Goal: Information Seeking & Learning: Check status

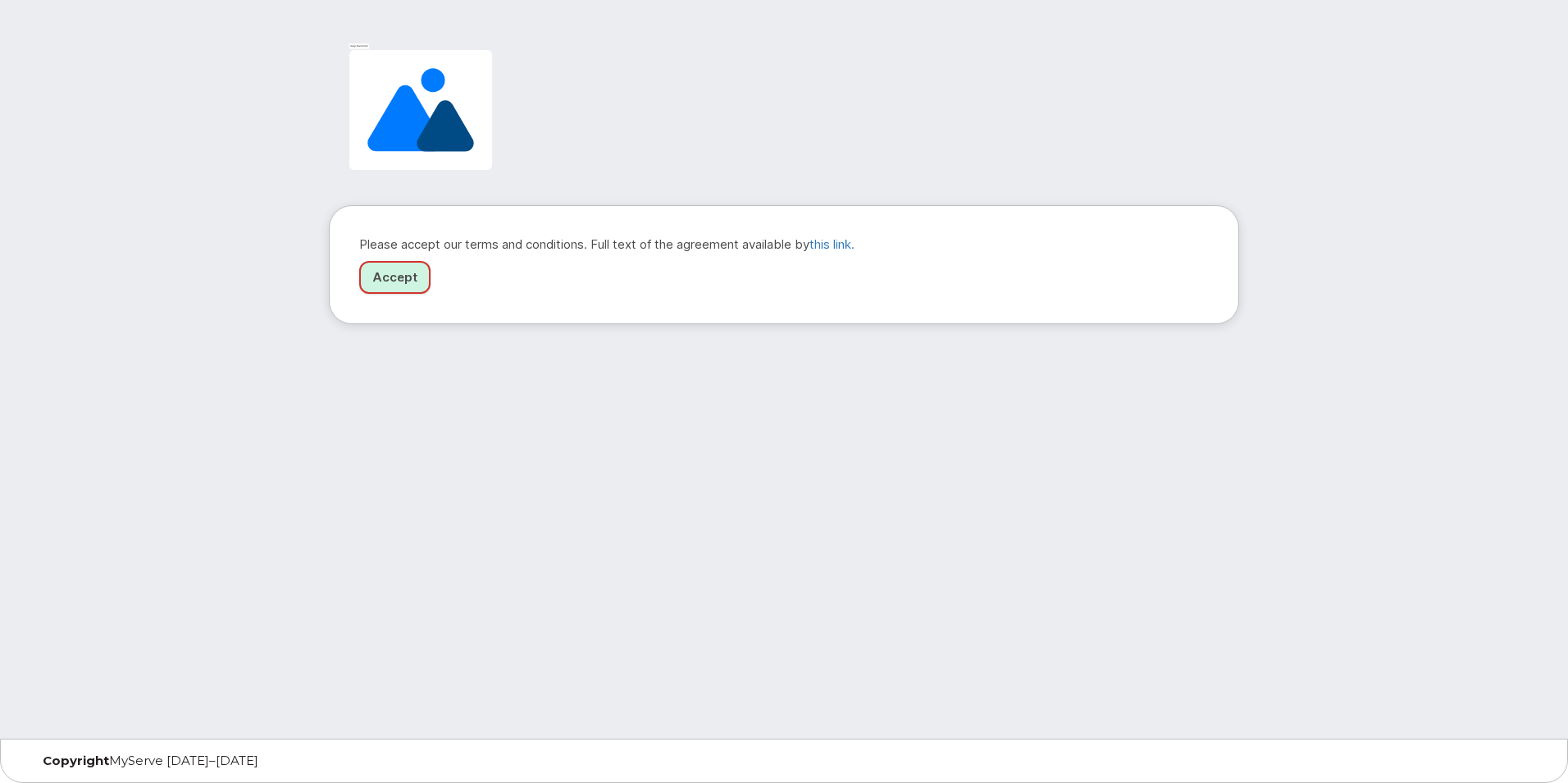
click at [418, 275] on link "Accept" at bounding box center [395, 277] width 71 height 34
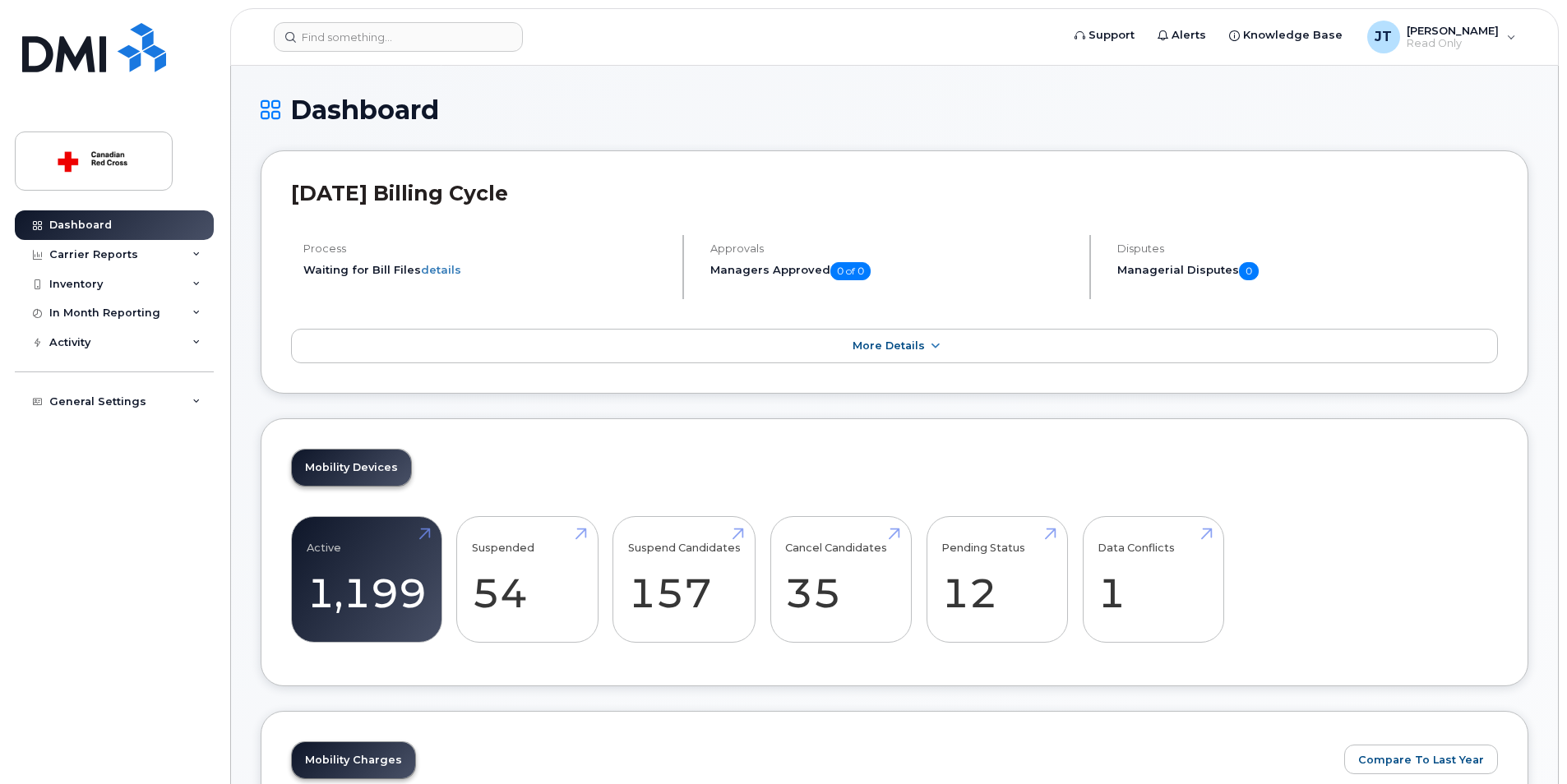
click at [361, 13] on header "Support Alerts Knowledge Base JT James Teng Read Only English Français Sign out" at bounding box center [895, 36] width 1328 height 57
click at [355, 30] on input at bounding box center [398, 37] width 249 height 30
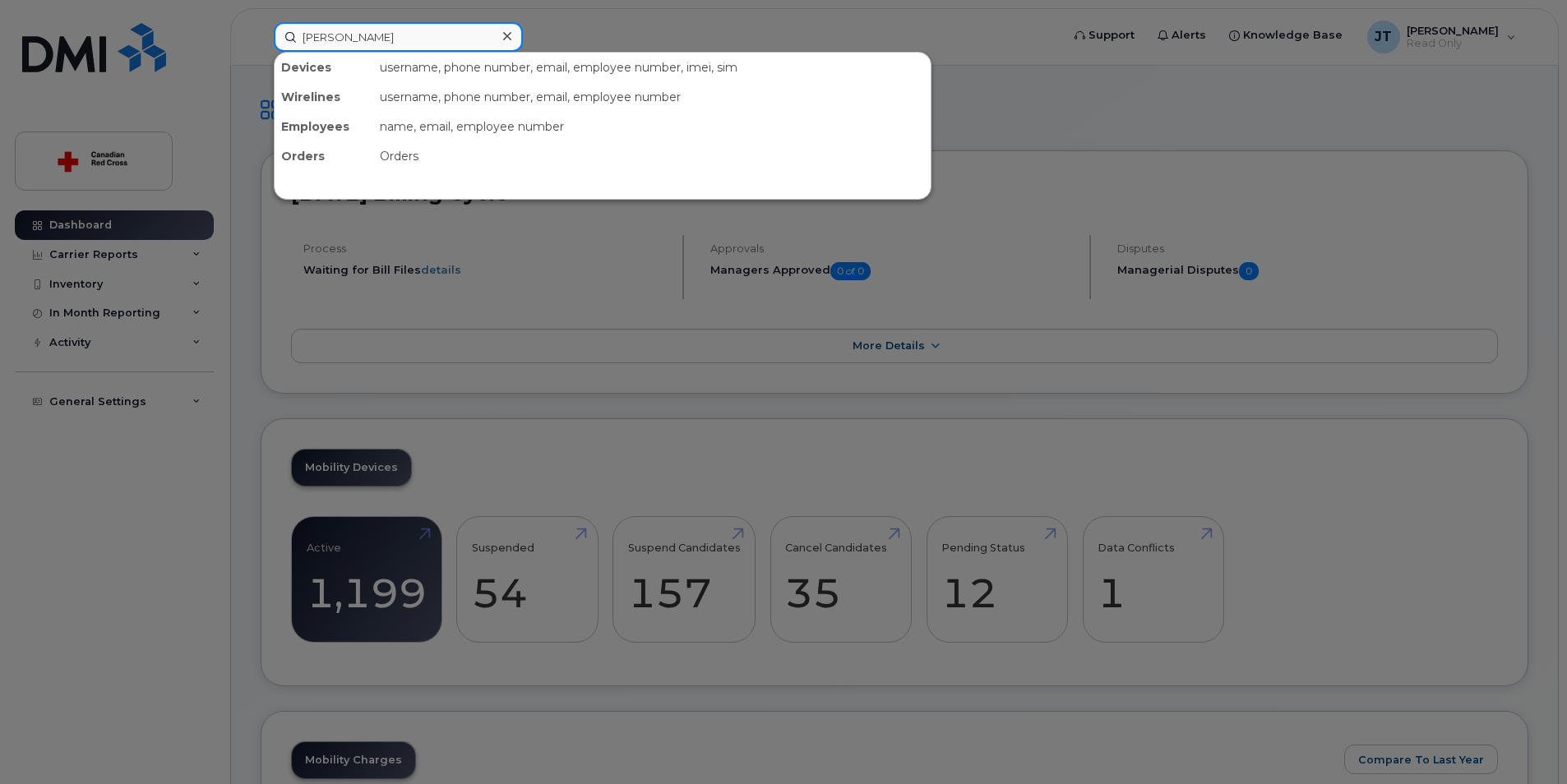
type input "james teng"
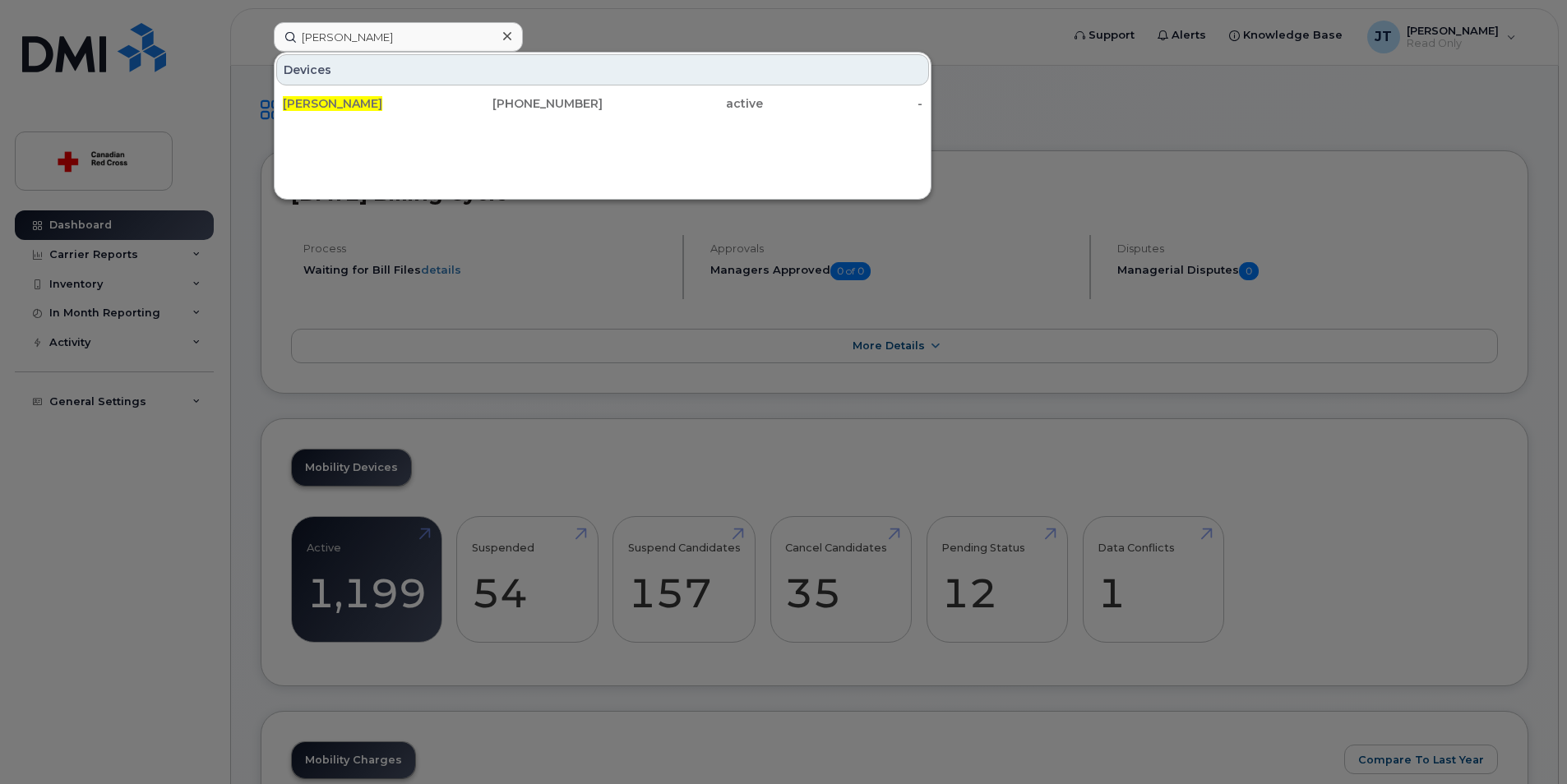
click at [686, 119] on div "James Teng 236-785-0472 active -" at bounding box center [602, 104] width 656 height 33
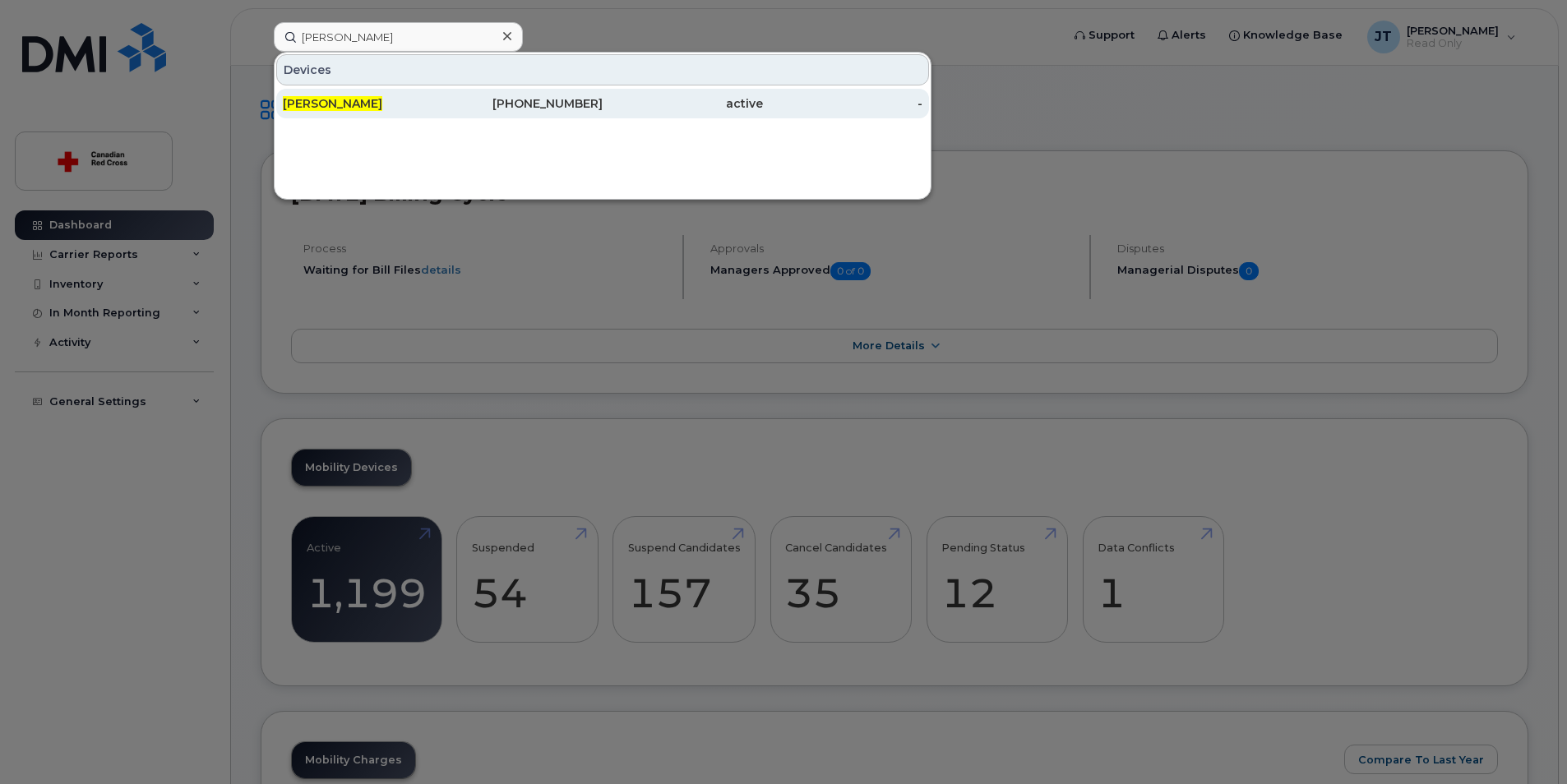
click at [667, 103] on div "active" at bounding box center [682, 104] width 160 height 17
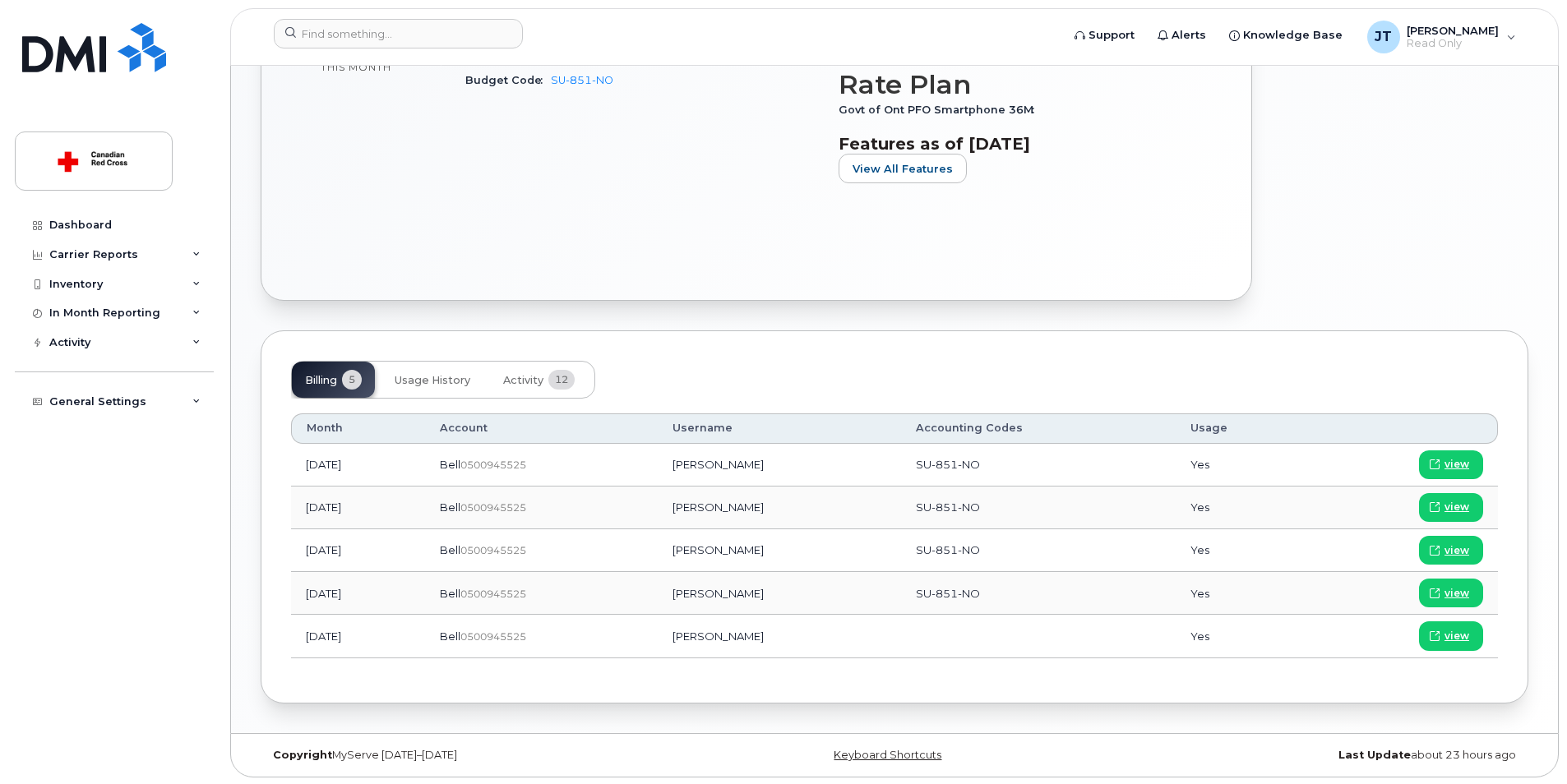
scroll to position [594, 0]
drag, startPoint x: 684, startPoint y: 468, endPoint x: 1033, endPoint y: 621, distance: 381.1
click at [1029, 619] on tbody "Aug 2025 Bell  0500945525 James Teng SU-851-NO Yes view Jul 2025 Bell  05009455…" at bounding box center [894, 549] width 1206 height 215
drag, startPoint x: 1033, startPoint y: 621, endPoint x: 1089, endPoint y: 641, distance: 59.5
click at [1089, 641] on td at bounding box center [1038, 635] width 274 height 43
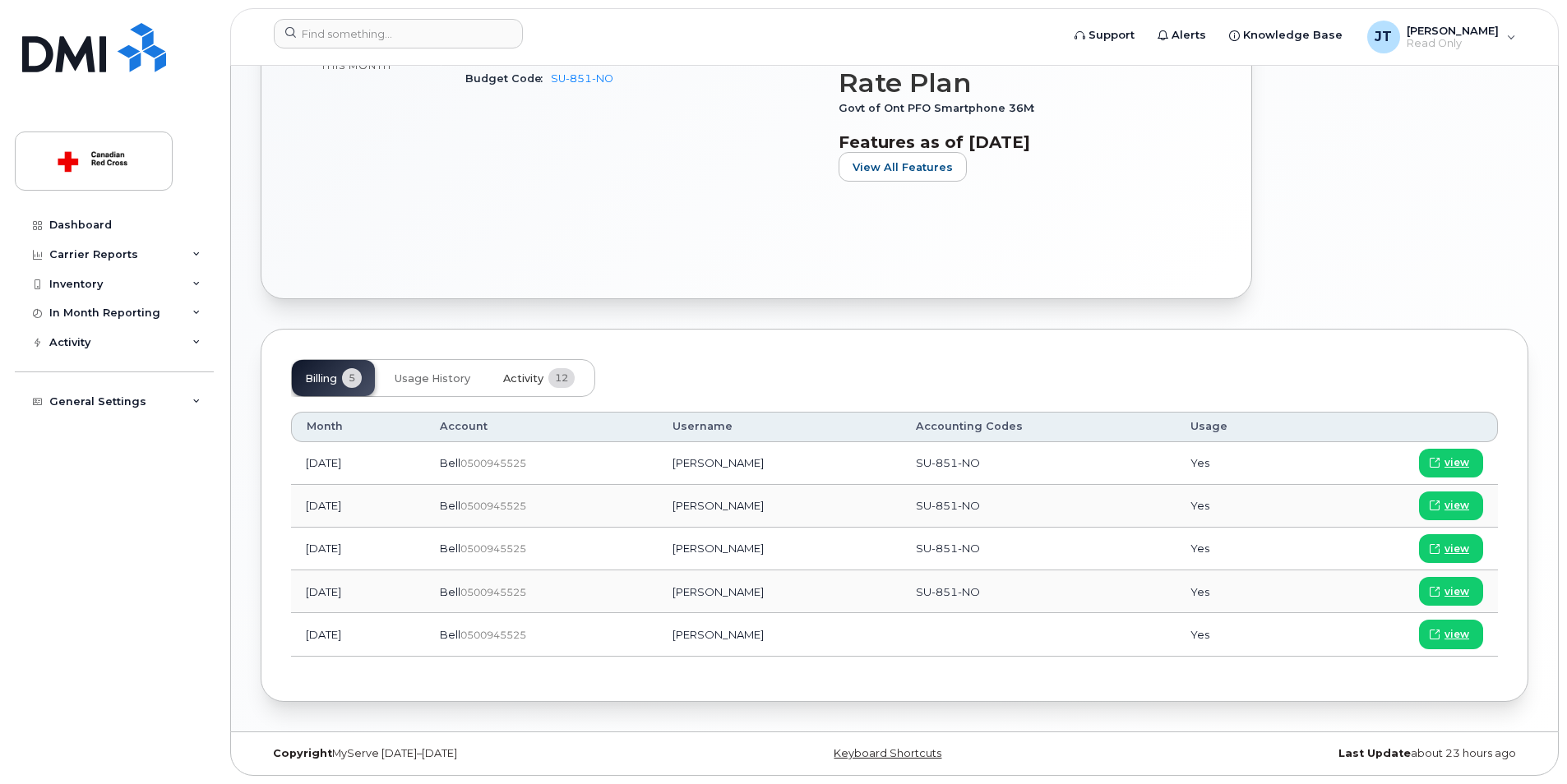
click at [495, 382] on button "Activity 12" at bounding box center [539, 378] width 98 height 36
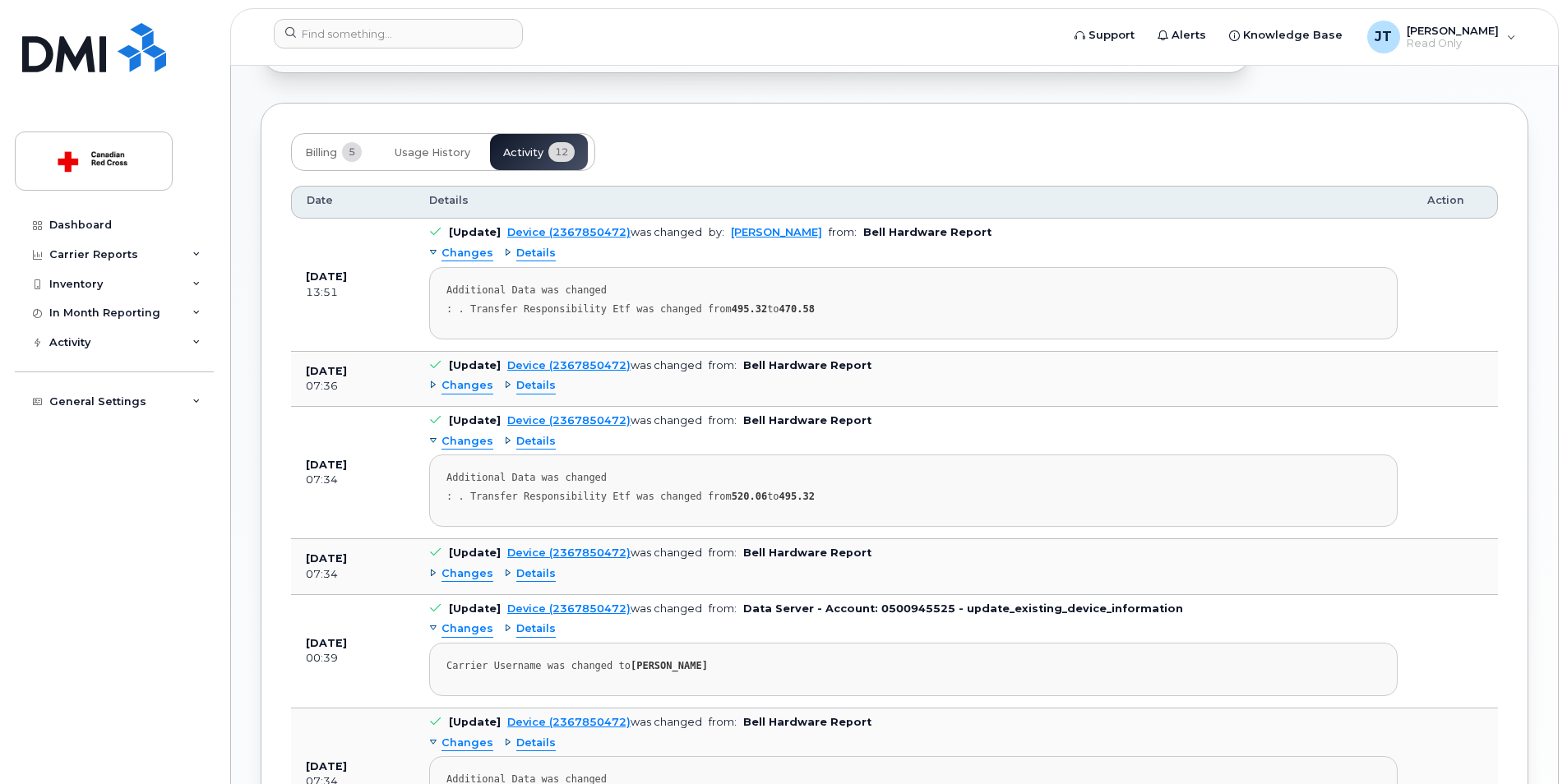
scroll to position [840, 0]
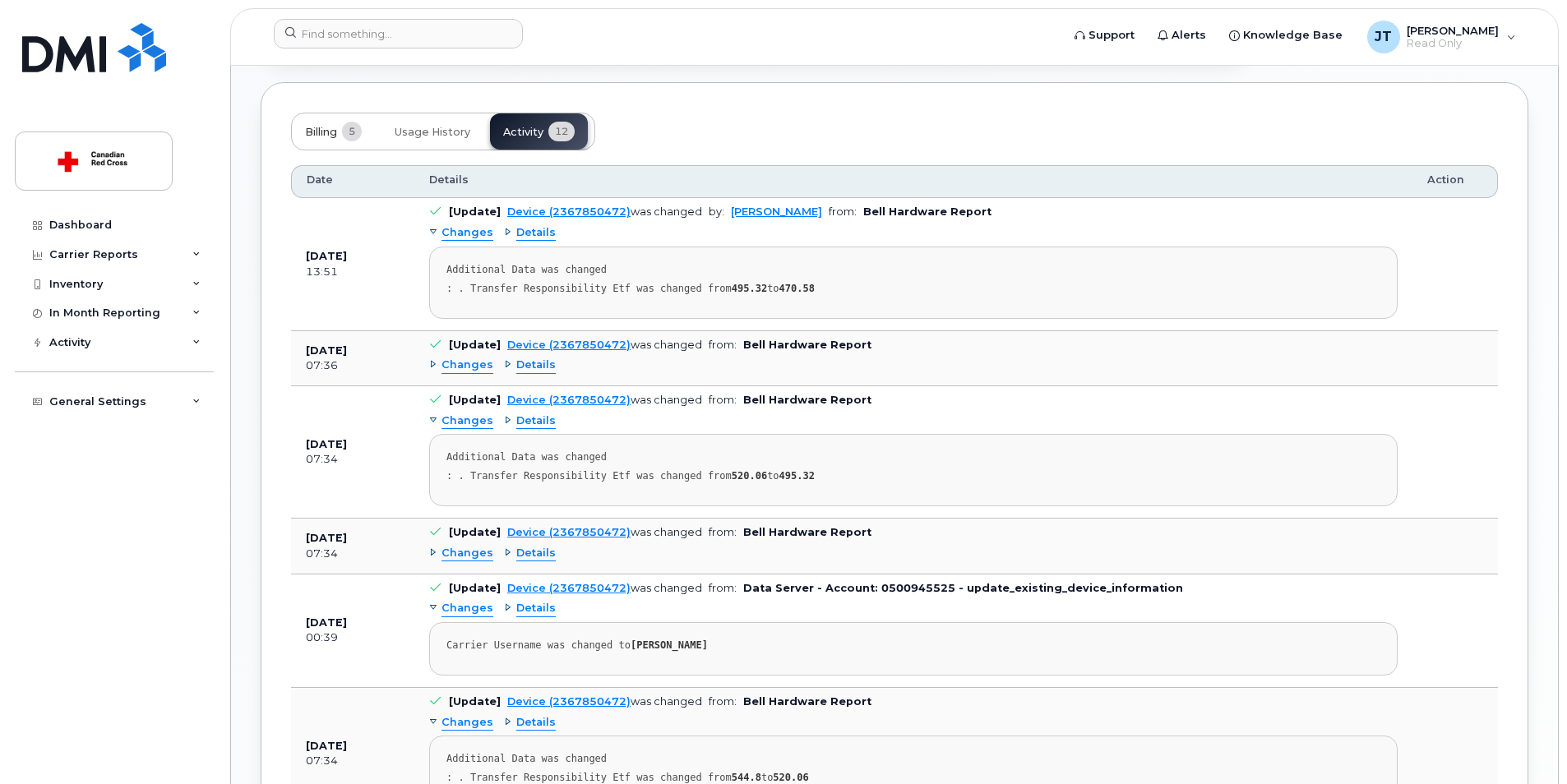
drag, startPoint x: 307, startPoint y: 143, endPoint x: 286, endPoint y: 152, distance: 22.8
click at [306, 148] on button "Billing 5" at bounding box center [333, 132] width 83 height 36
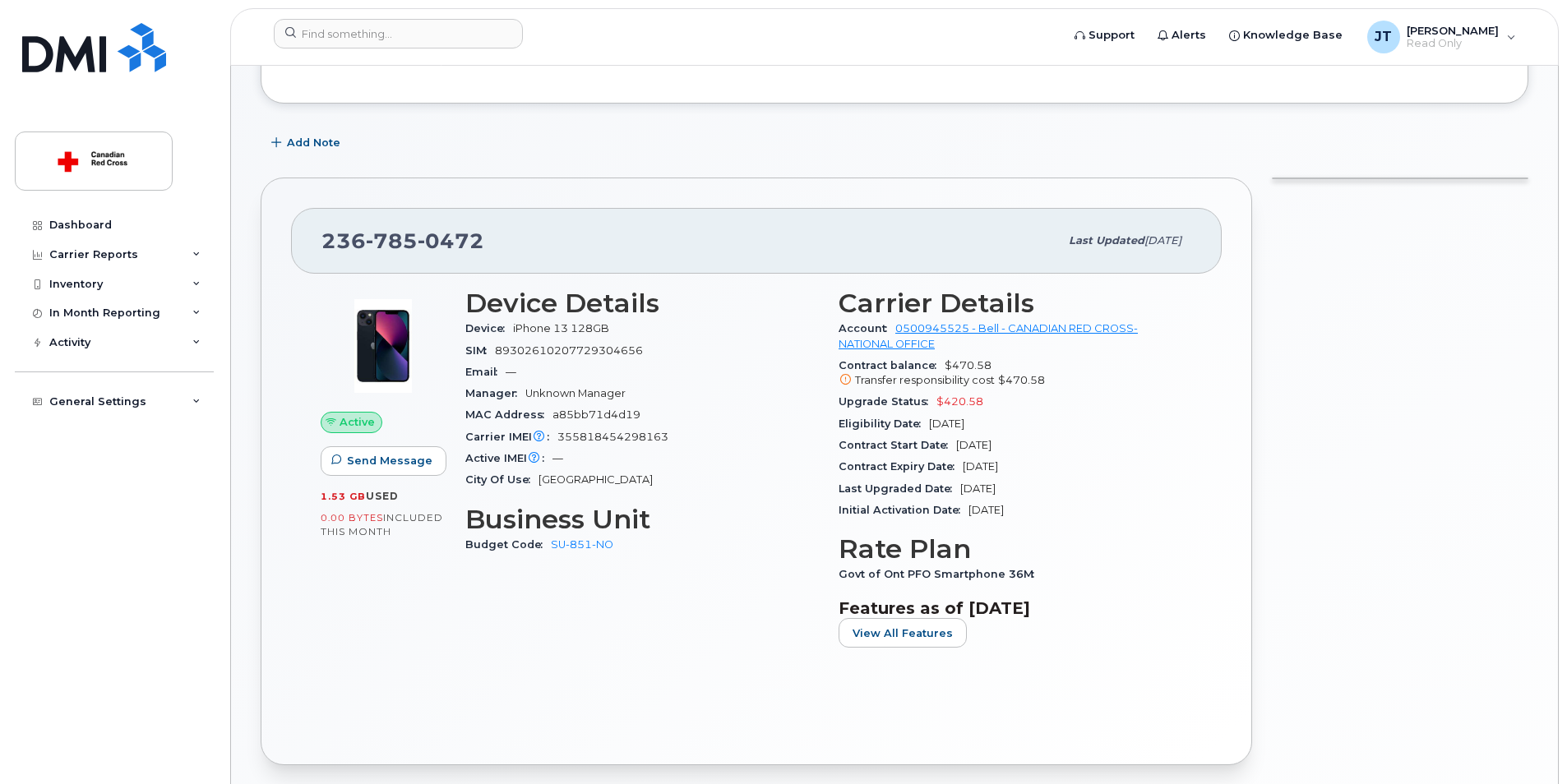
scroll to position [101, 0]
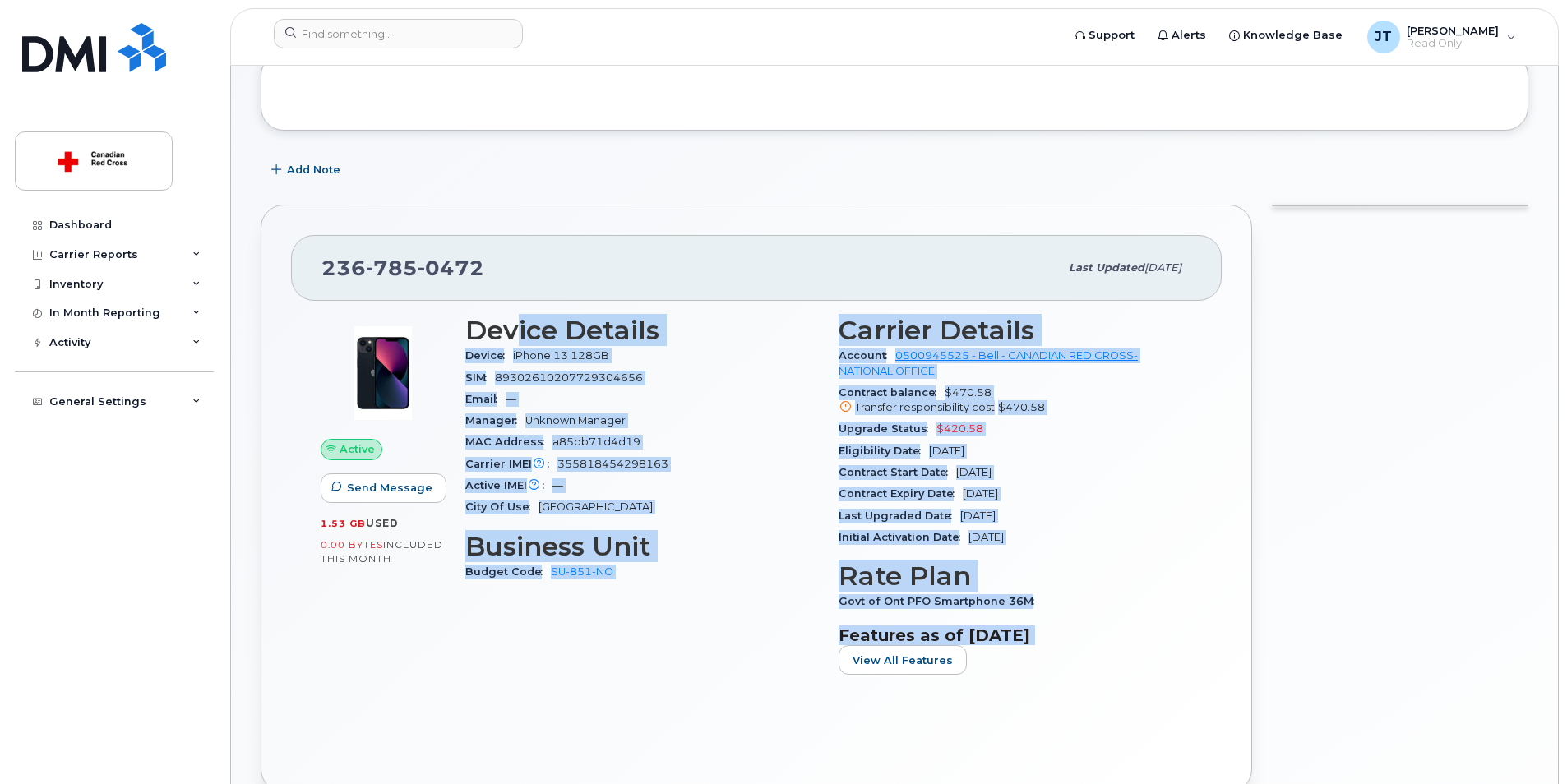
drag, startPoint x: 514, startPoint y: 325, endPoint x: 1137, endPoint y: 676, distance: 715.1
click at [1137, 676] on div "Device Details Device iPhone 13 128GB SIM 89302610207729304656 Email — Manager …" at bounding box center [828, 501] width 746 height 392
drag, startPoint x: 1137, startPoint y: 676, endPoint x: 1181, endPoint y: 715, distance: 58.8
click at [1181, 715] on div "Active Send Message 1.53 GB  used 0.00 Bytes  included this month Device Detail…" at bounding box center [756, 531] width 930 height 461
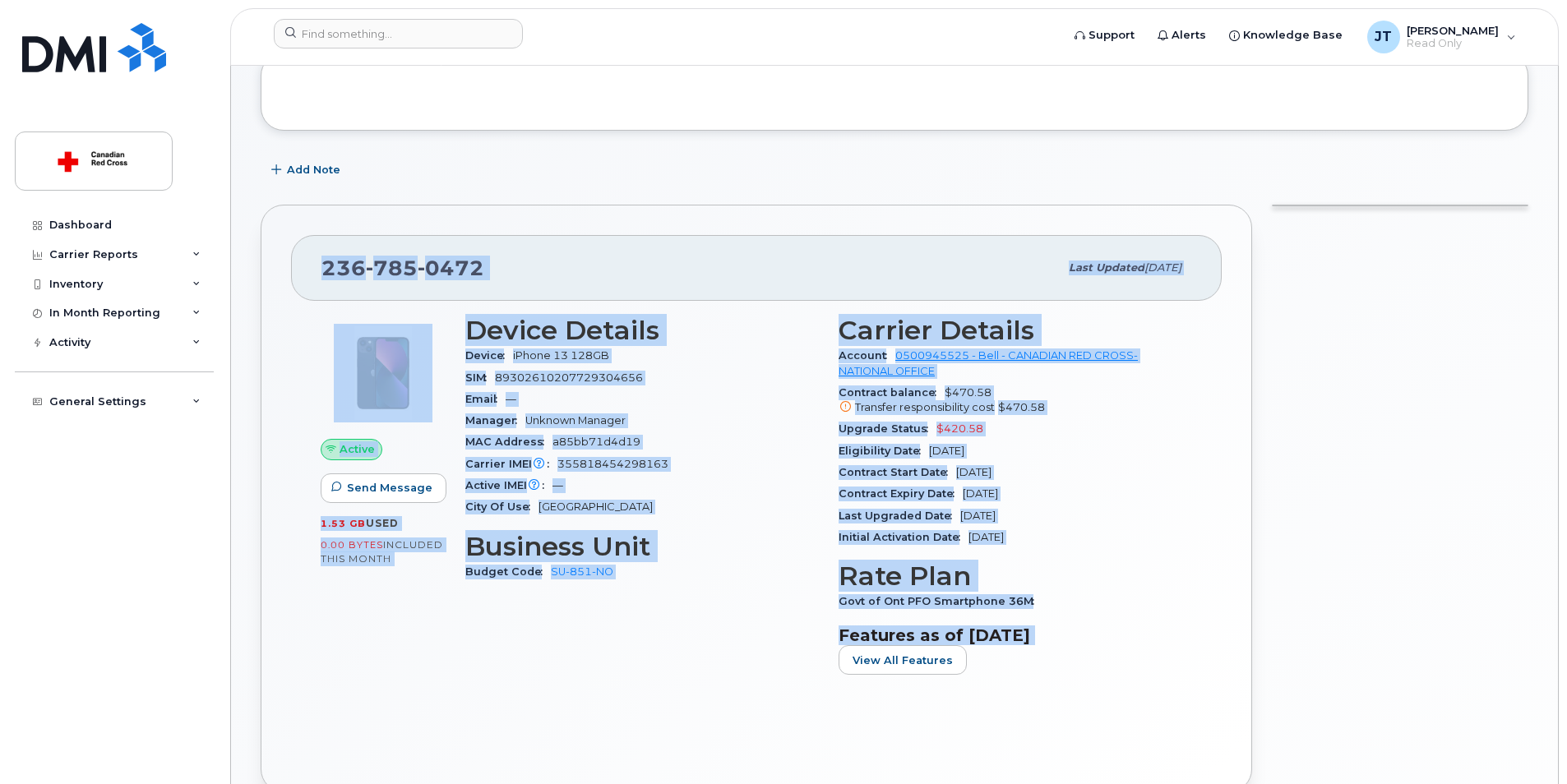
drag, startPoint x: 1167, startPoint y: 708, endPoint x: 303, endPoint y: 271, distance: 968.2
click at [303, 271] on div "236 785 0472 Last updated Jul 21, 2025 Active Send Message 1.53 GB  used 0.00 B…" at bounding box center [756, 498] width 992 height 588
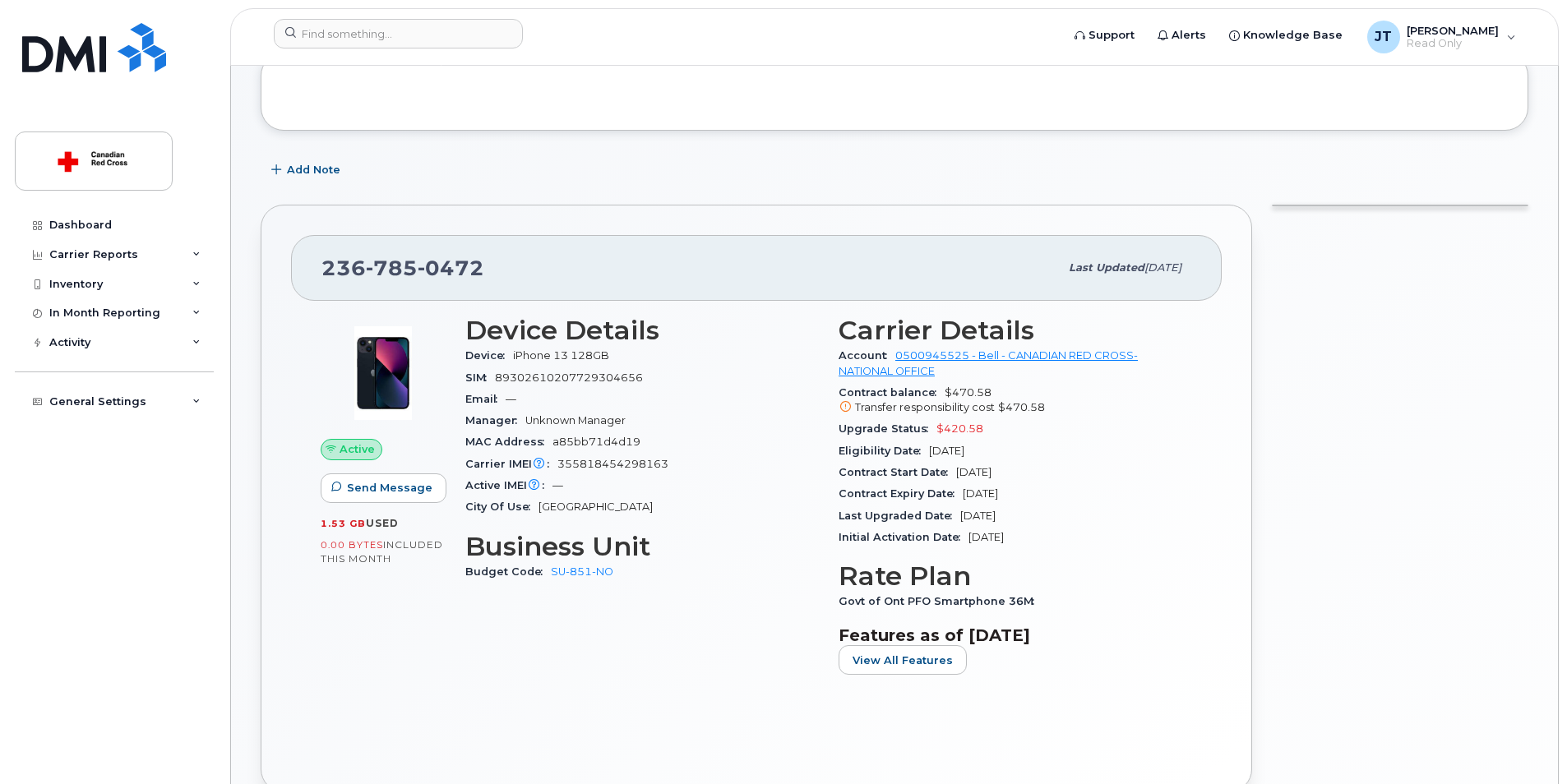
click at [614, 117] on div at bounding box center [894, 91] width 1268 height 78
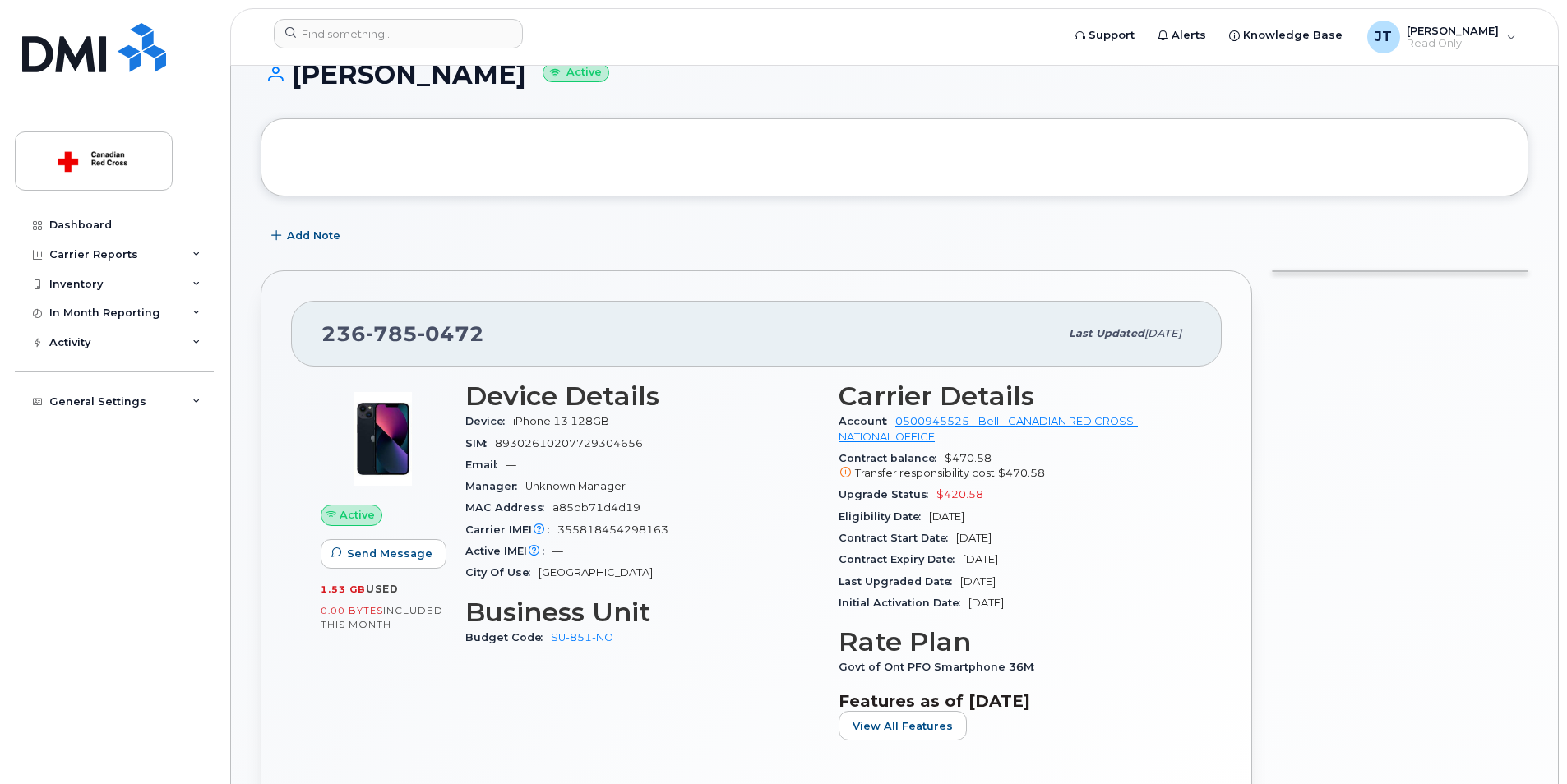
scroll to position [0, 0]
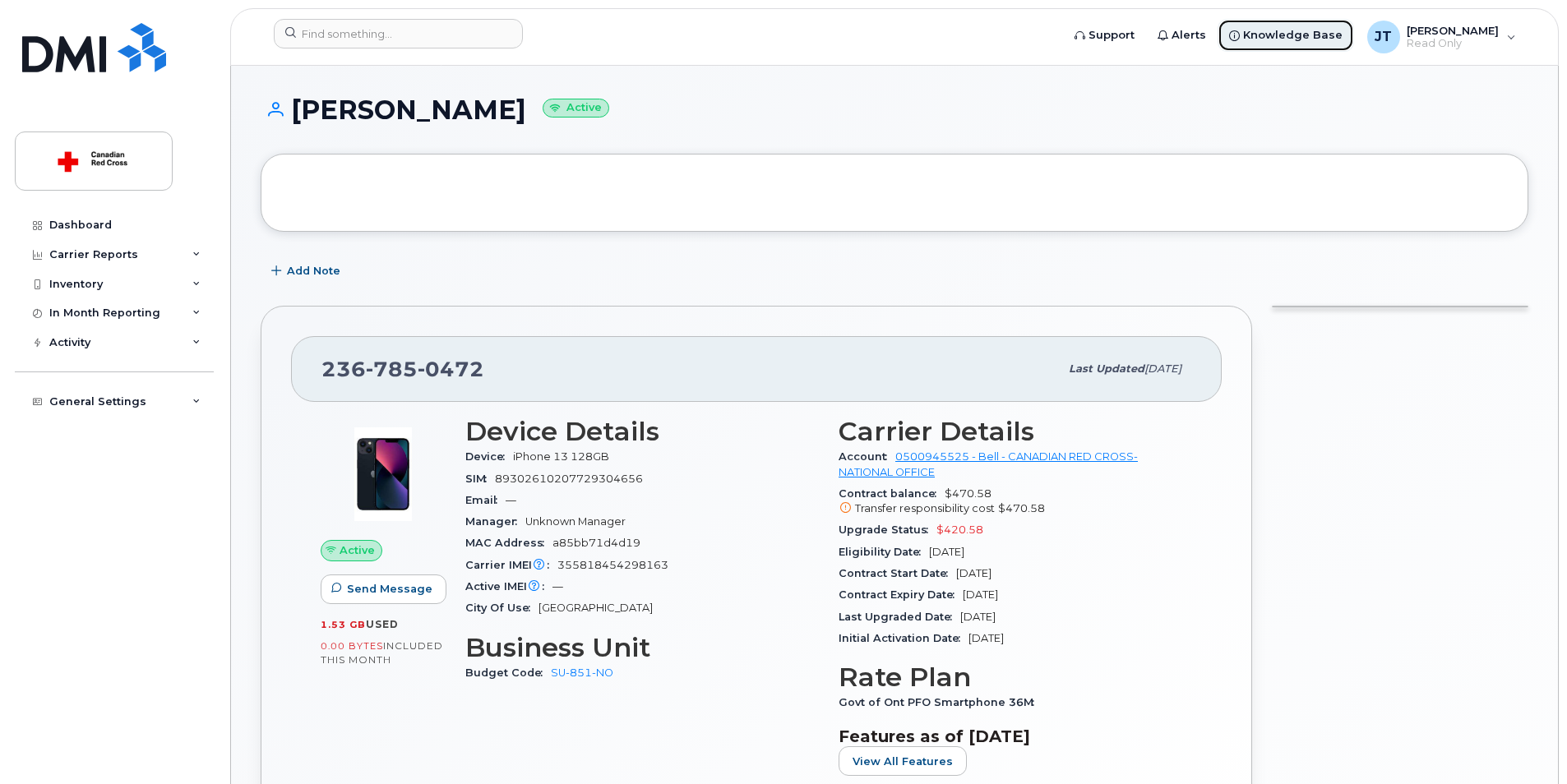
click at [1267, 43] on link "Knowledge Base" at bounding box center [1285, 36] width 137 height 33
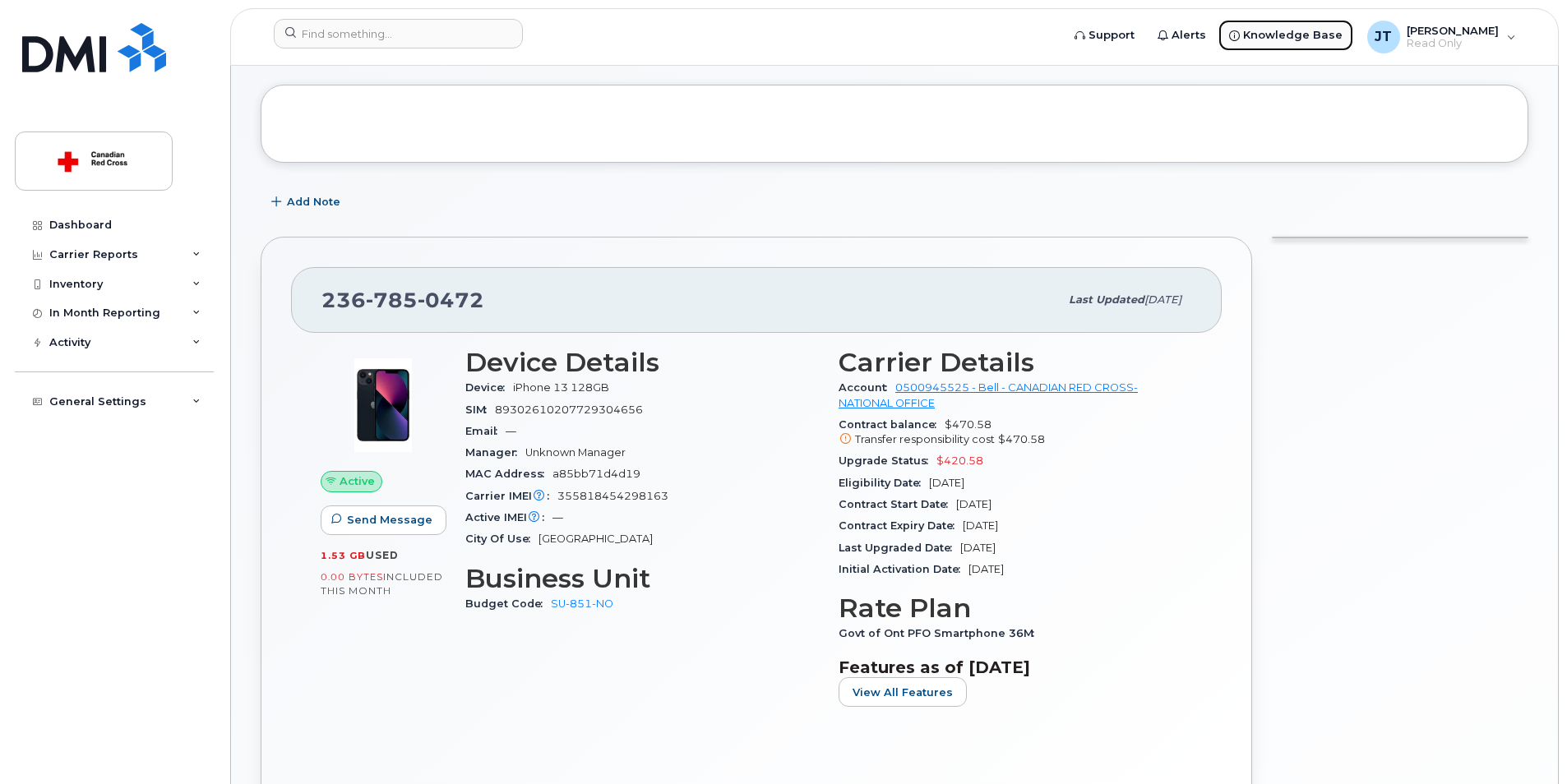
scroll to position [164, 0]
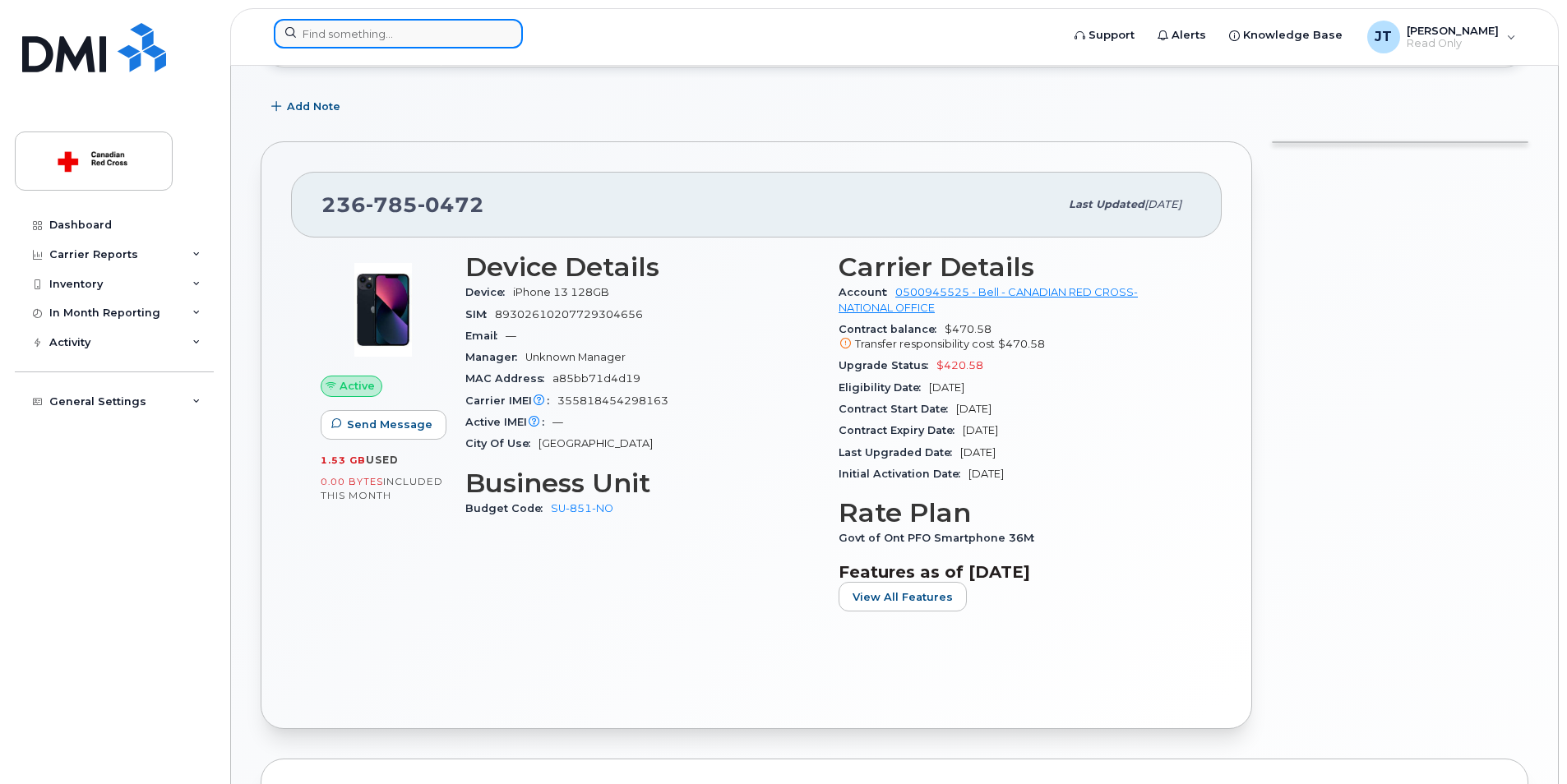
click at [386, 40] on input at bounding box center [398, 34] width 249 height 30
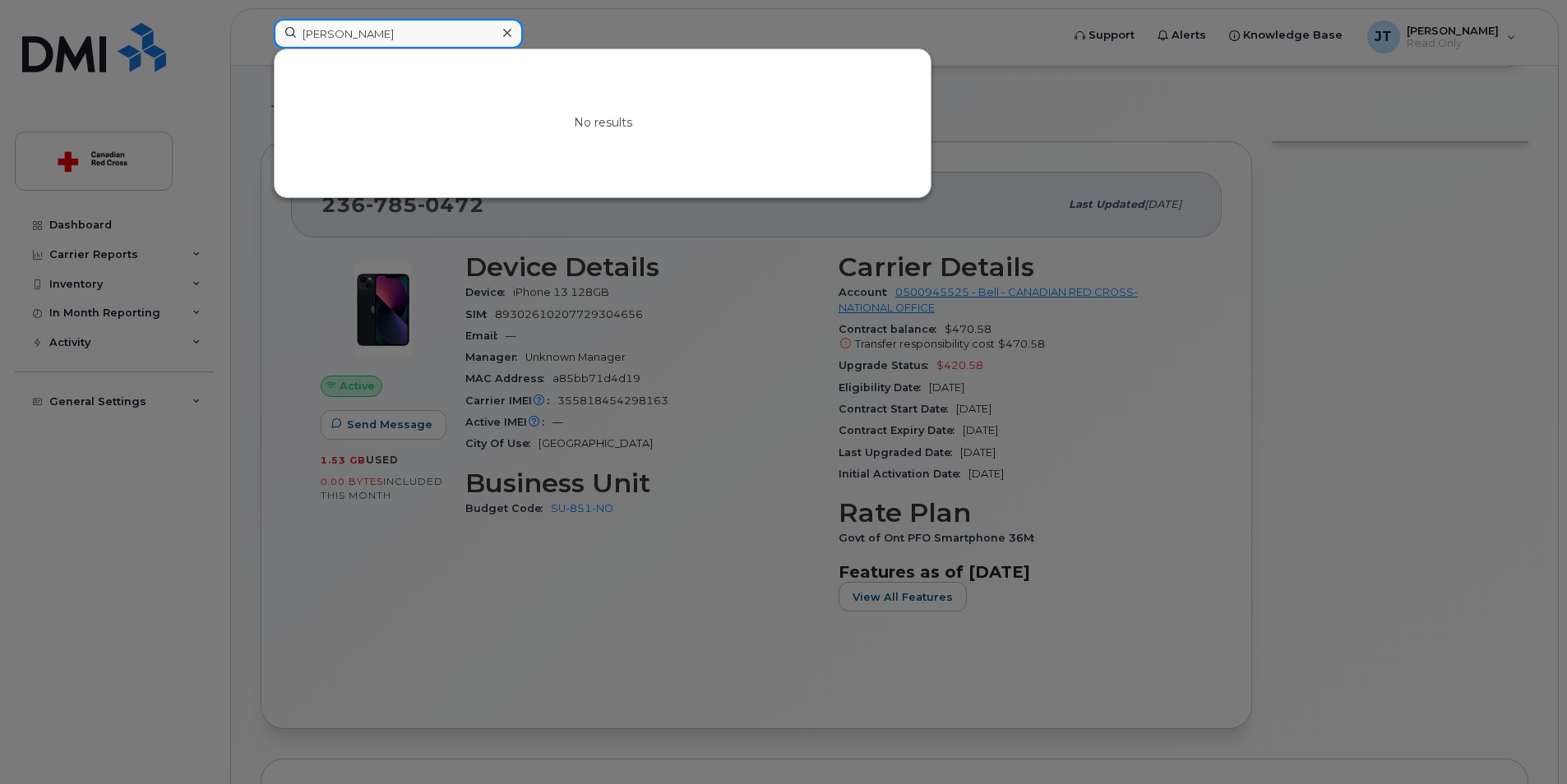
click at [415, 35] on input "stephen bennet" at bounding box center [398, 34] width 249 height 30
drag, startPoint x: 404, startPoint y: 39, endPoint x: 344, endPoint y: 28, distance: 61.0
click at [344, 28] on input "stephen bennet" at bounding box center [398, 34] width 249 height 30
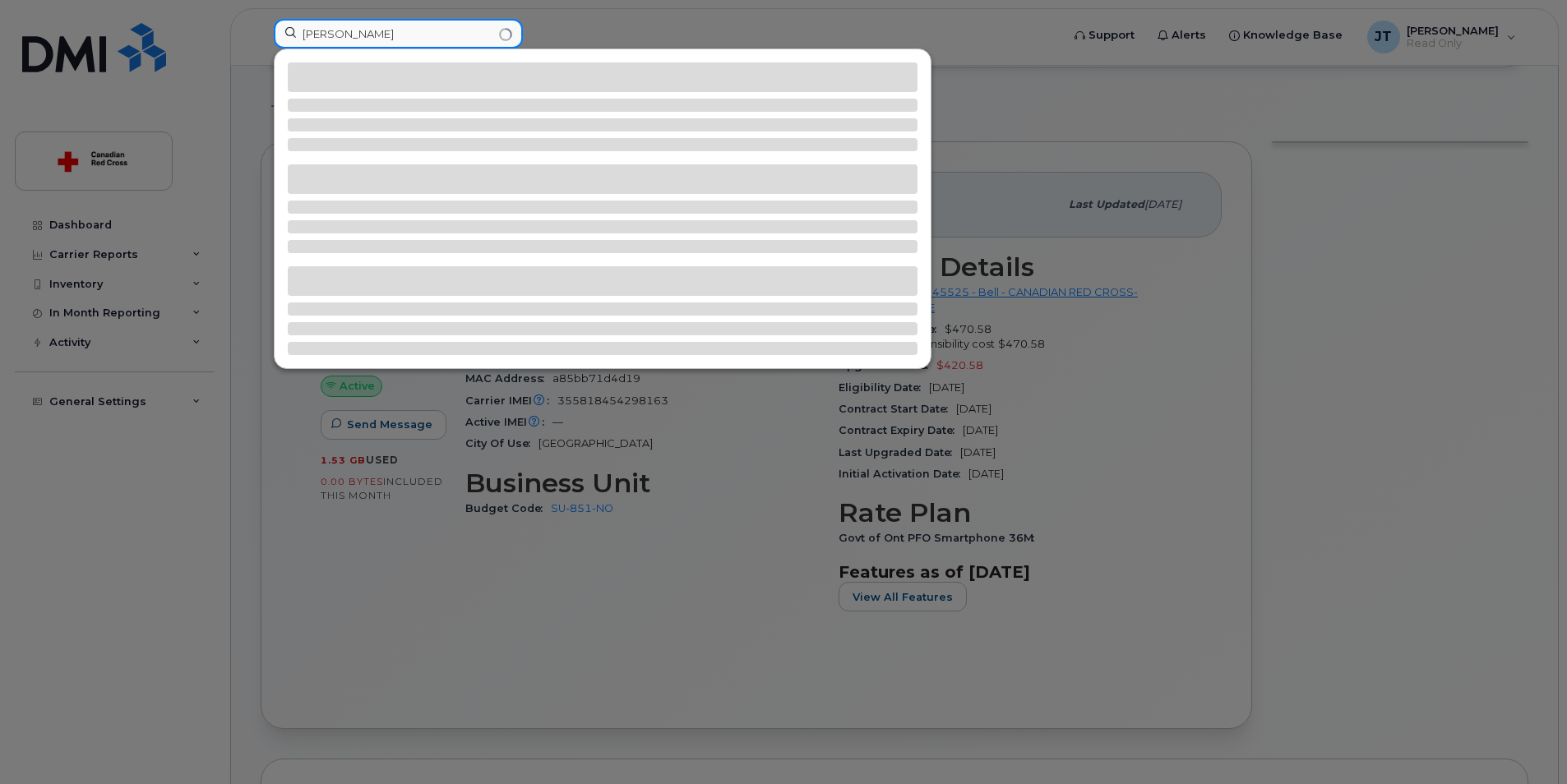
type input "stephen"
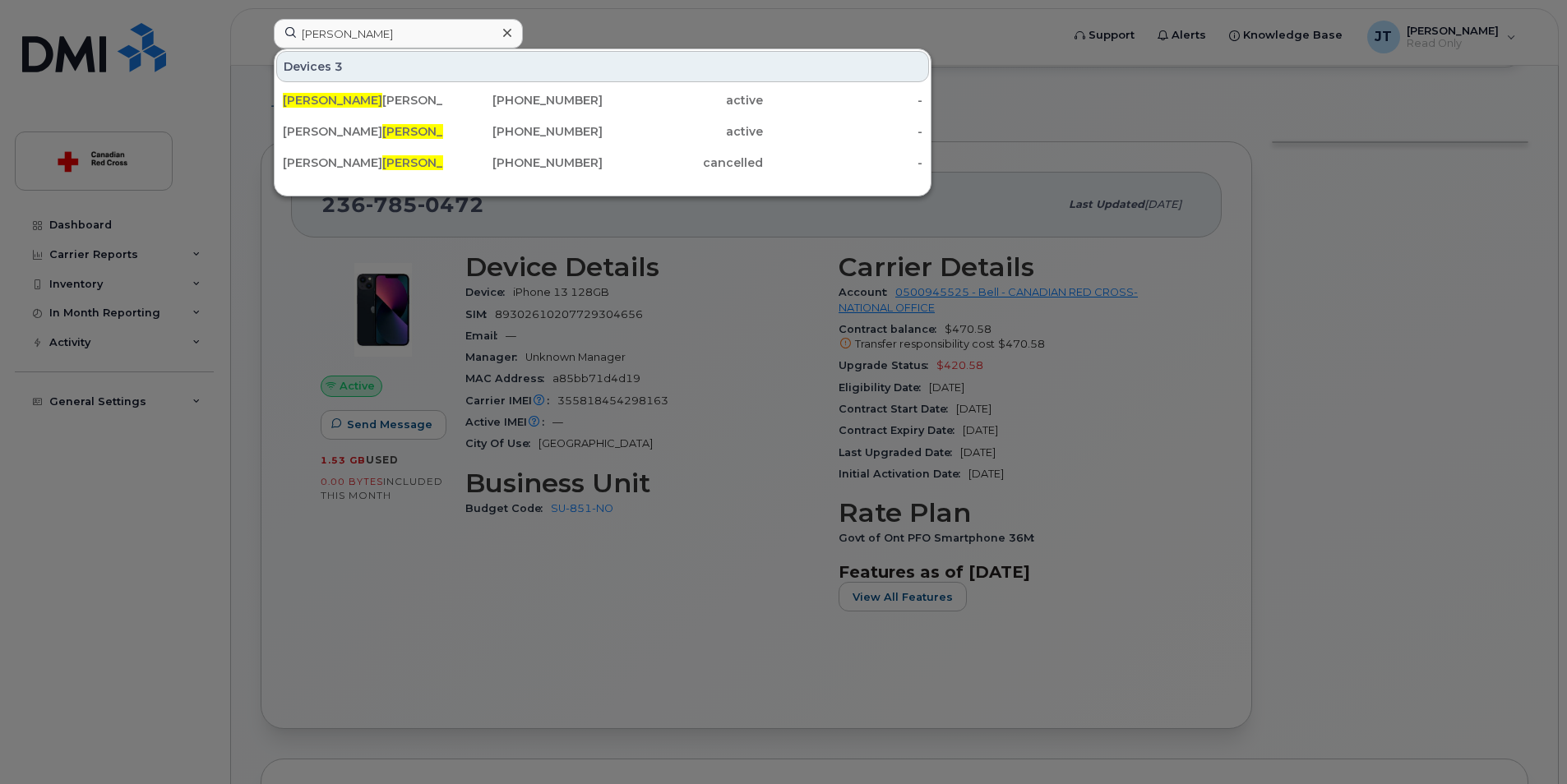
click at [743, 36] on div at bounding box center [784, 392] width 1567 height 784
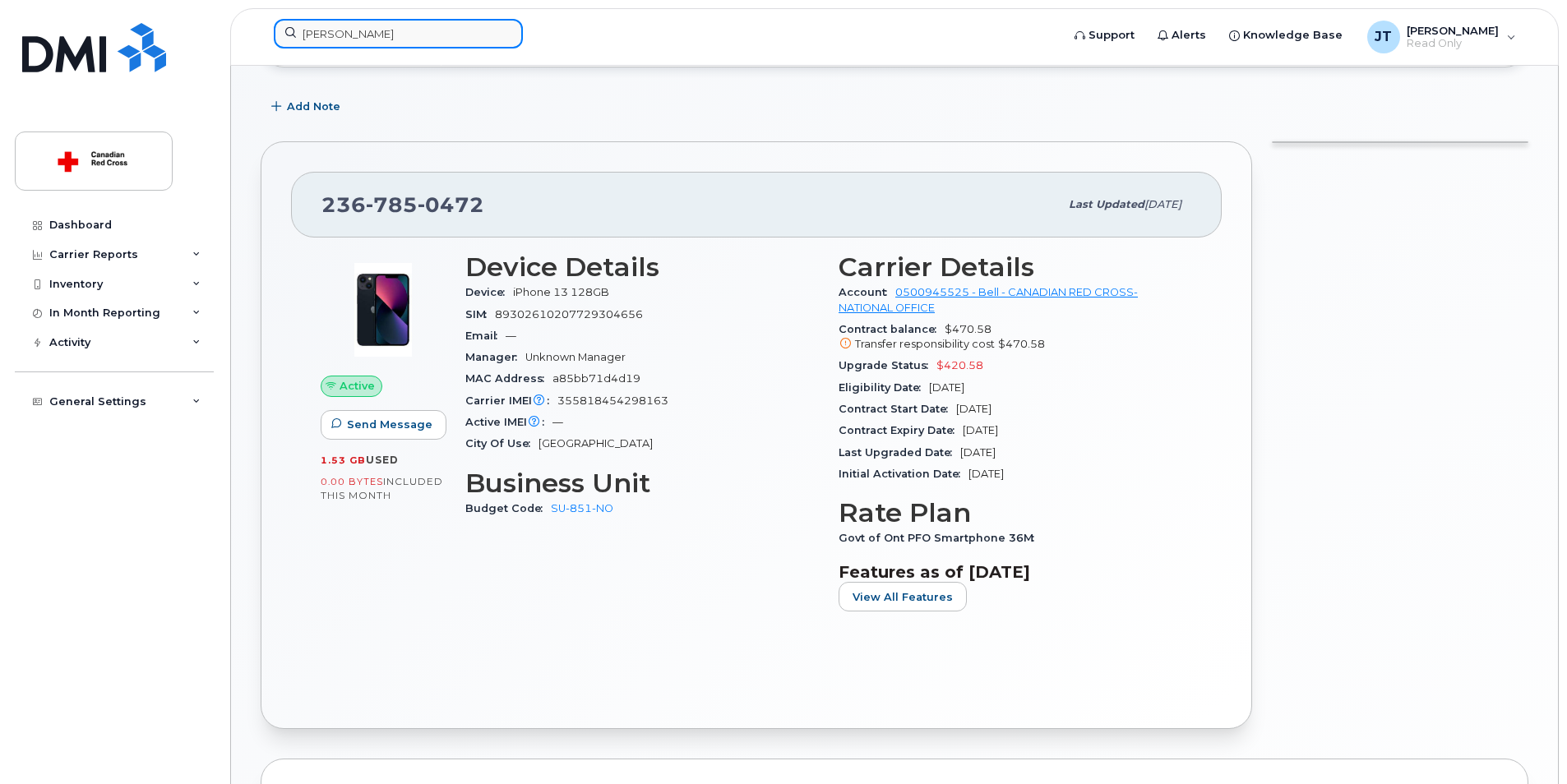
click at [390, 31] on input "stephen" at bounding box center [398, 34] width 249 height 30
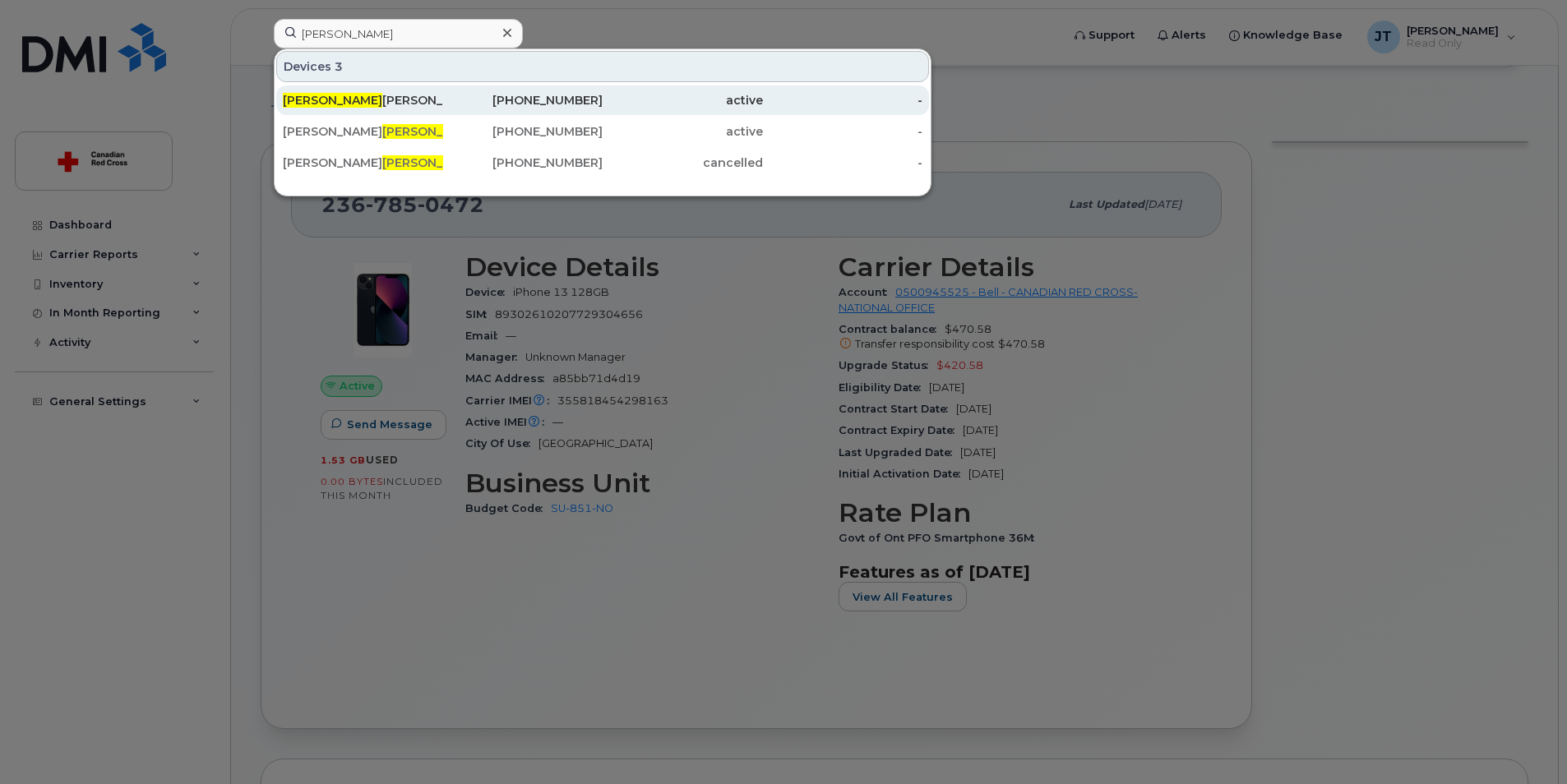
click at [609, 102] on div "active" at bounding box center [682, 100] width 160 height 17
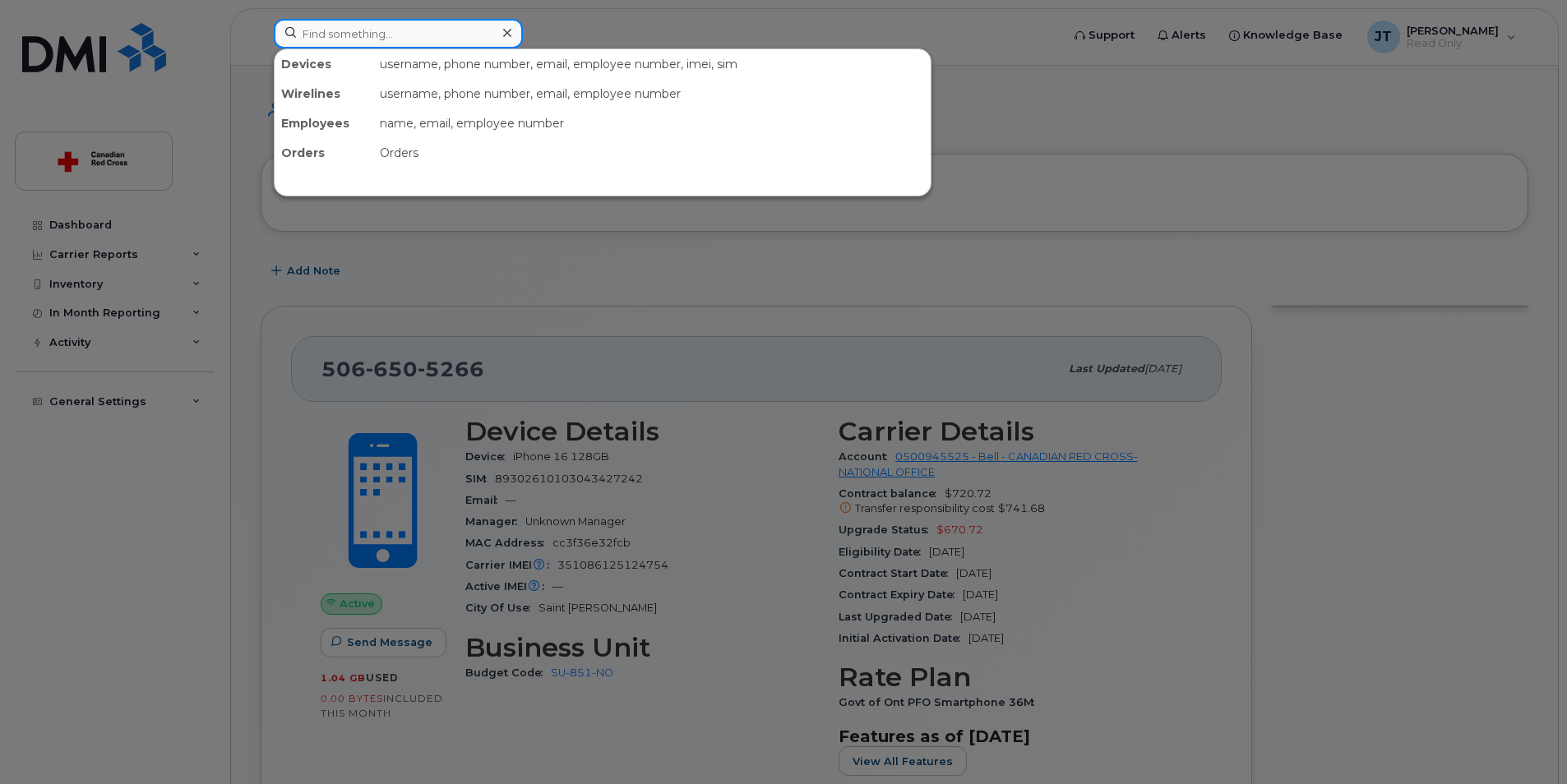
click at [473, 48] on div "Devices username, phone number, email, employee number, imei, sim Wirelines use…" at bounding box center [662, 34] width 776 height 30
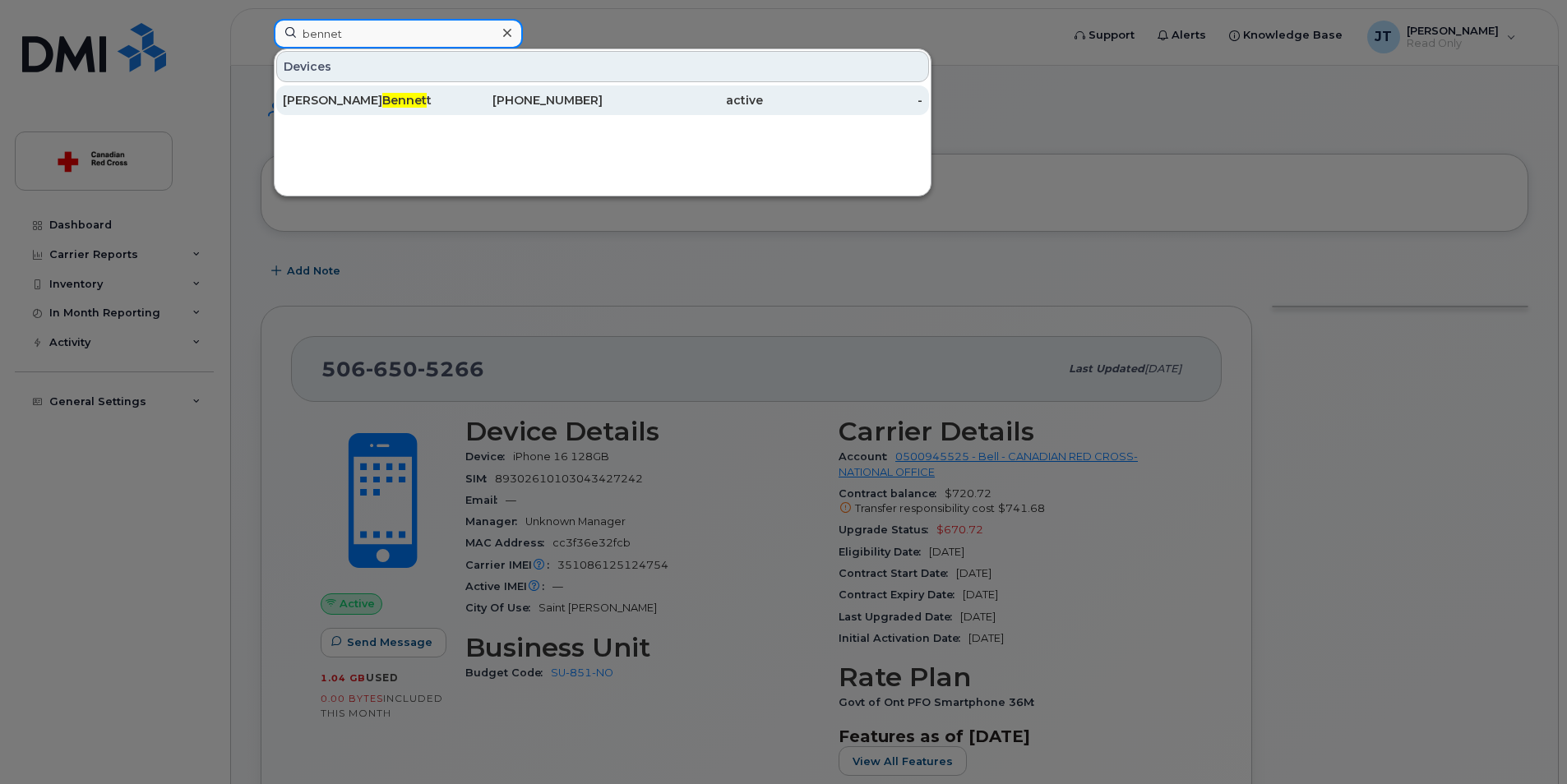
type input "bennet"
click at [444, 94] on div "613-697-4804" at bounding box center [522, 100] width 160 height 17
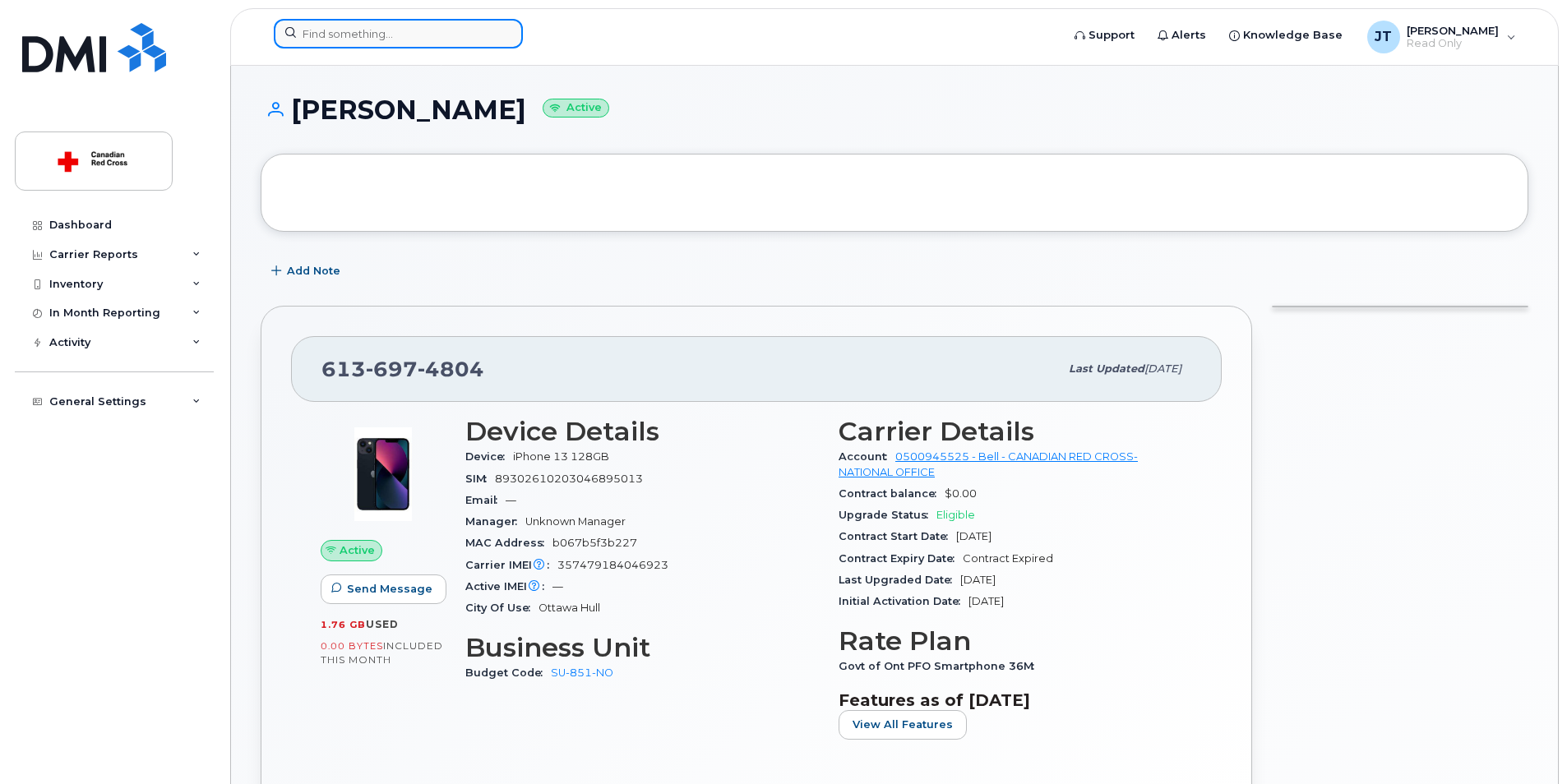
click at [404, 31] on input at bounding box center [398, 34] width 249 height 30
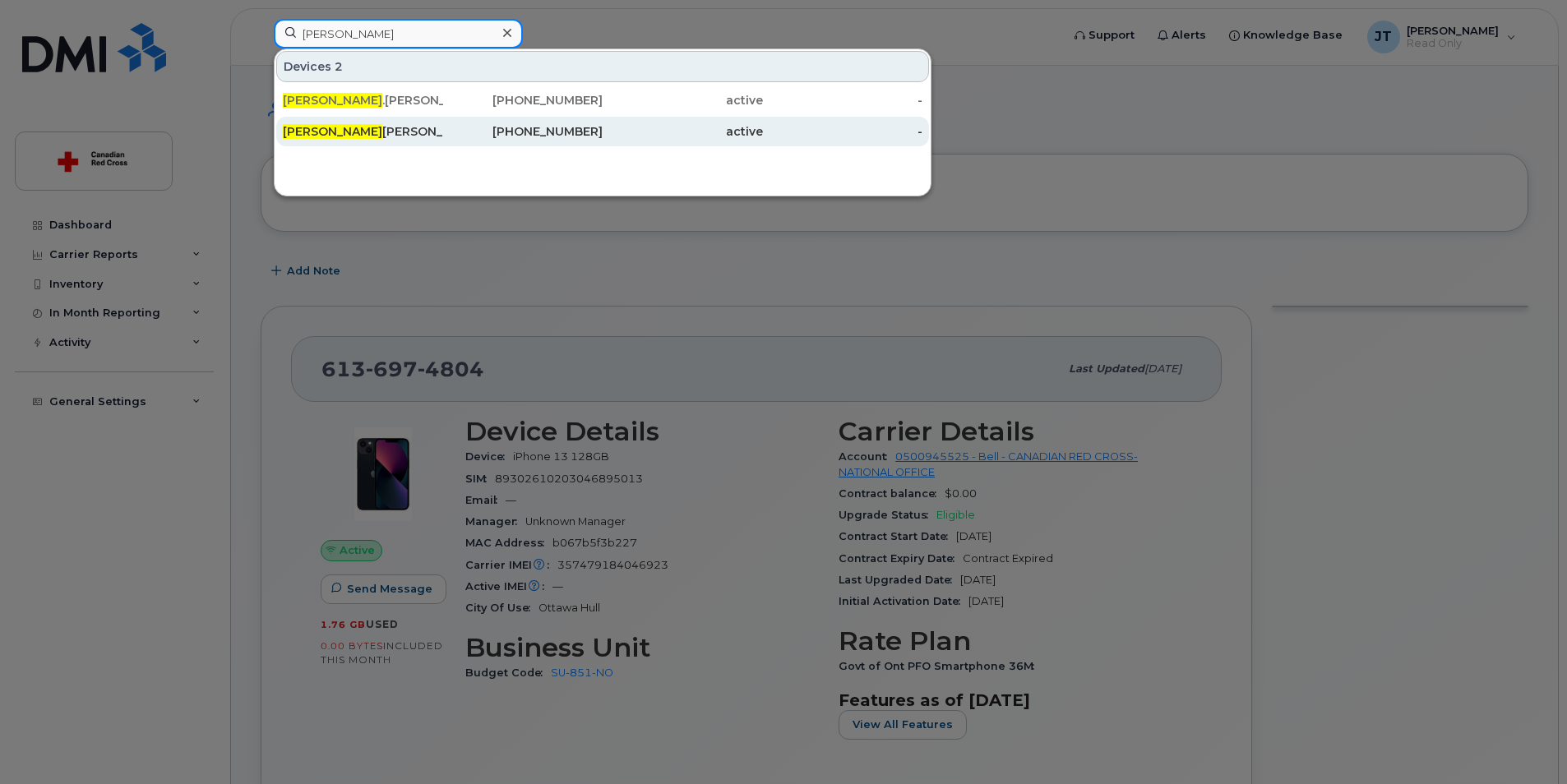
type input "[PERSON_NAME]"
click at [418, 135] on div "[PERSON_NAME]" at bounding box center [362, 132] width 160 height 17
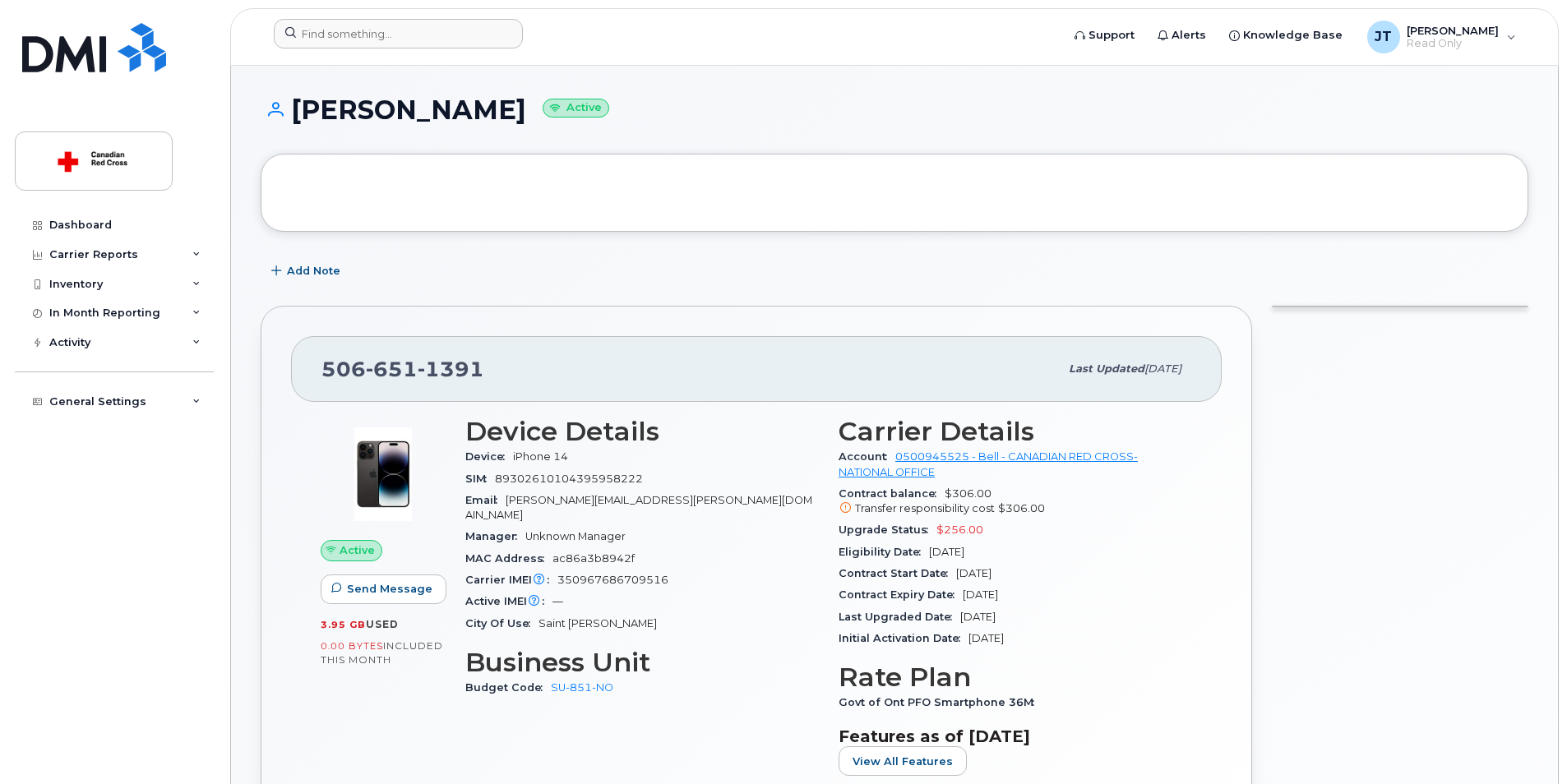
click at [335, 53] on div at bounding box center [662, 37] width 803 height 36
click at [334, 41] on input at bounding box center [398, 34] width 249 height 30
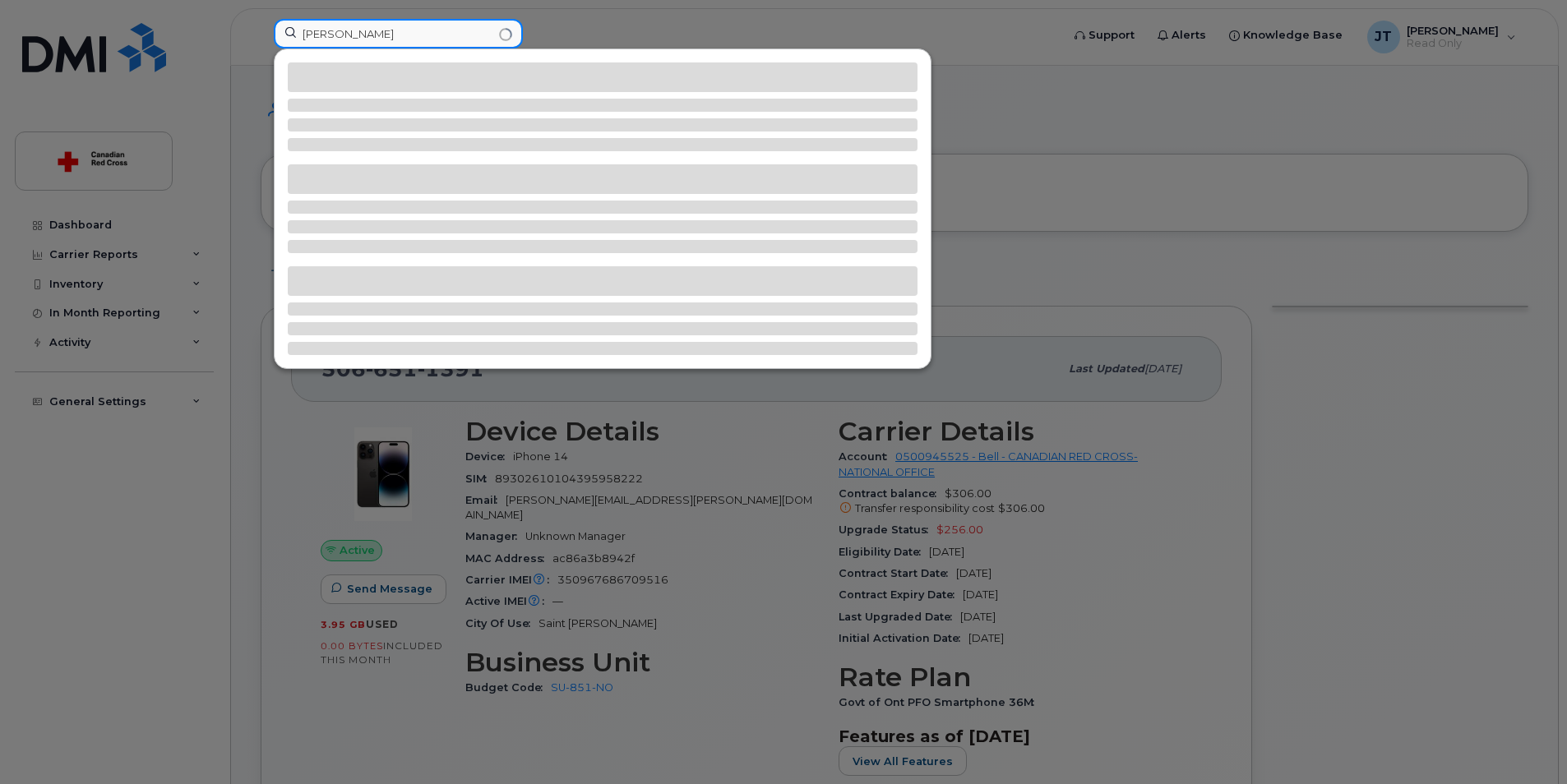
type input "parvin"
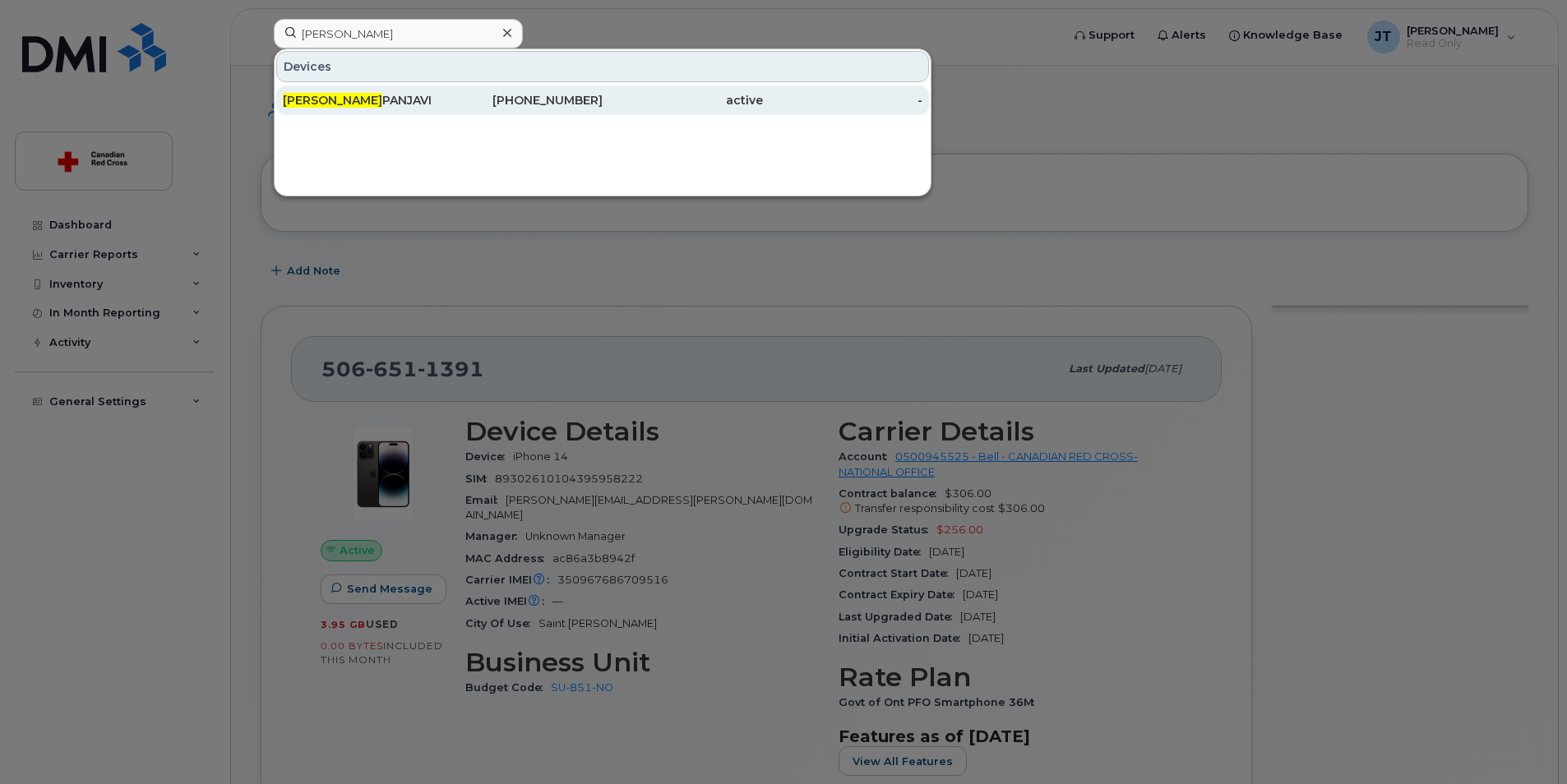
click at [576, 106] on div "403-835-7014" at bounding box center [522, 100] width 160 height 17
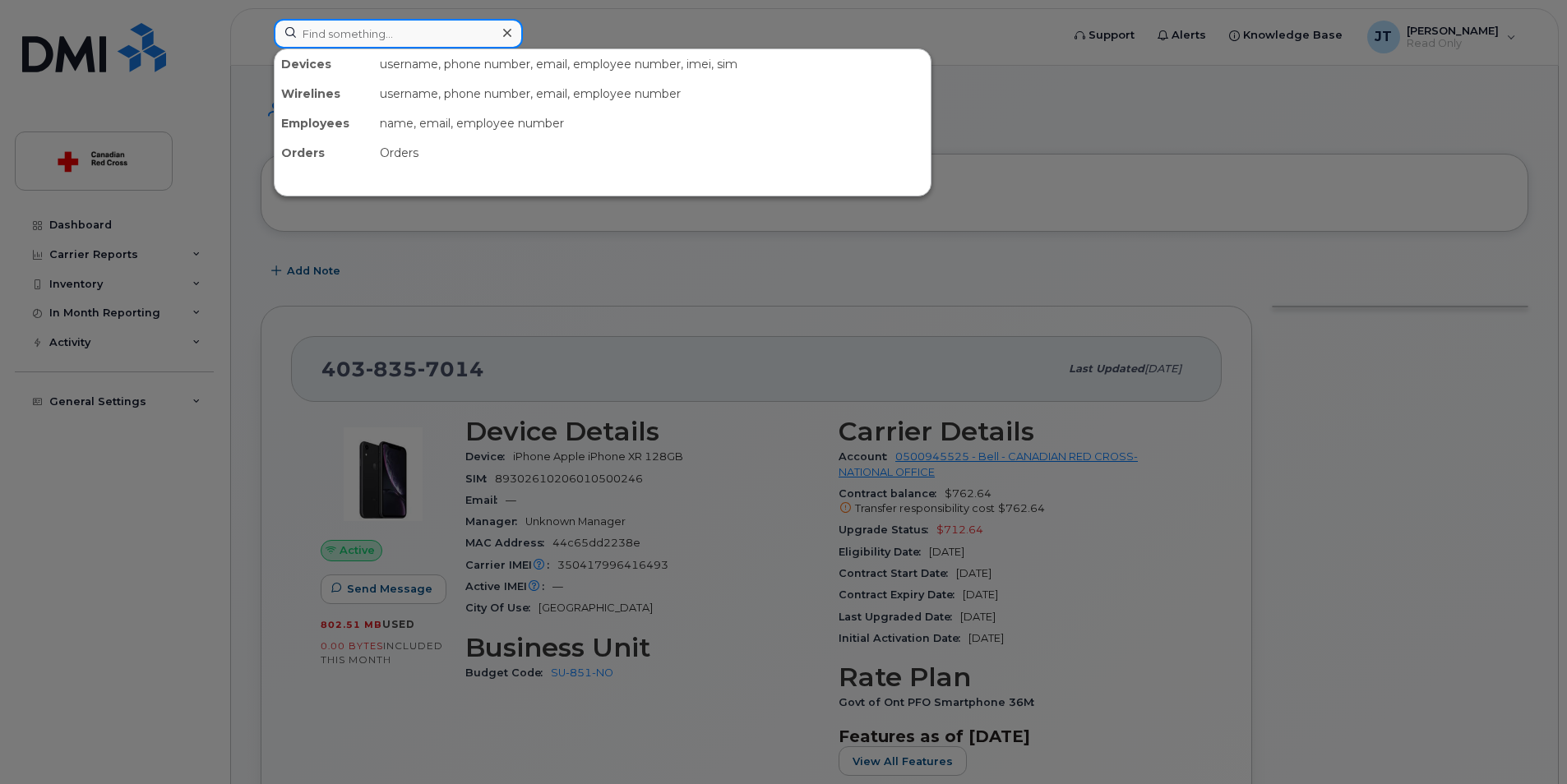
click at [440, 33] on input at bounding box center [398, 34] width 249 height 30
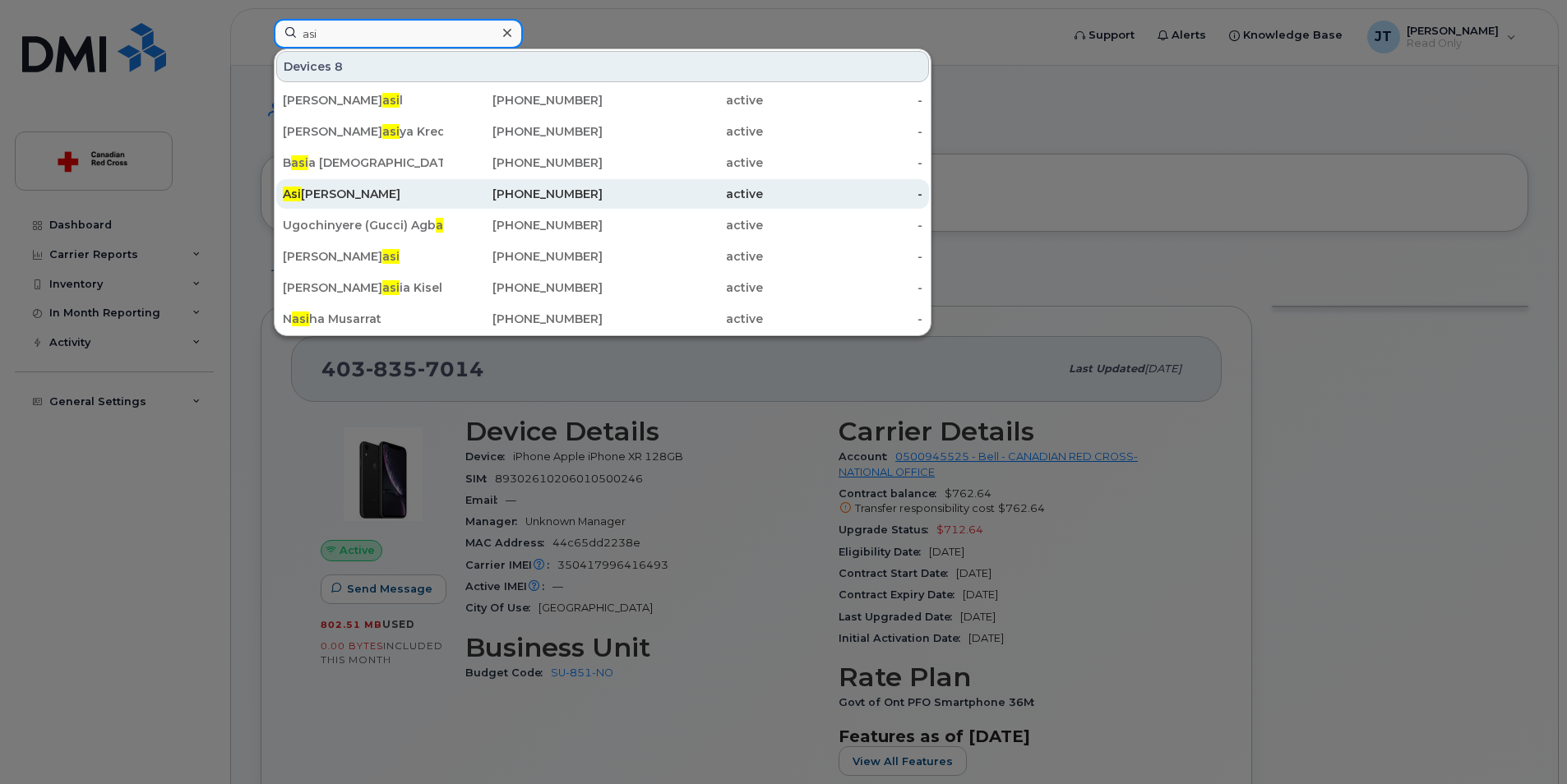
type input "asi"
click at [324, 200] on div "Asi ful Mazid" at bounding box center [362, 194] width 160 height 17
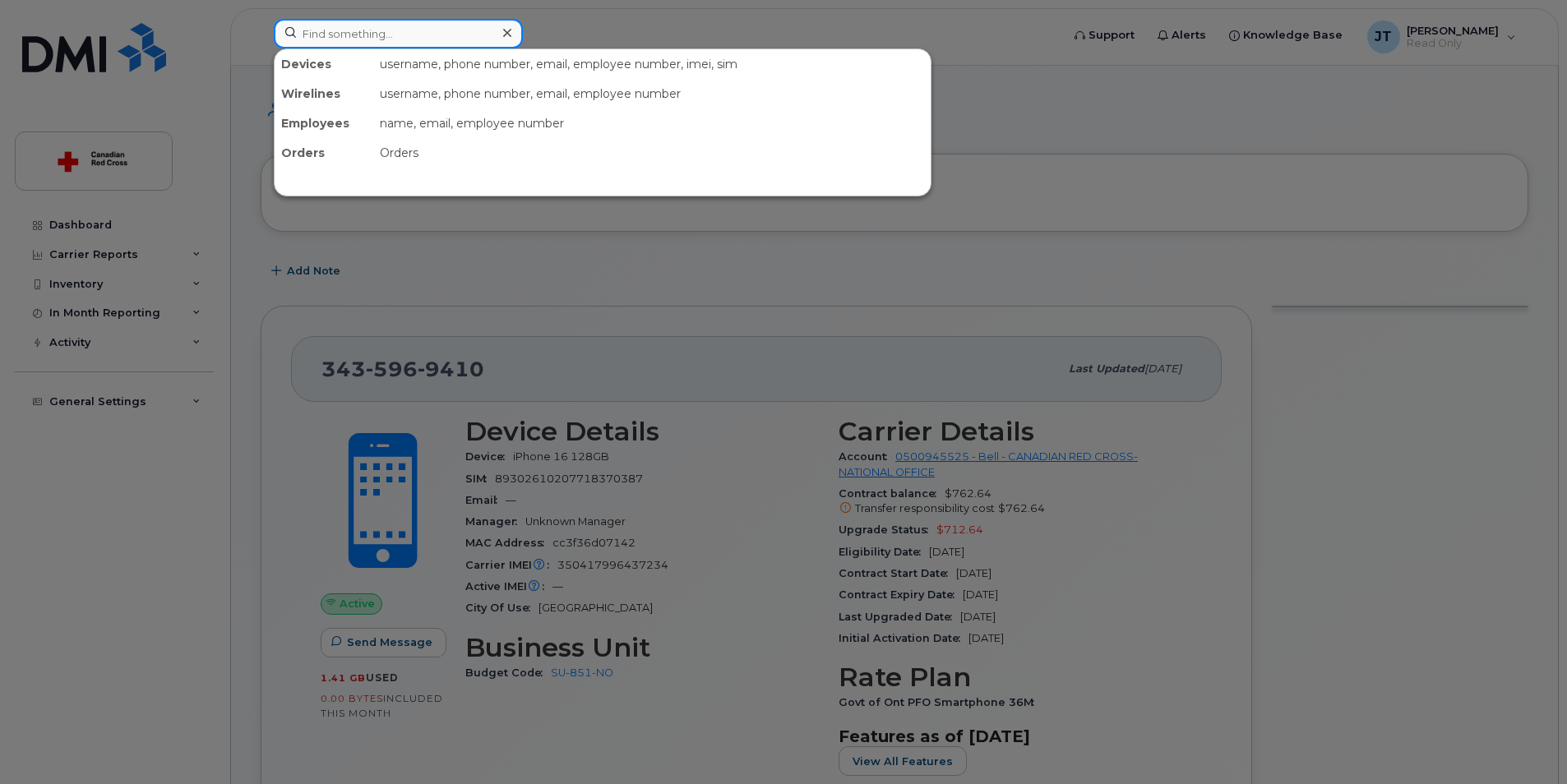
click at [417, 41] on input at bounding box center [398, 34] width 249 height 30
click at [70, 227] on div at bounding box center [784, 392] width 1567 height 784
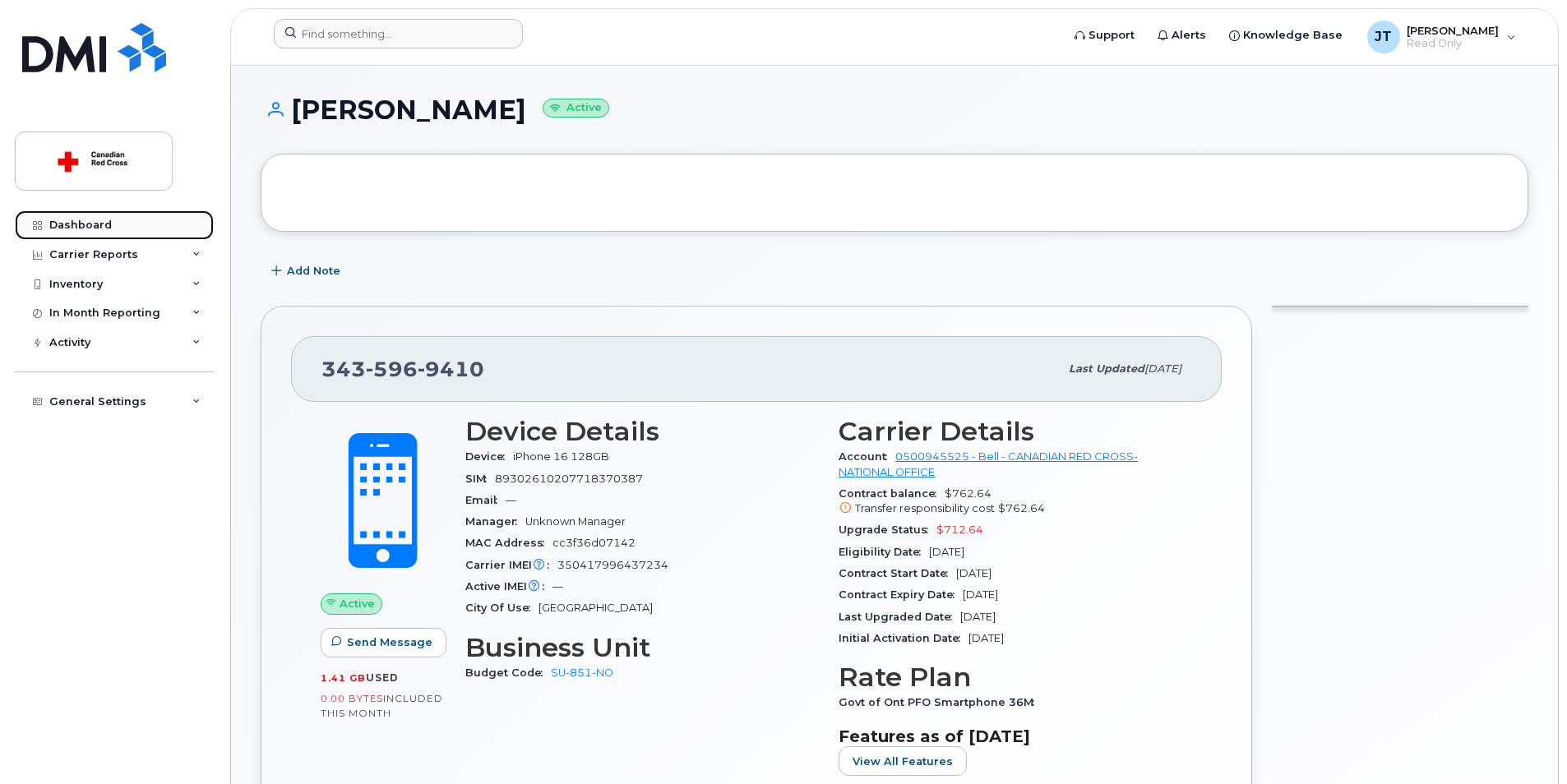
click at [71, 225] on div "Dashboard" at bounding box center [80, 225] width 62 height 13
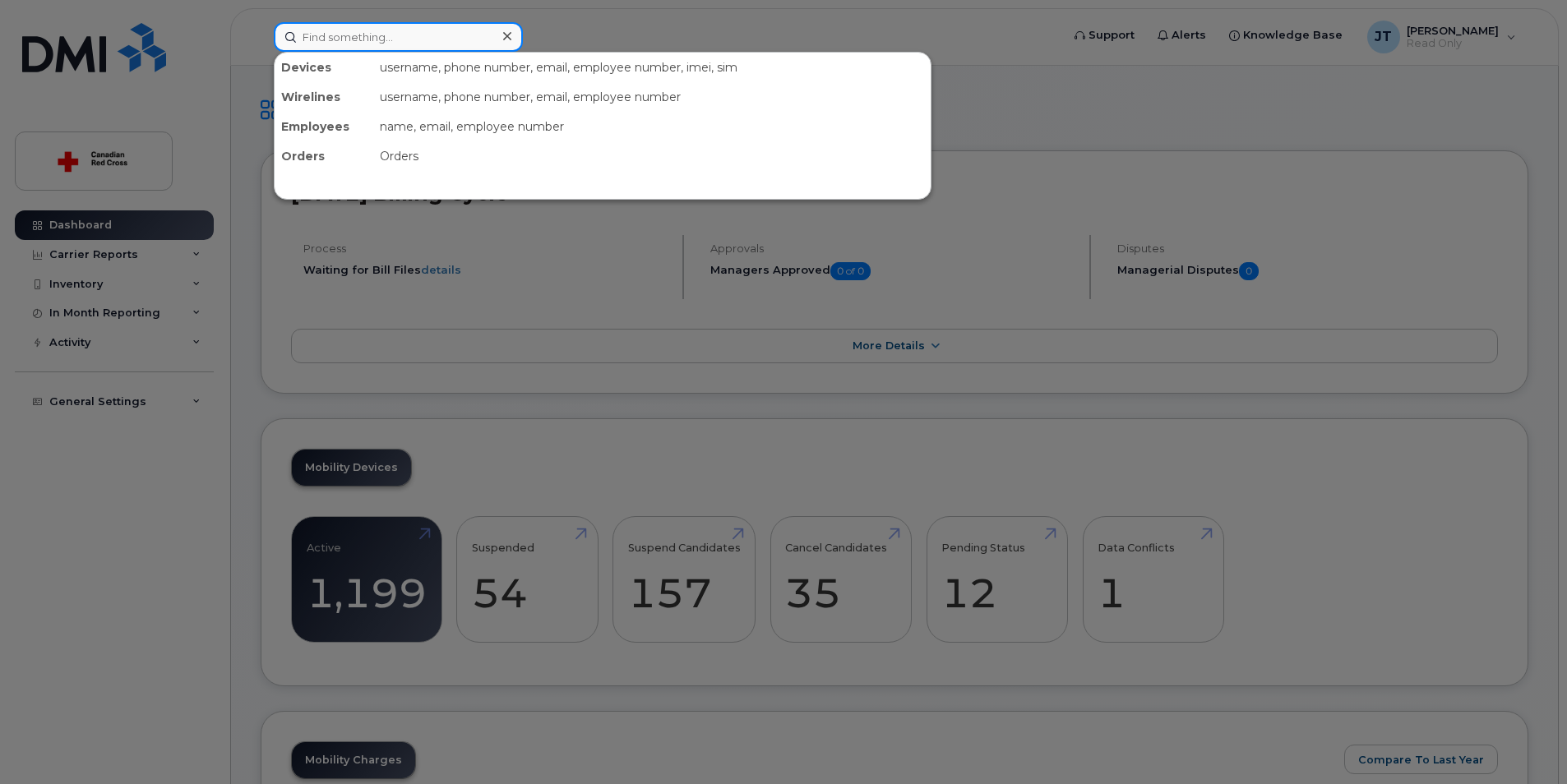
click at [405, 27] on input at bounding box center [398, 37] width 249 height 30
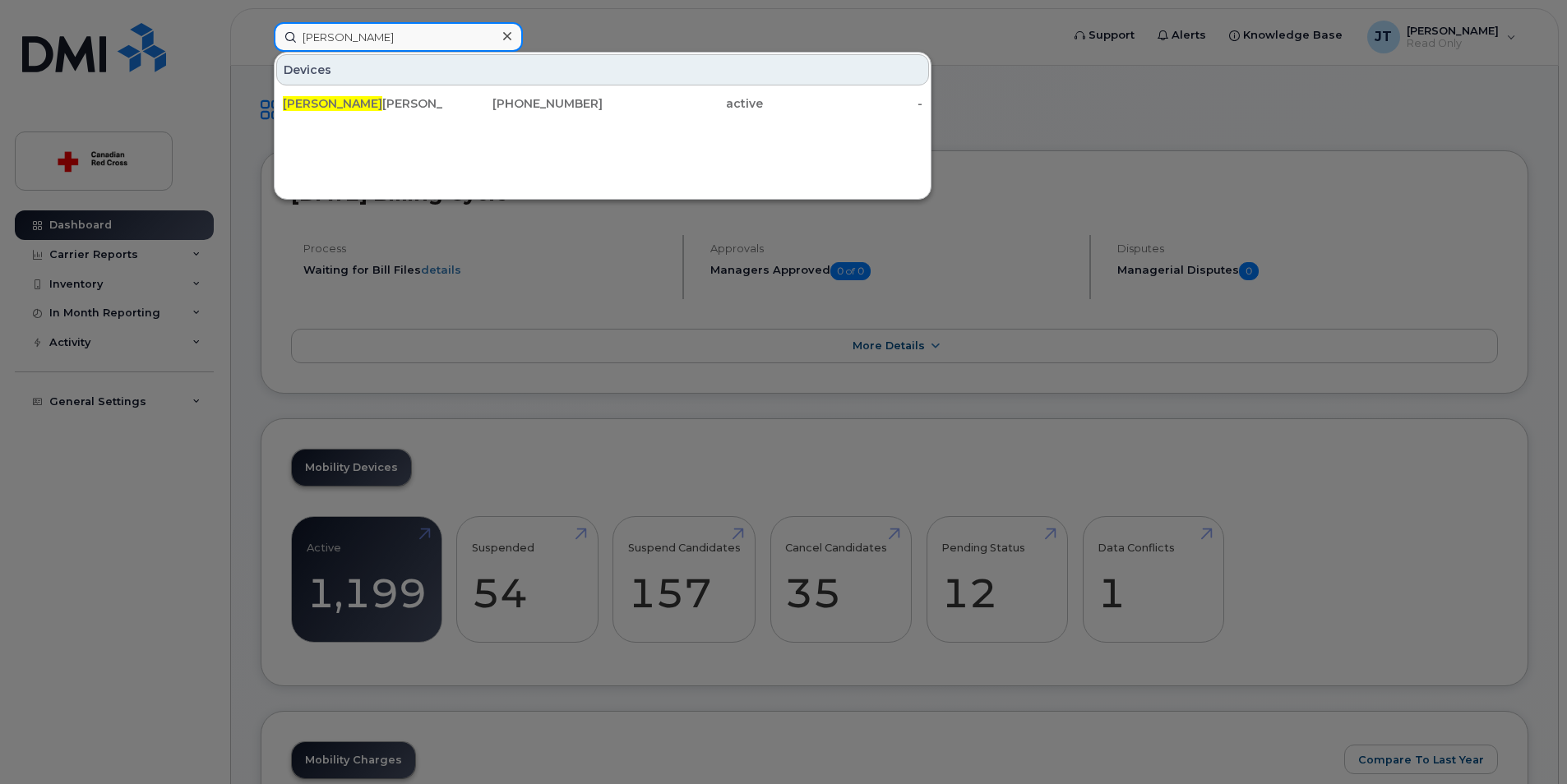
click at [325, 37] on input "morgan" at bounding box center [398, 37] width 249 height 30
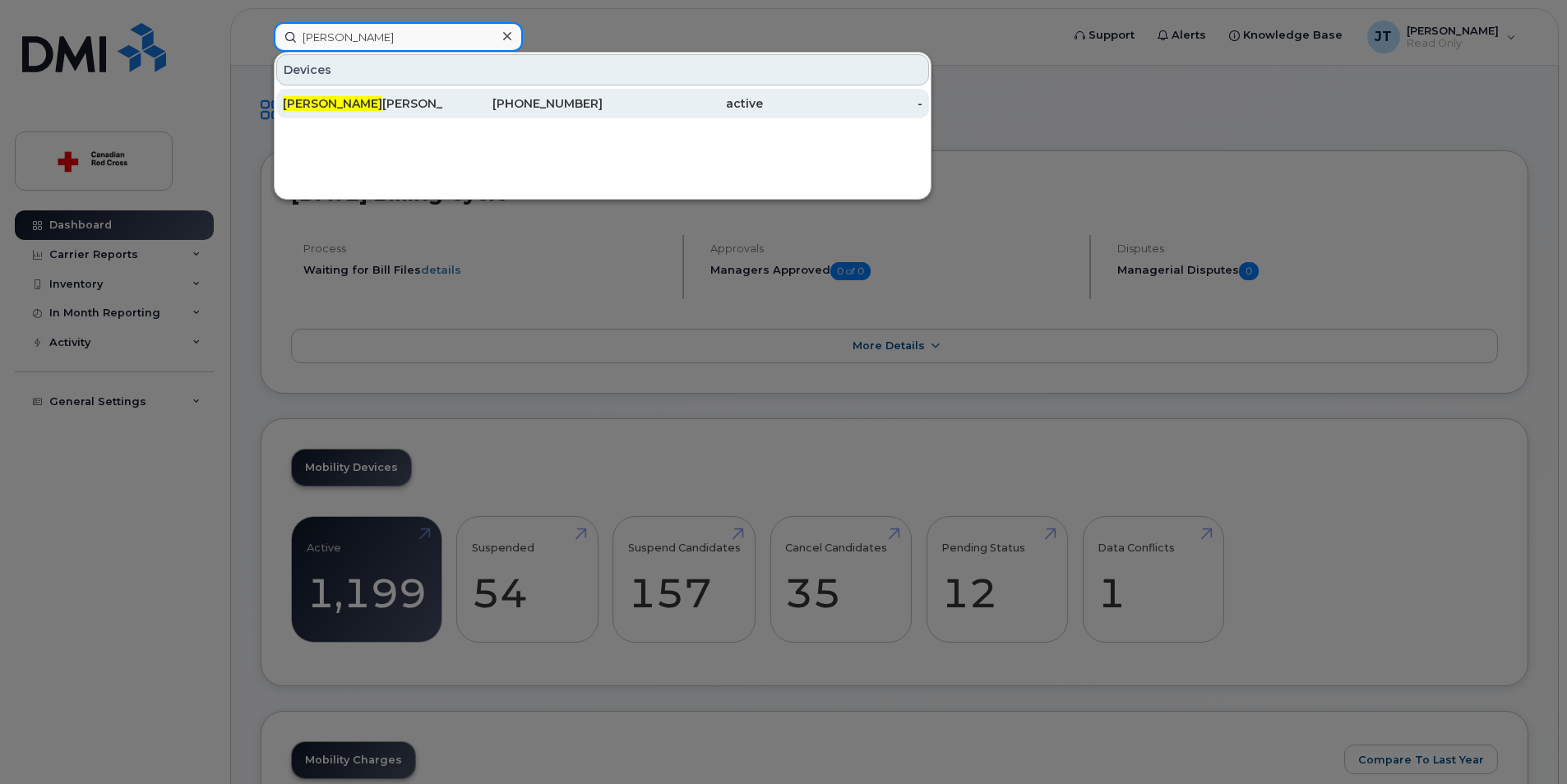
type input "mojgan"
click at [351, 103] on div "Mojgan Salimi" at bounding box center [362, 104] width 160 height 17
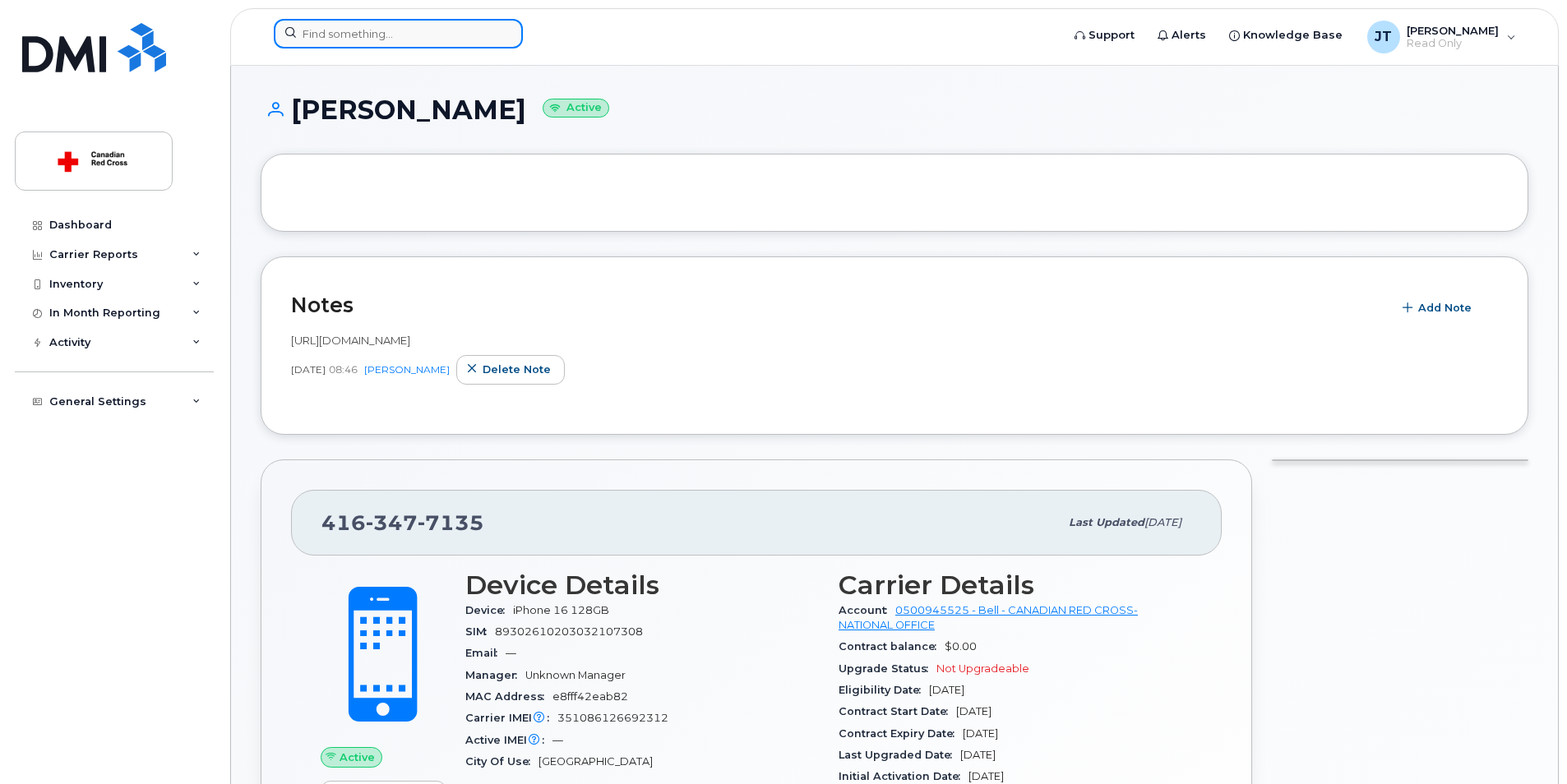
click at [416, 40] on input at bounding box center [398, 34] width 249 height 30
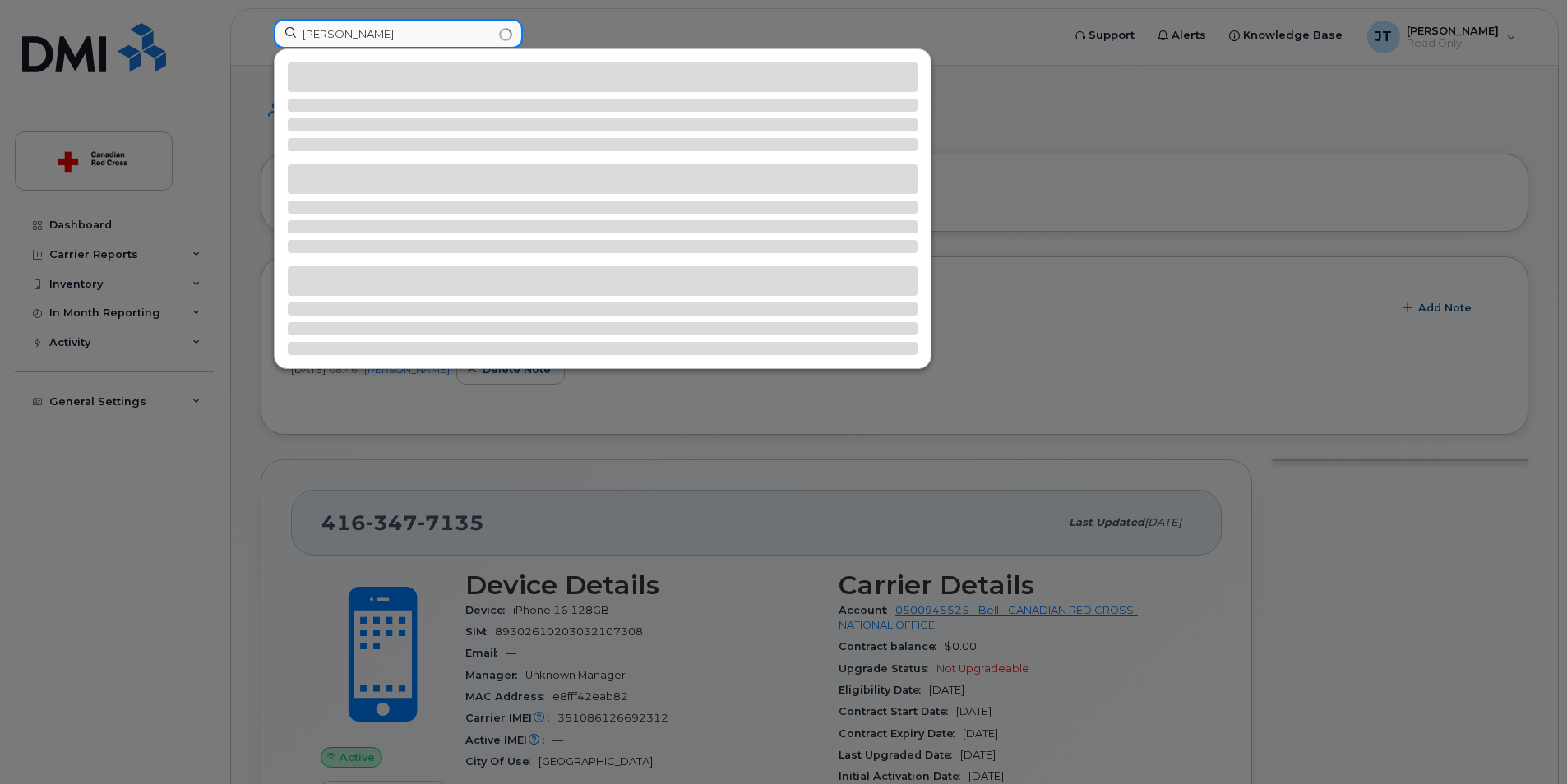
type input "[PERSON_NAME]"
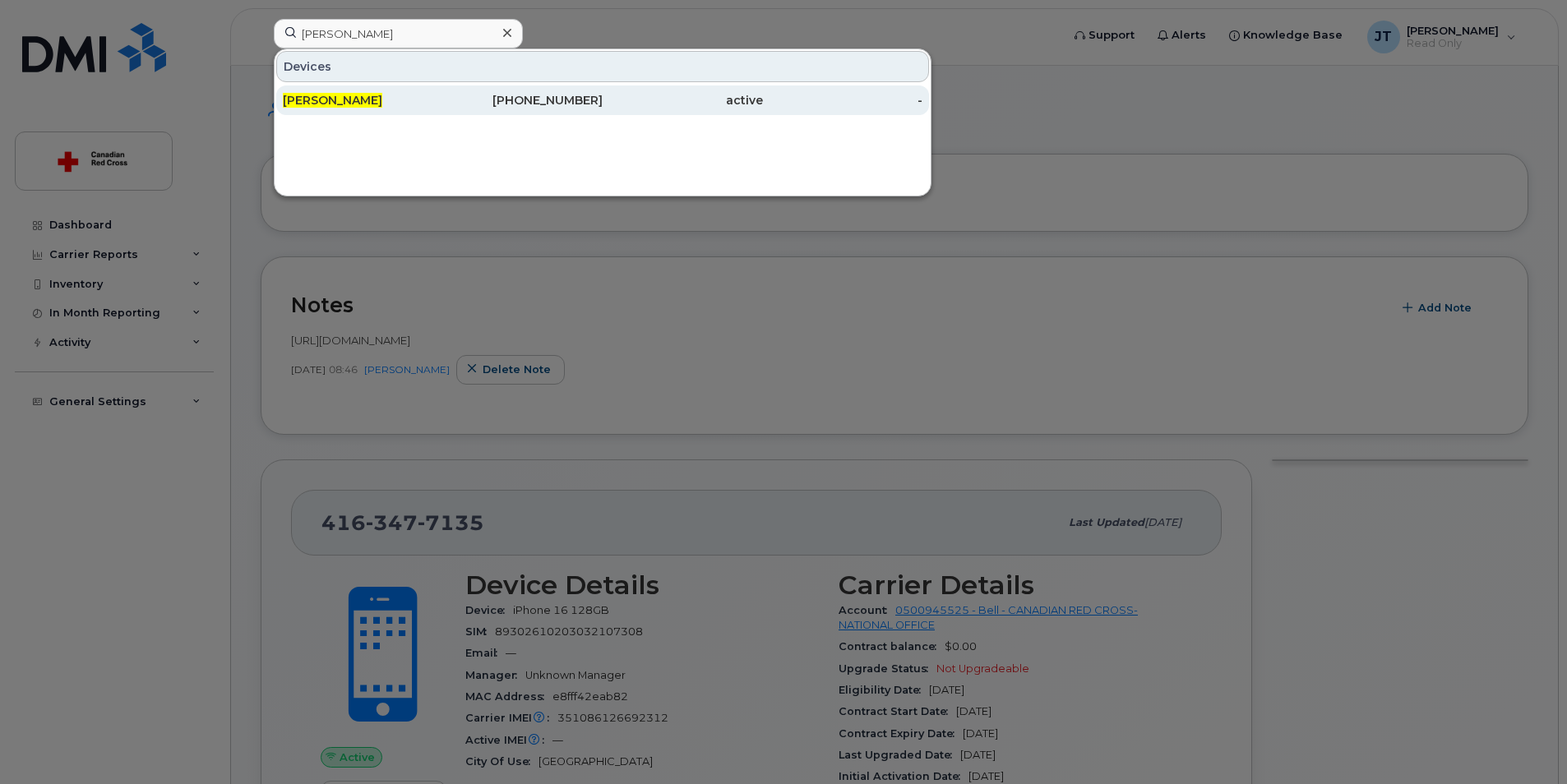
click at [722, 114] on div "active" at bounding box center [682, 100] width 160 height 30
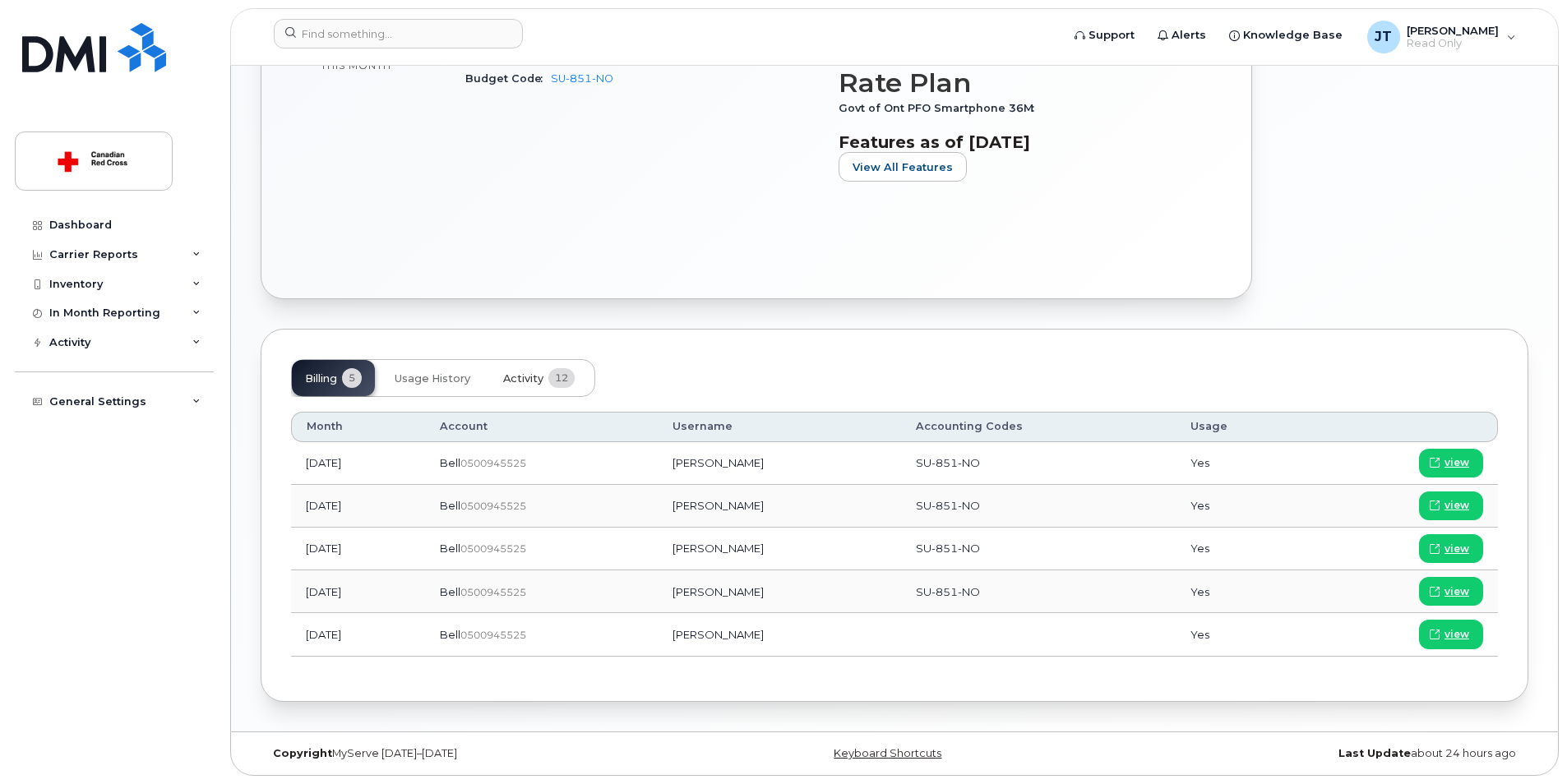
click at [548, 378] on button "Activity 12" at bounding box center [539, 378] width 98 height 36
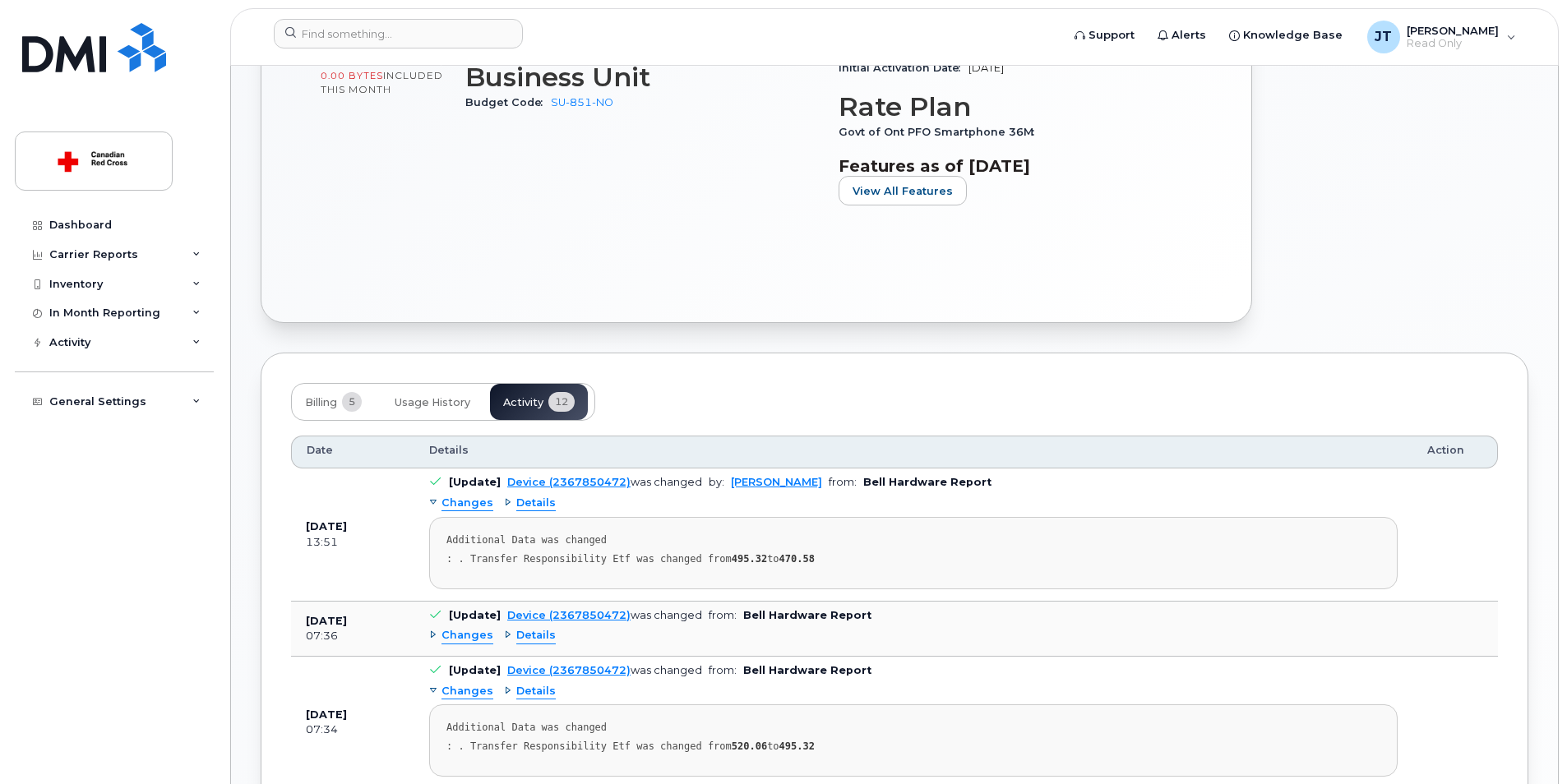
scroll to position [594, 0]
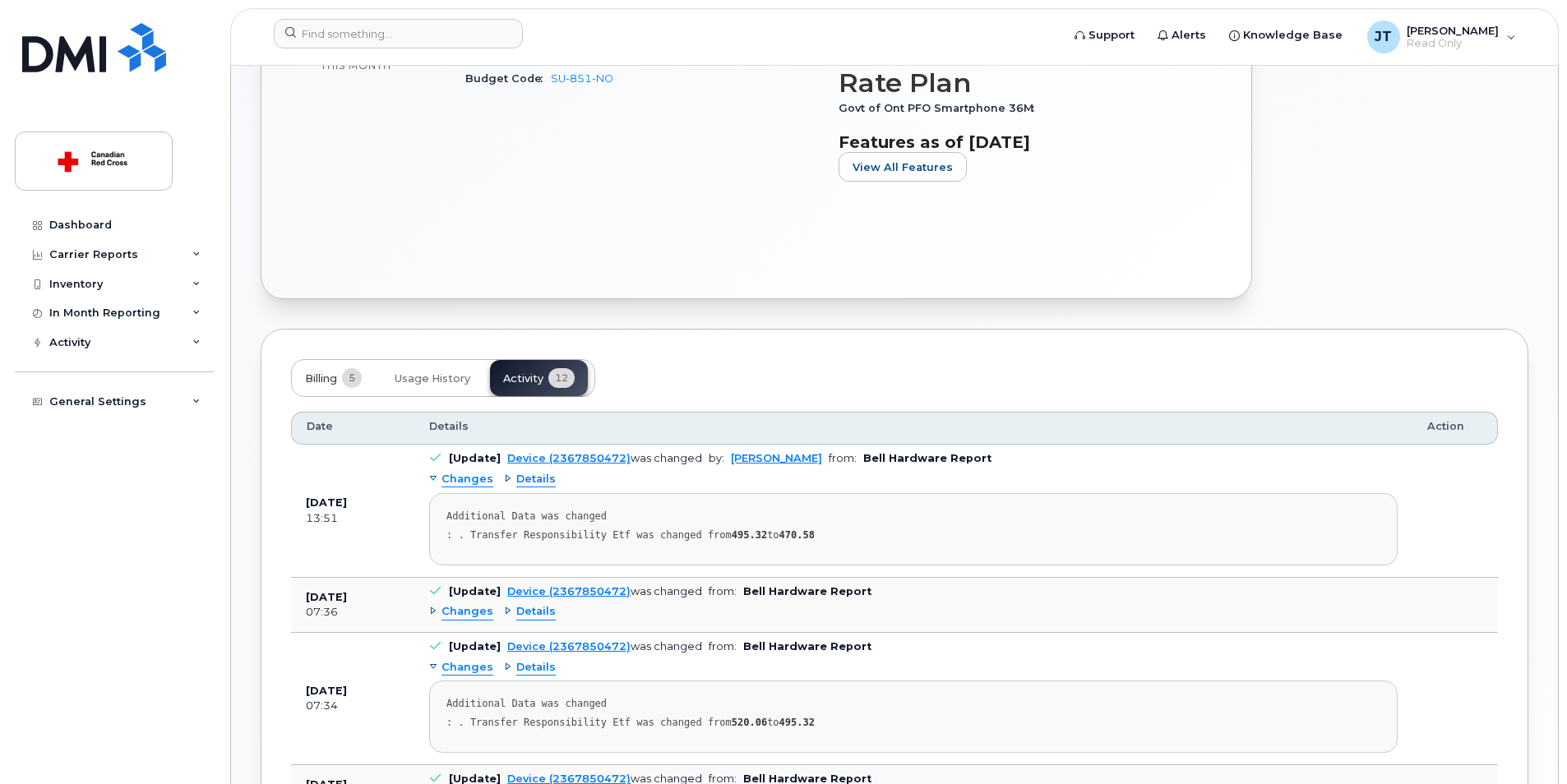
click at [321, 388] on button "Billing 5" at bounding box center [333, 378] width 83 height 36
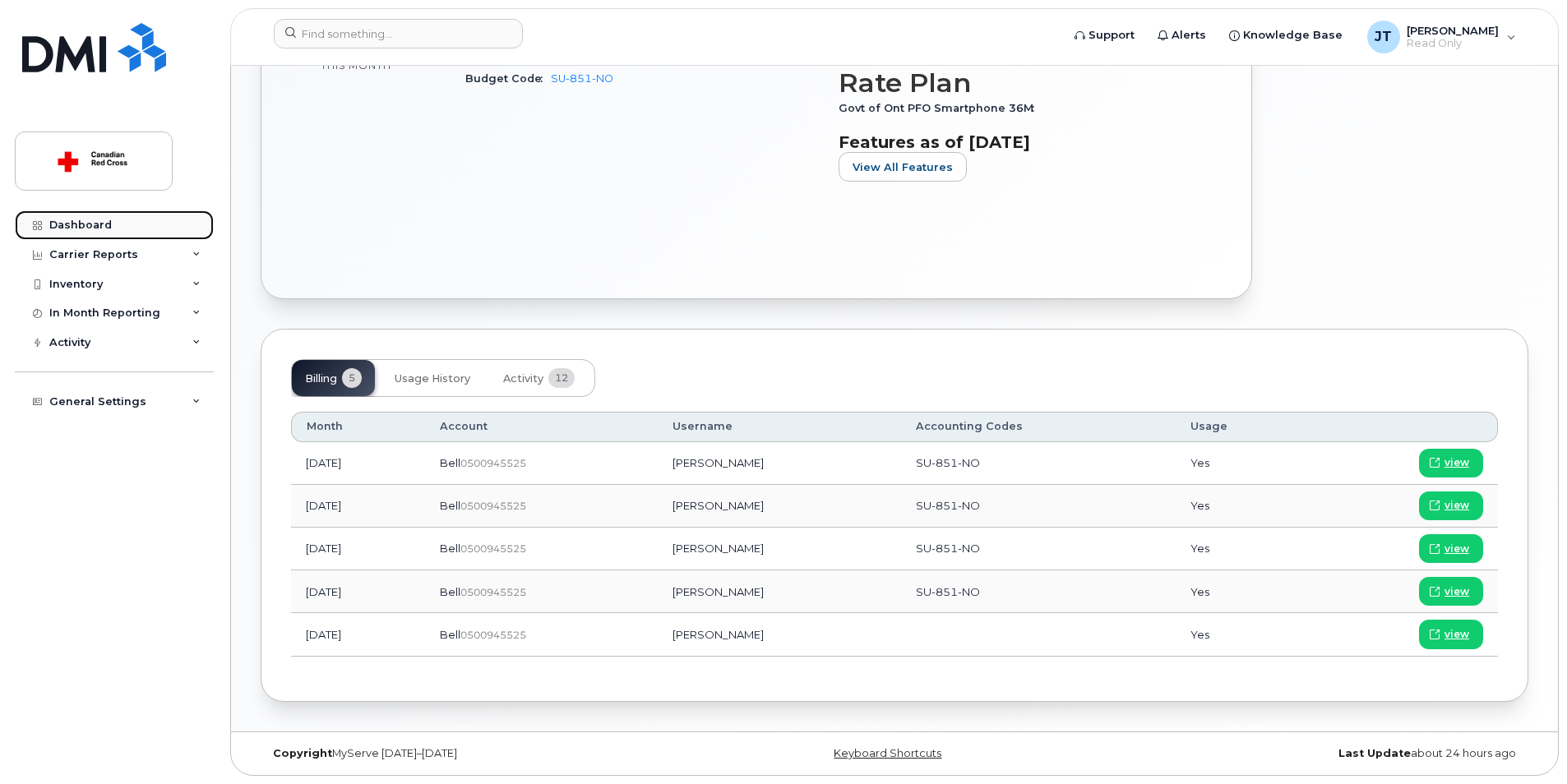
click at [111, 225] on link "Dashboard" at bounding box center [114, 225] width 199 height 30
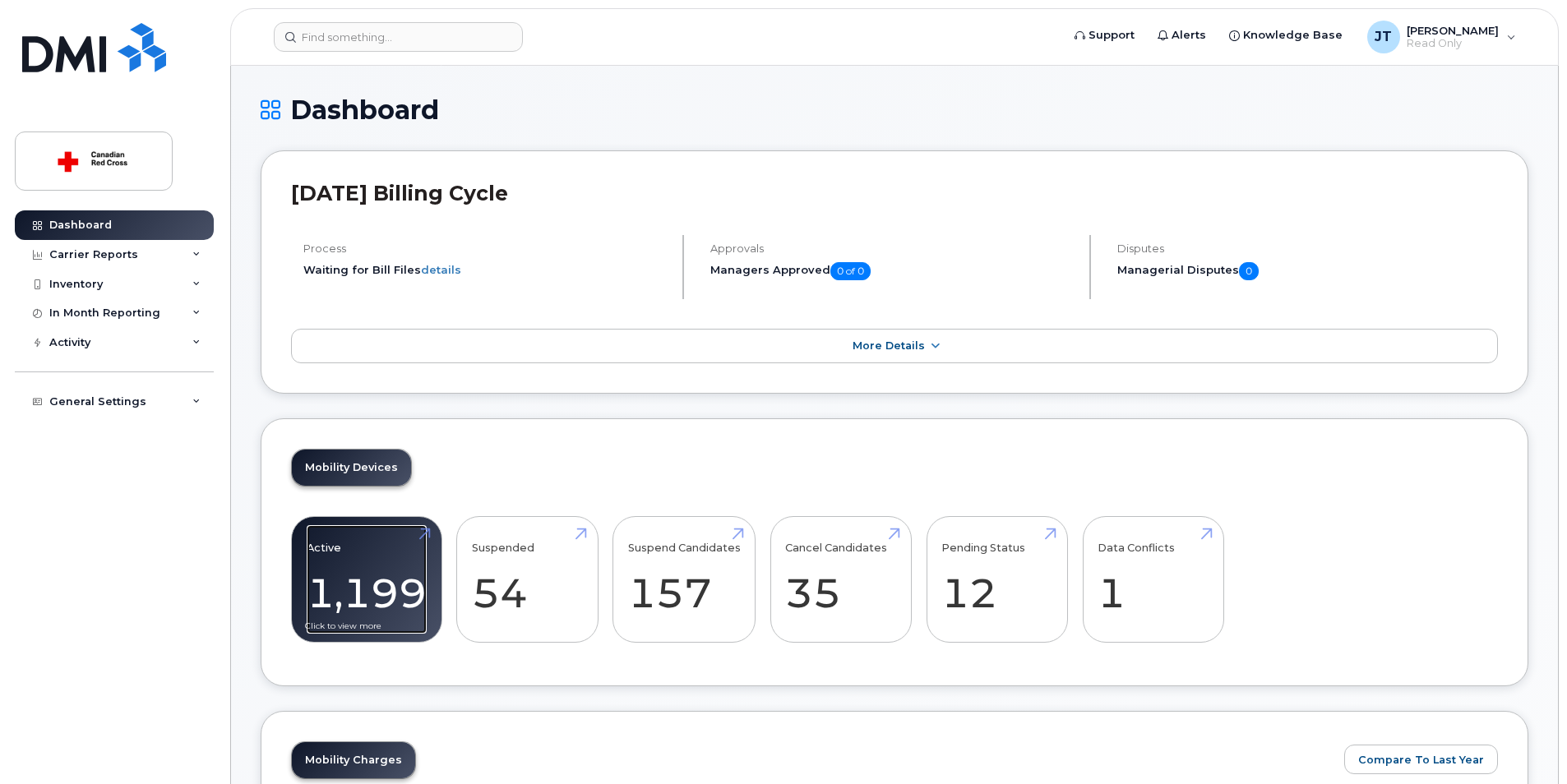
click at [422, 601] on link "Active 1,199" at bounding box center [366, 578] width 120 height 109
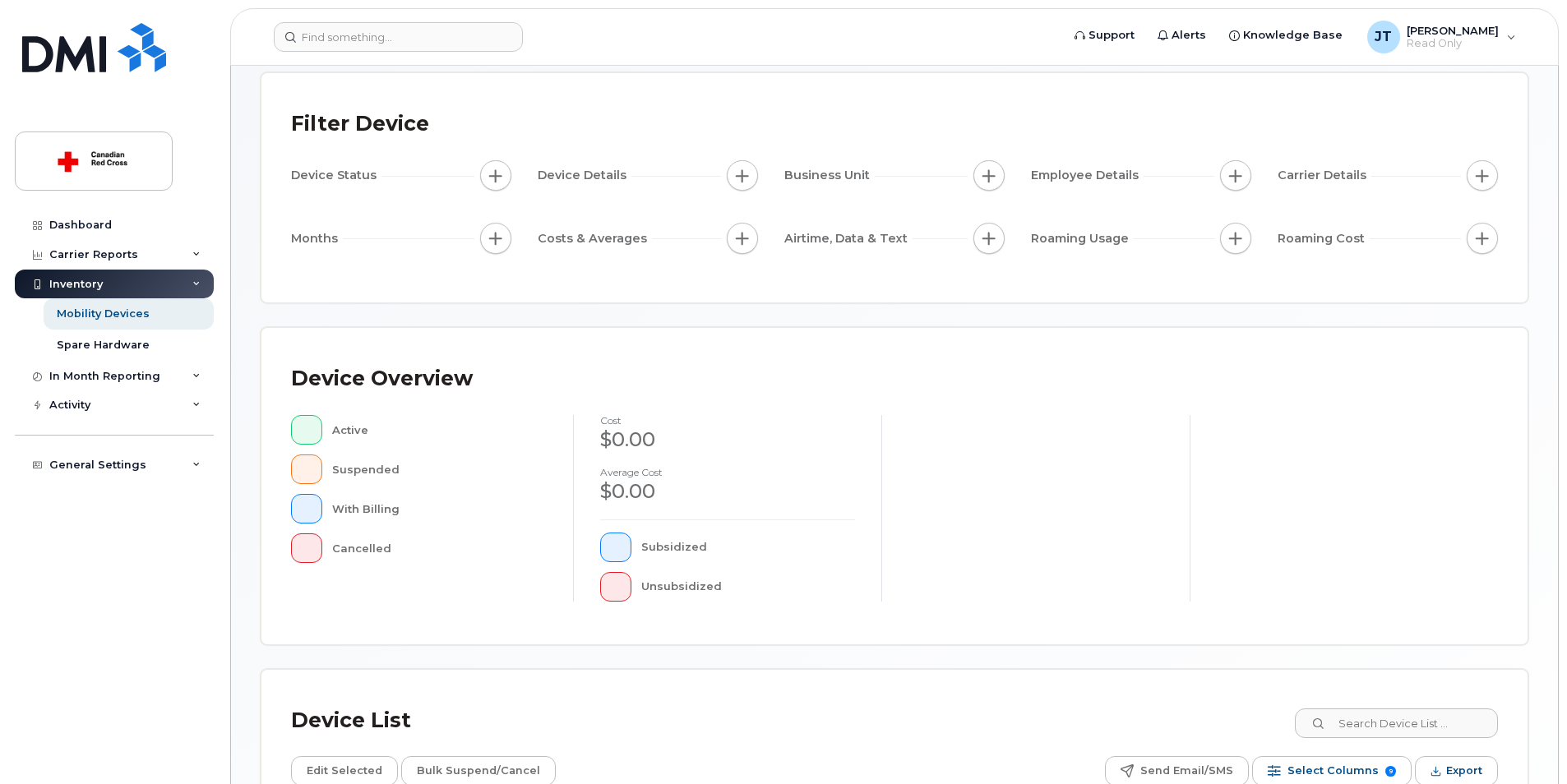
scroll to position [346, 0]
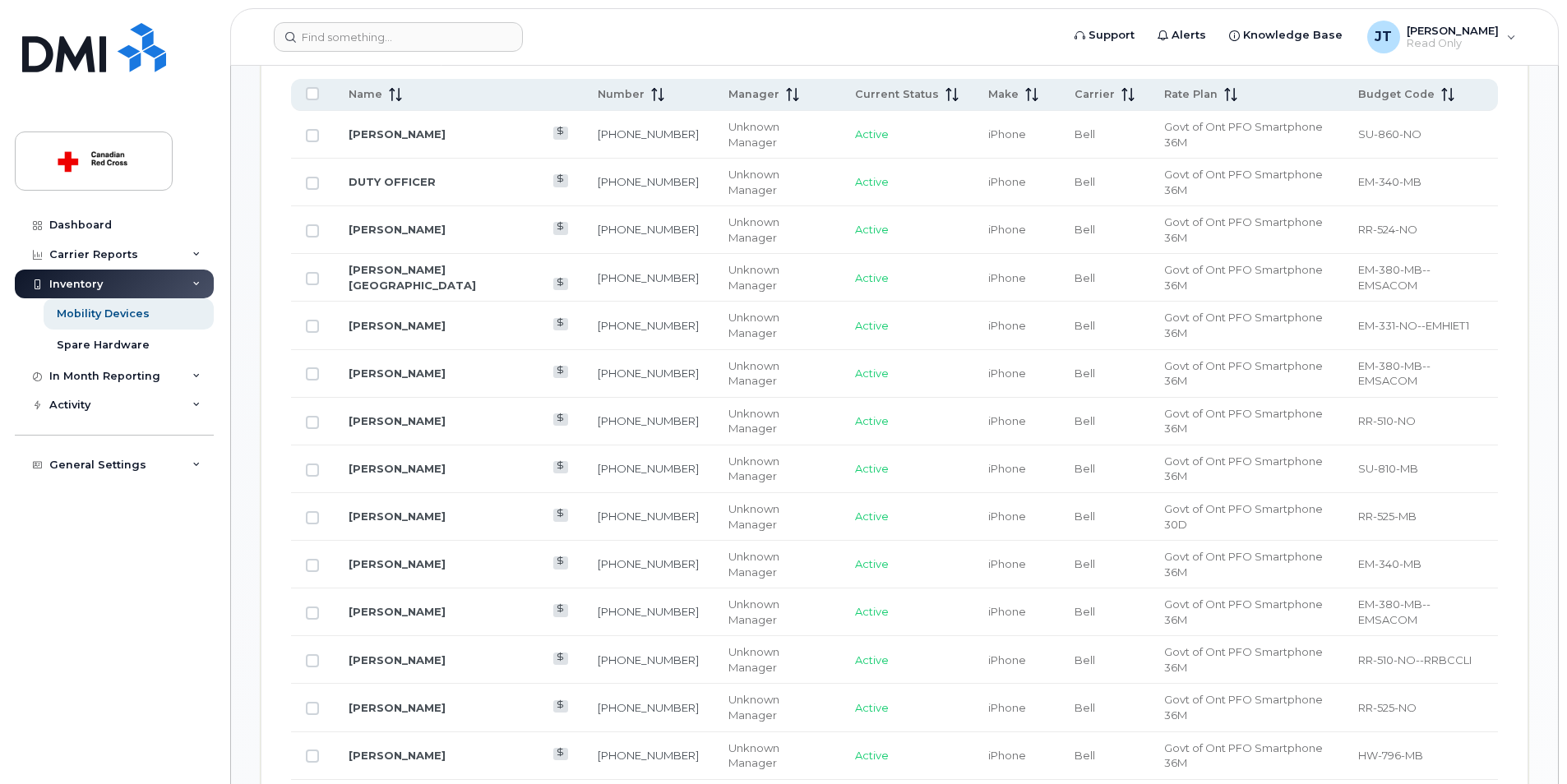
scroll to position [593, 0]
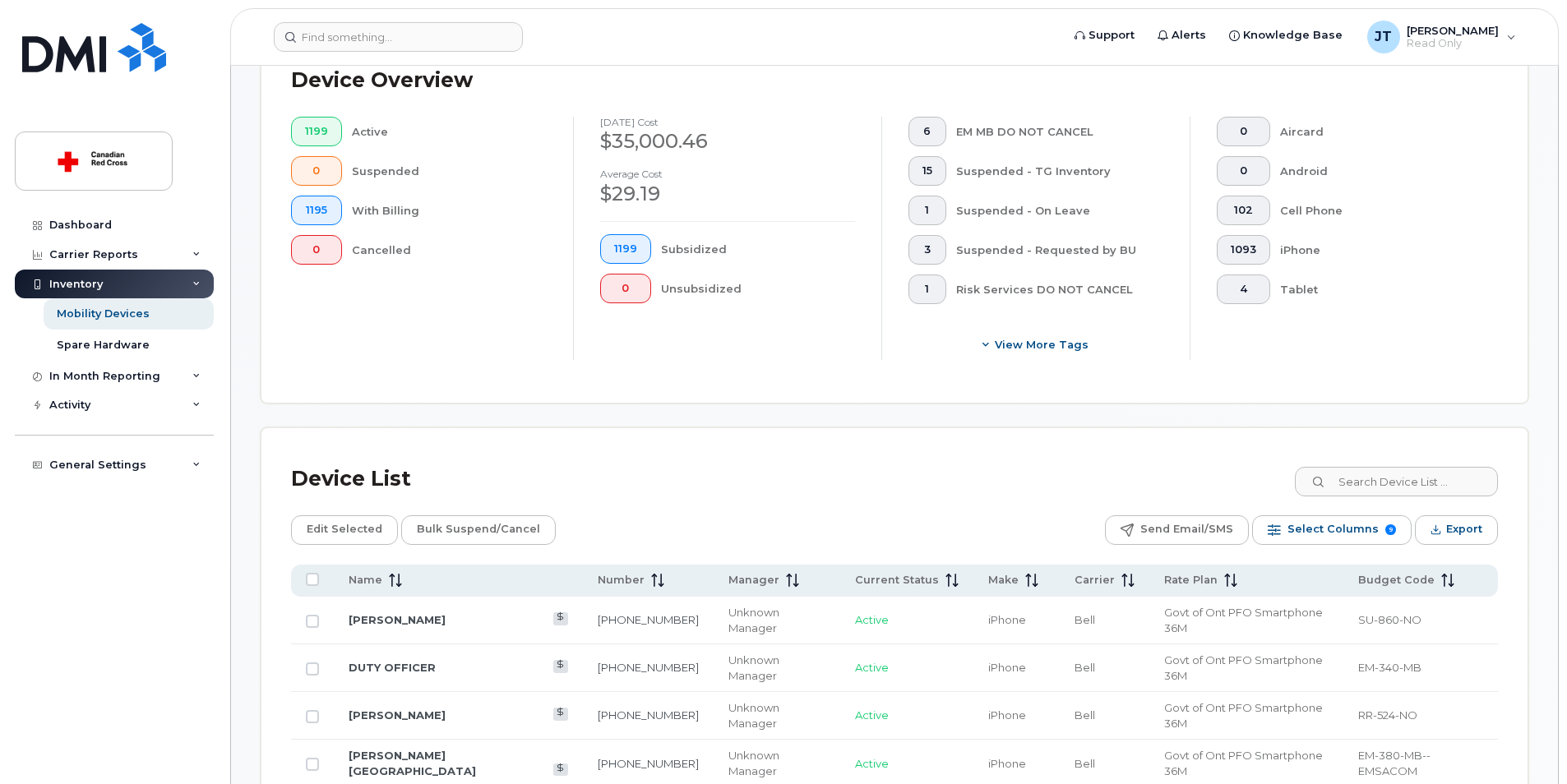
scroll to position [191, 0]
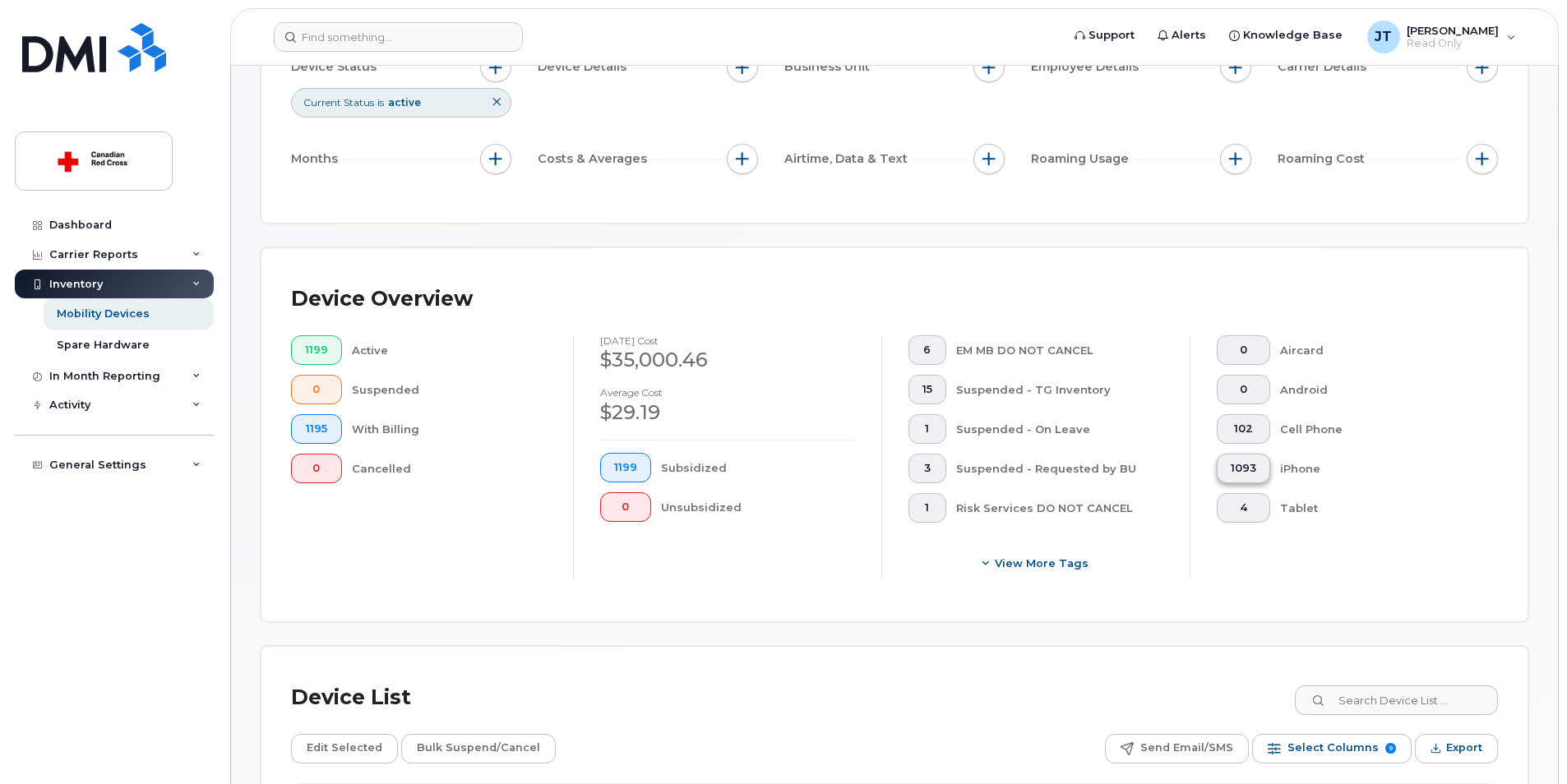
click at [1253, 467] on span "1093" at bounding box center [1243, 468] width 26 height 13
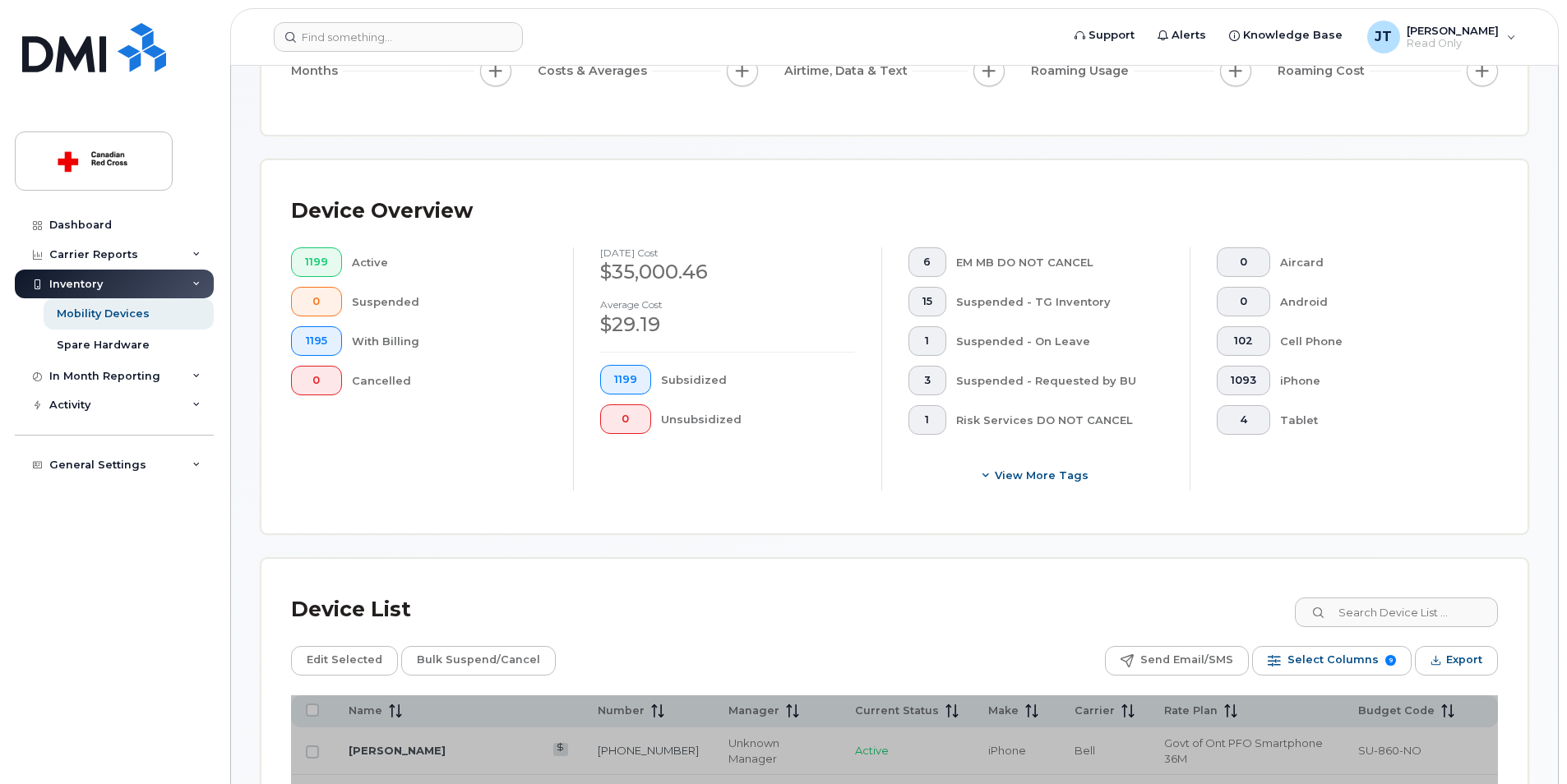
scroll to position [437, 0]
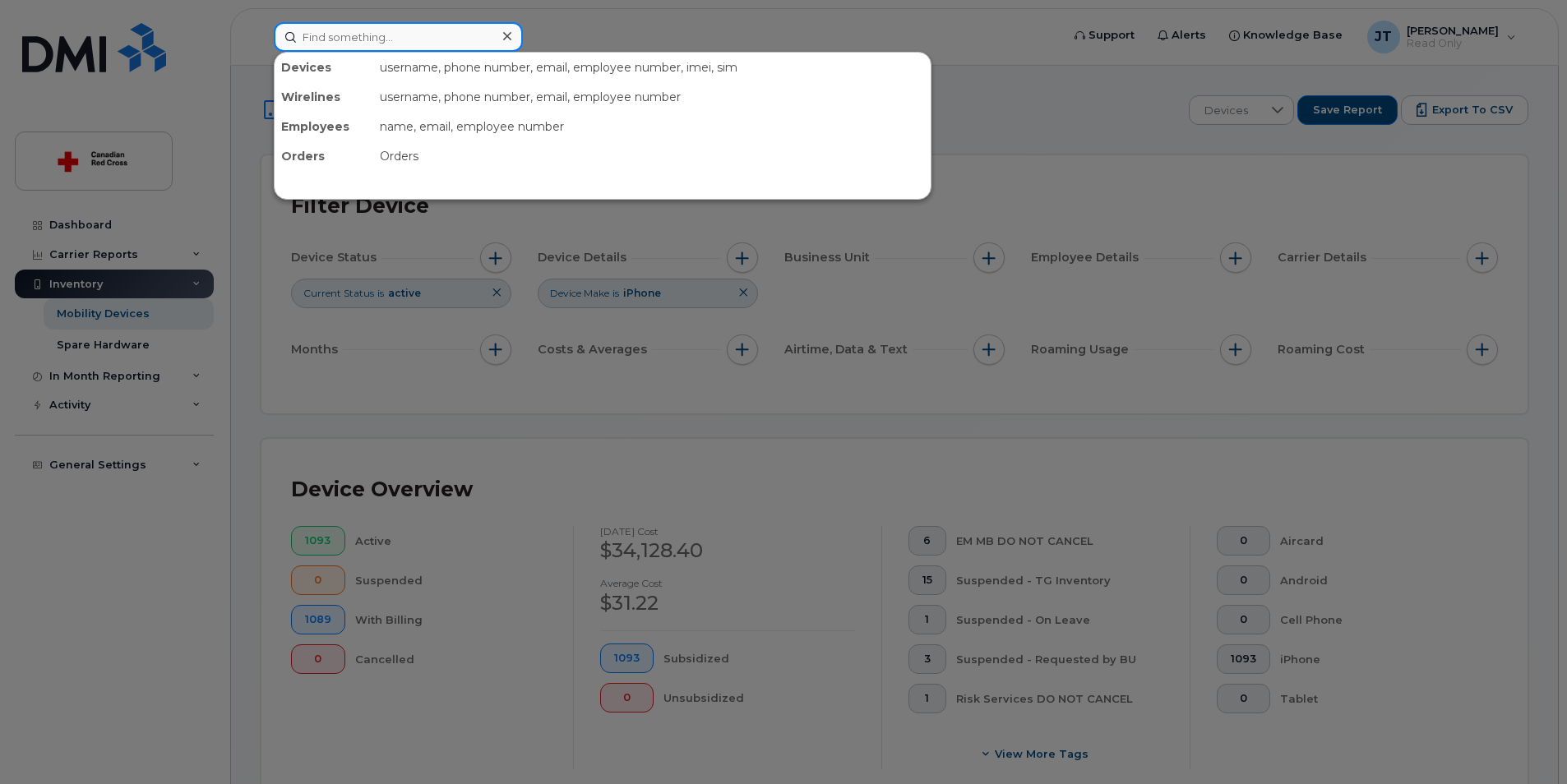
click at [337, 49] on input at bounding box center [398, 37] width 249 height 30
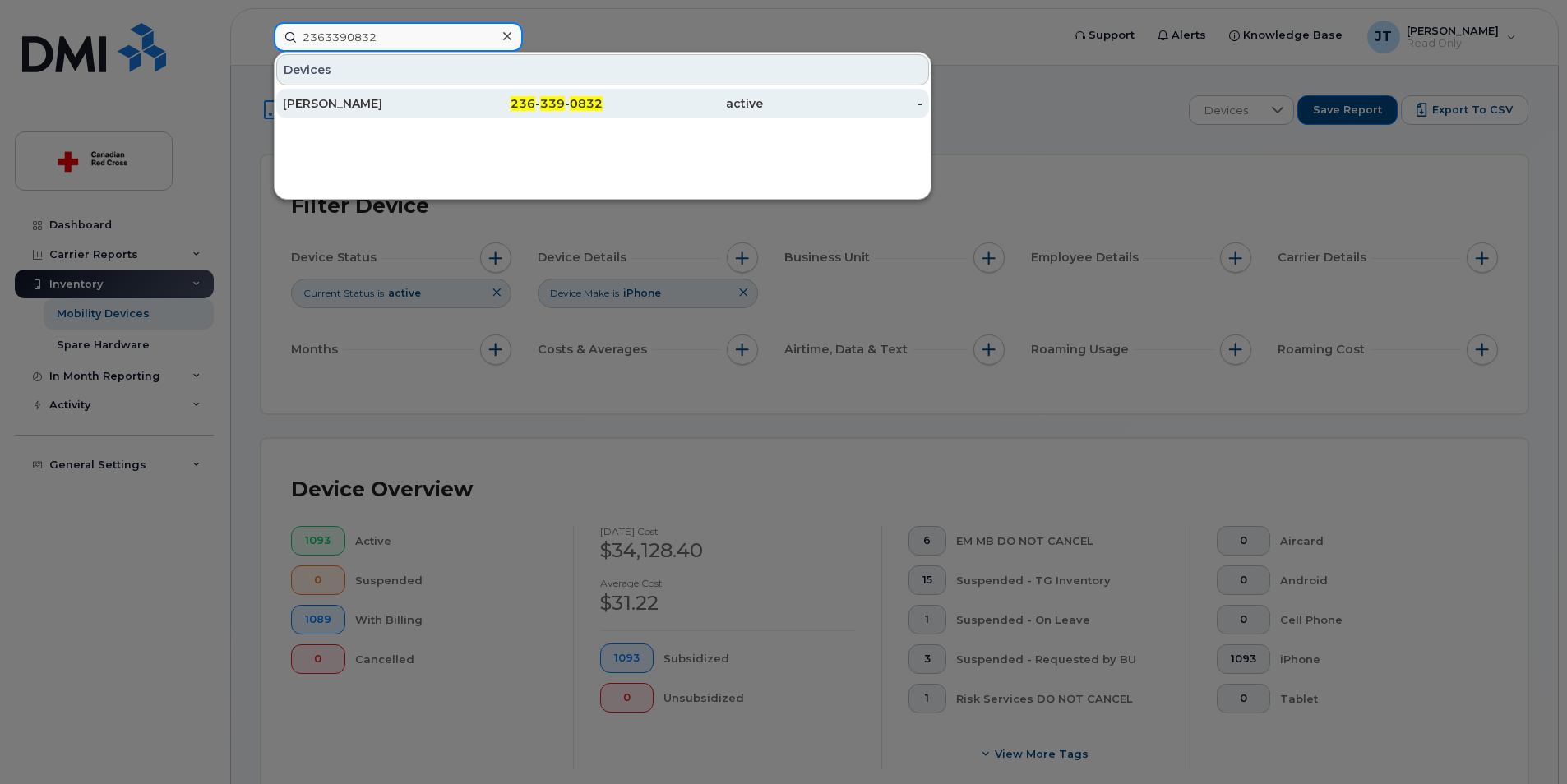
type input "2363390832"
click at [358, 90] on div "Kaine Rice" at bounding box center [362, 104] width 160 height 30
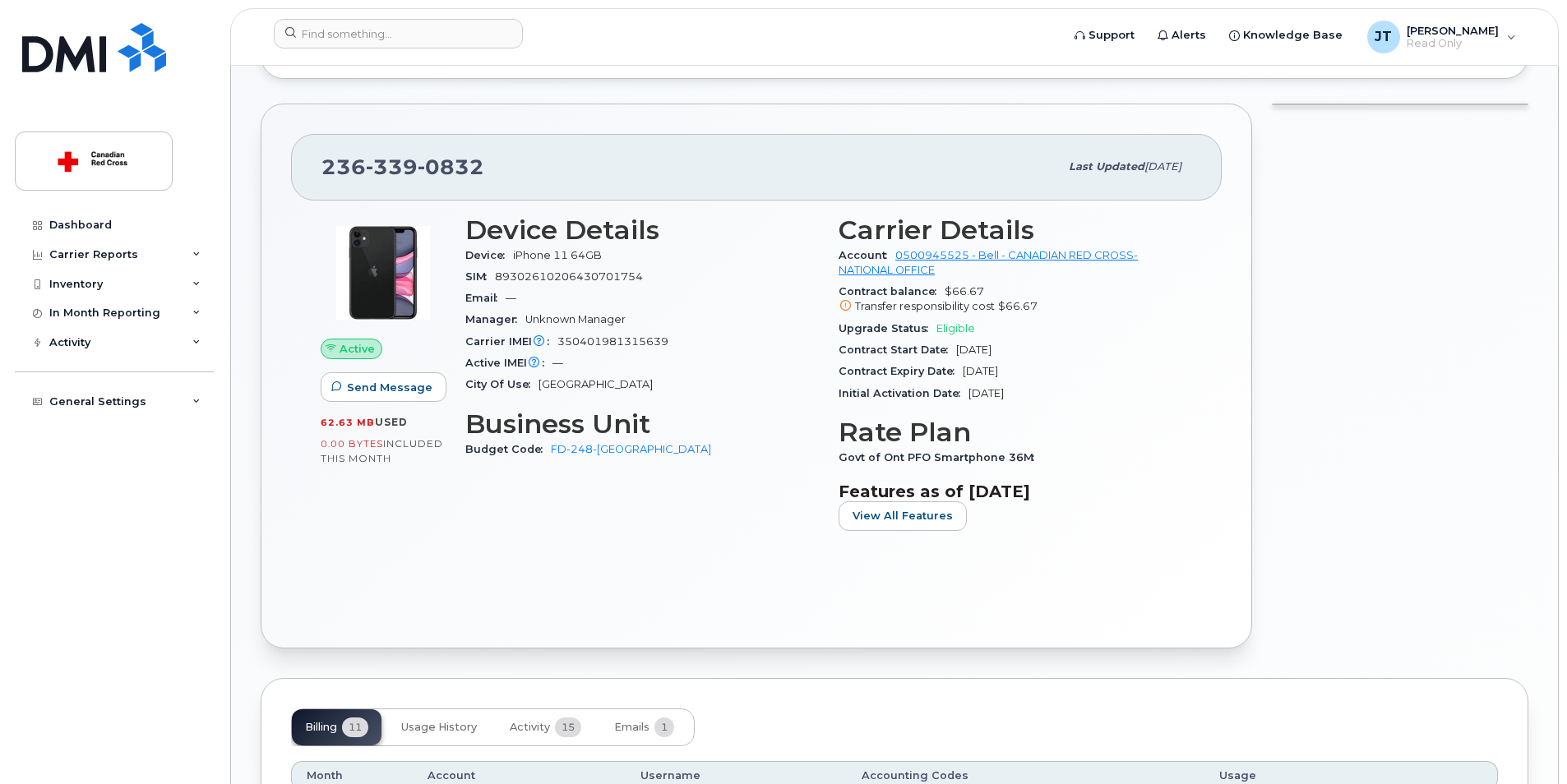
scroll to position [493, 0]
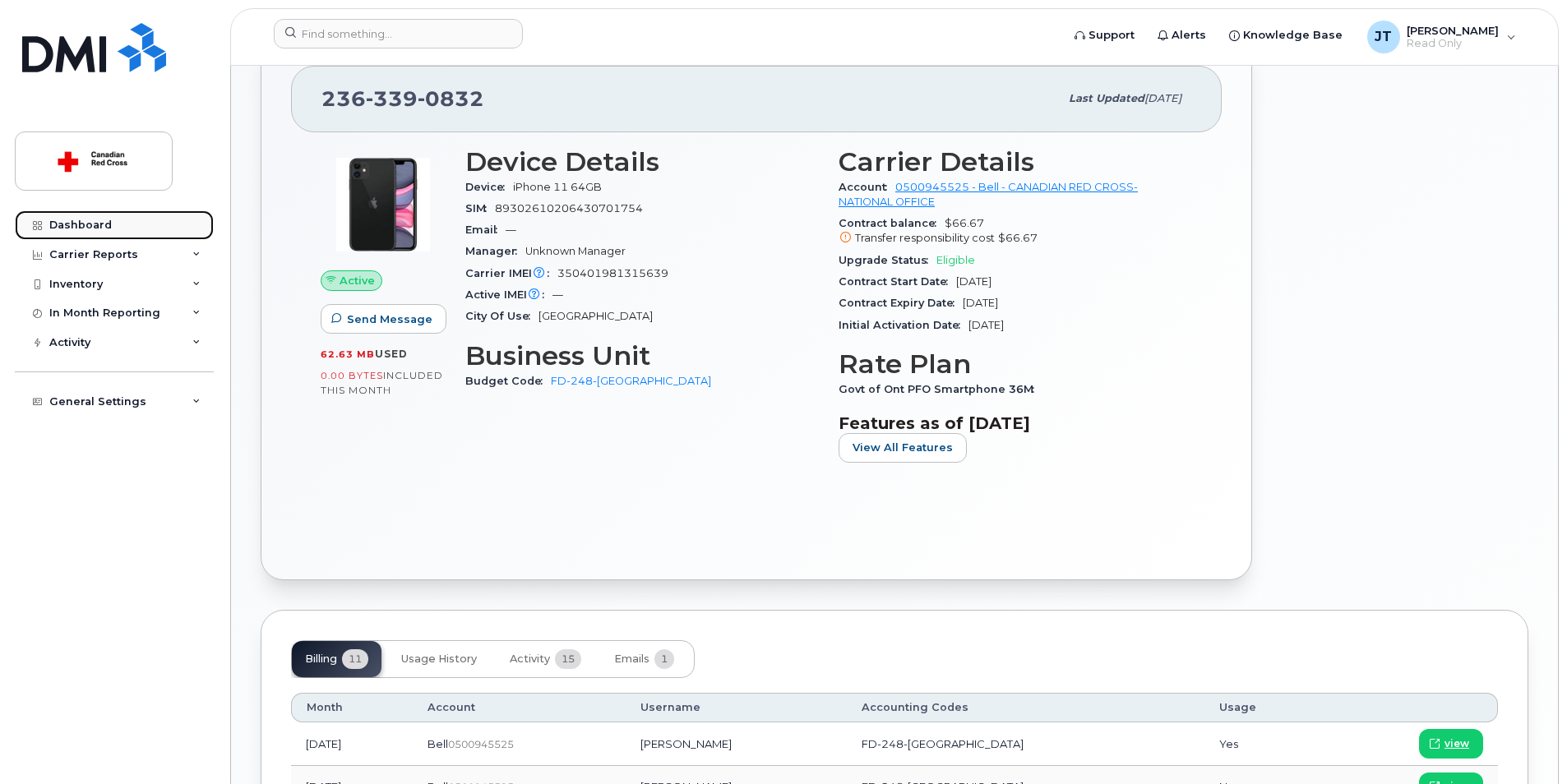
click at [104, 223] on div "Dashboard" at bounding box center [80, 225] width 62 height 13
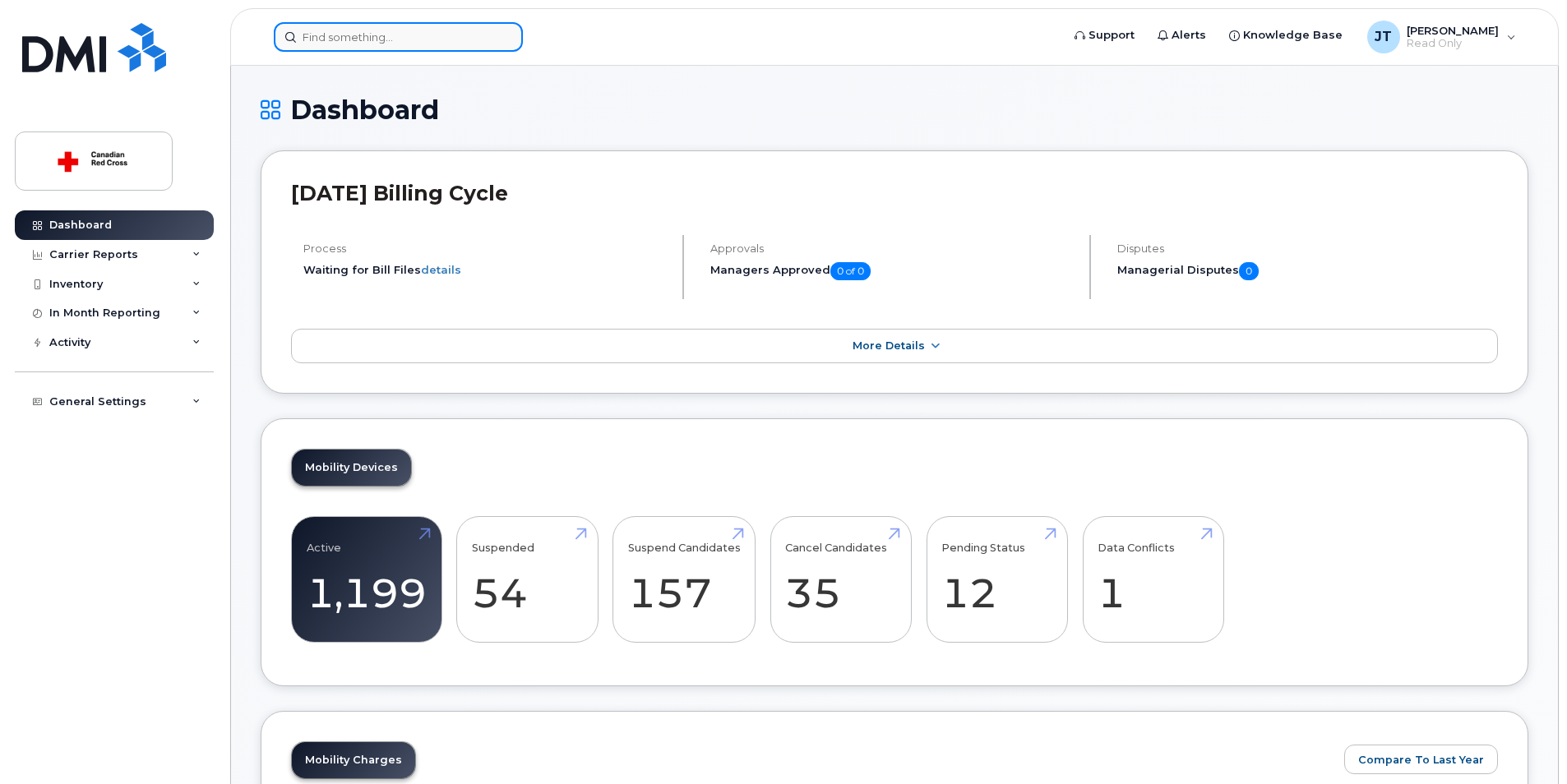
click at [395, 22] on input at bounding box center [398, 37] width 249 height 30
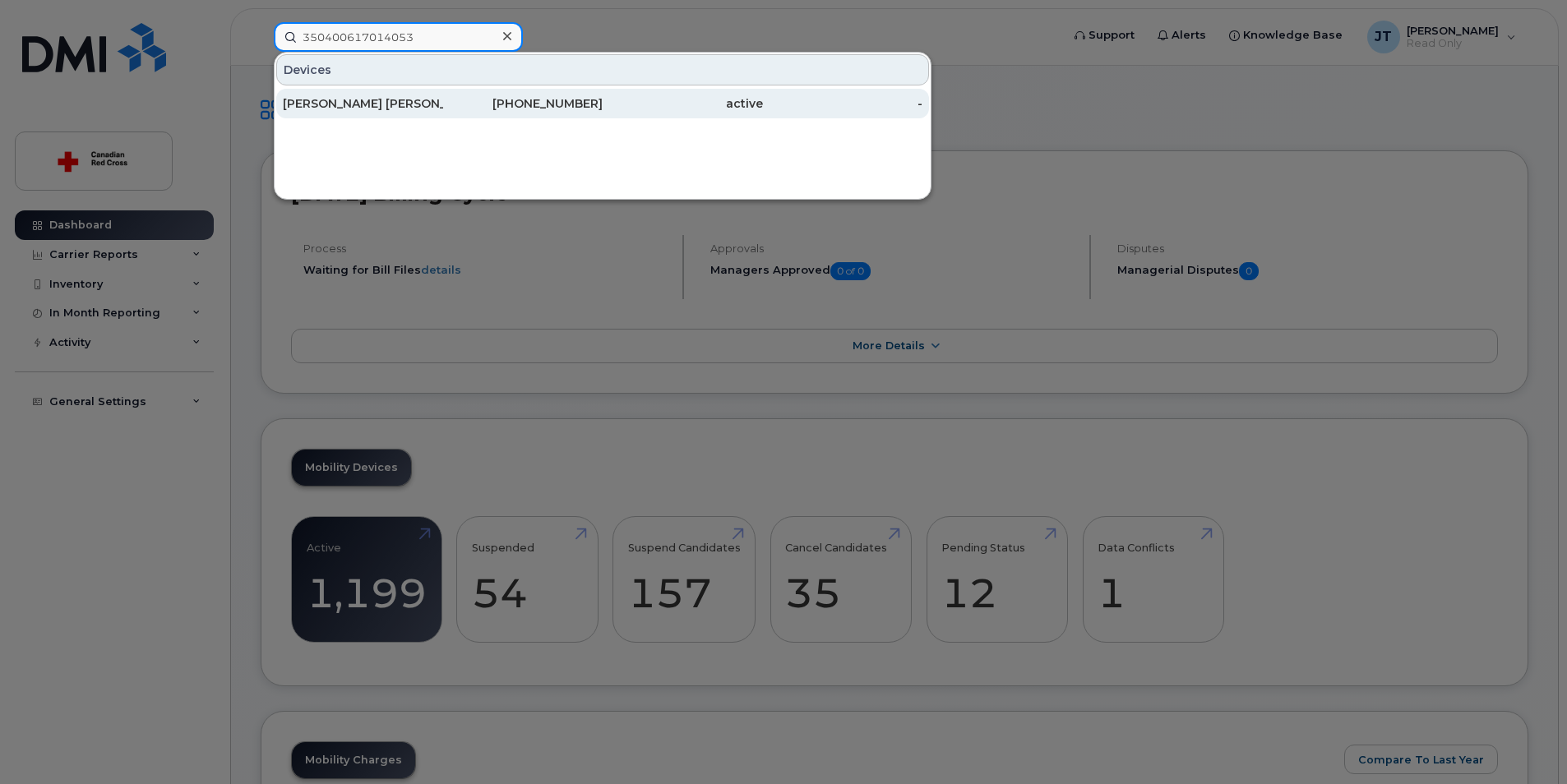
type input "350400617014053"
click at [371, 106] on div "[PERSON_NAME] [PERSON_NAME]" at bounding box center [362, 104] width 160 height 17
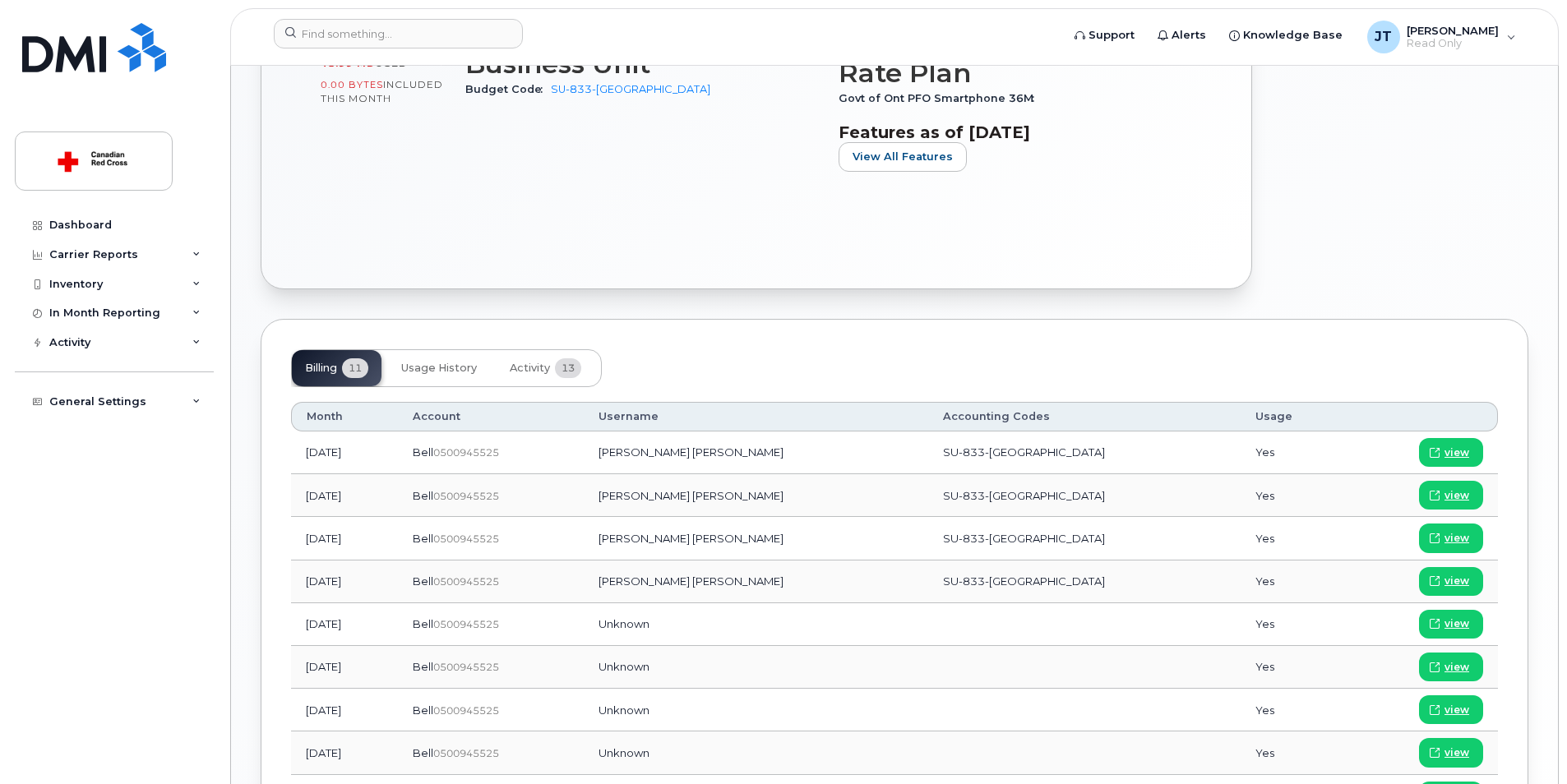
scroll to position [575, 0]
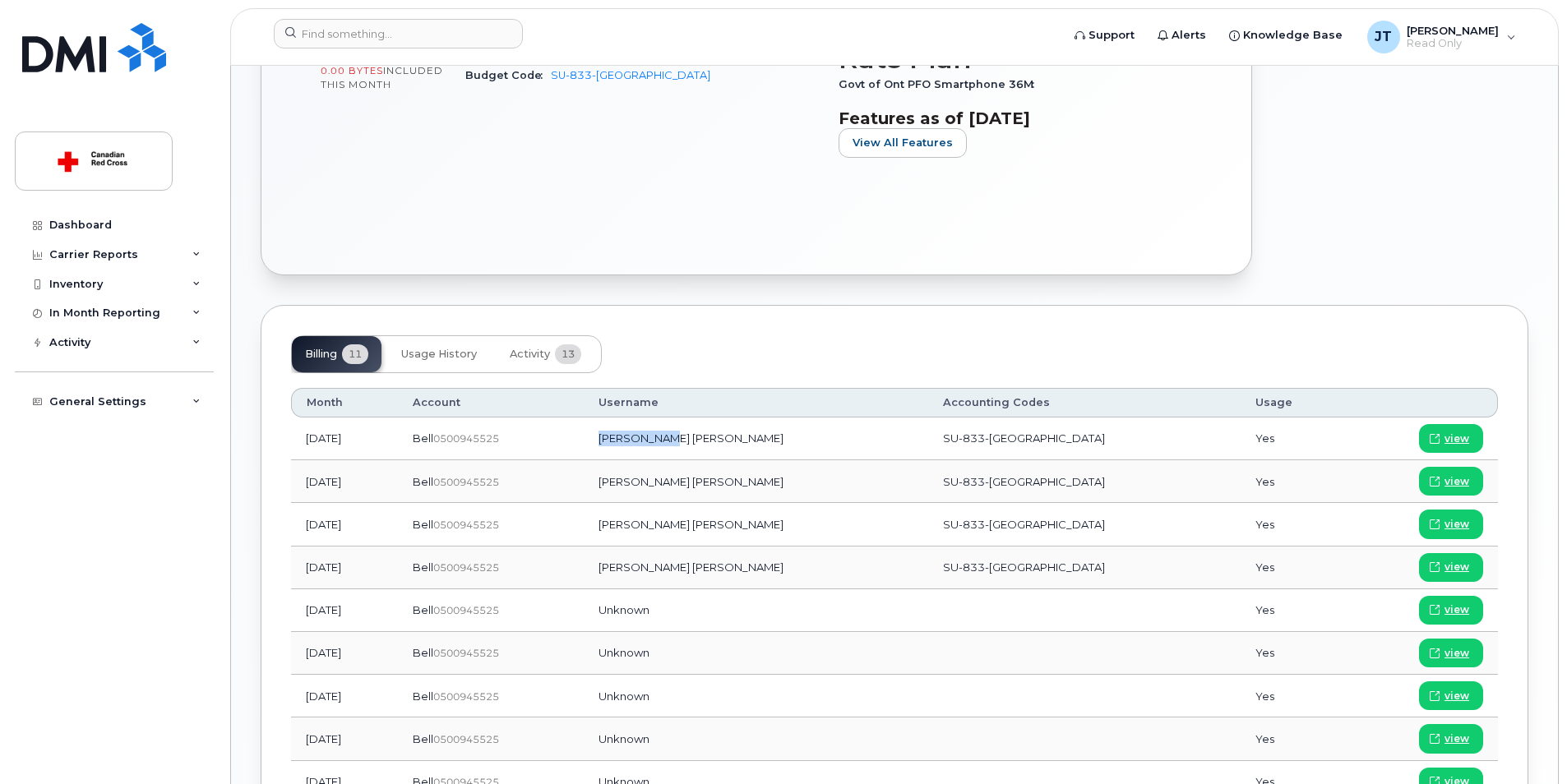
drag, startPoint x: 808, startPoint y: 443, endPoint x: 730, endPoint y: 440, distance: 78.1
click at [730, 440] on td "[PERSON_NAME] [PERSON_NAME]" at bounding box center [755, 439] width 344 height 43
drag, startPoint x: 730, startPoint y: 440, endPoint x: 745, endPoint y: 440, distance: 15.0
copy td "Carla Carla"
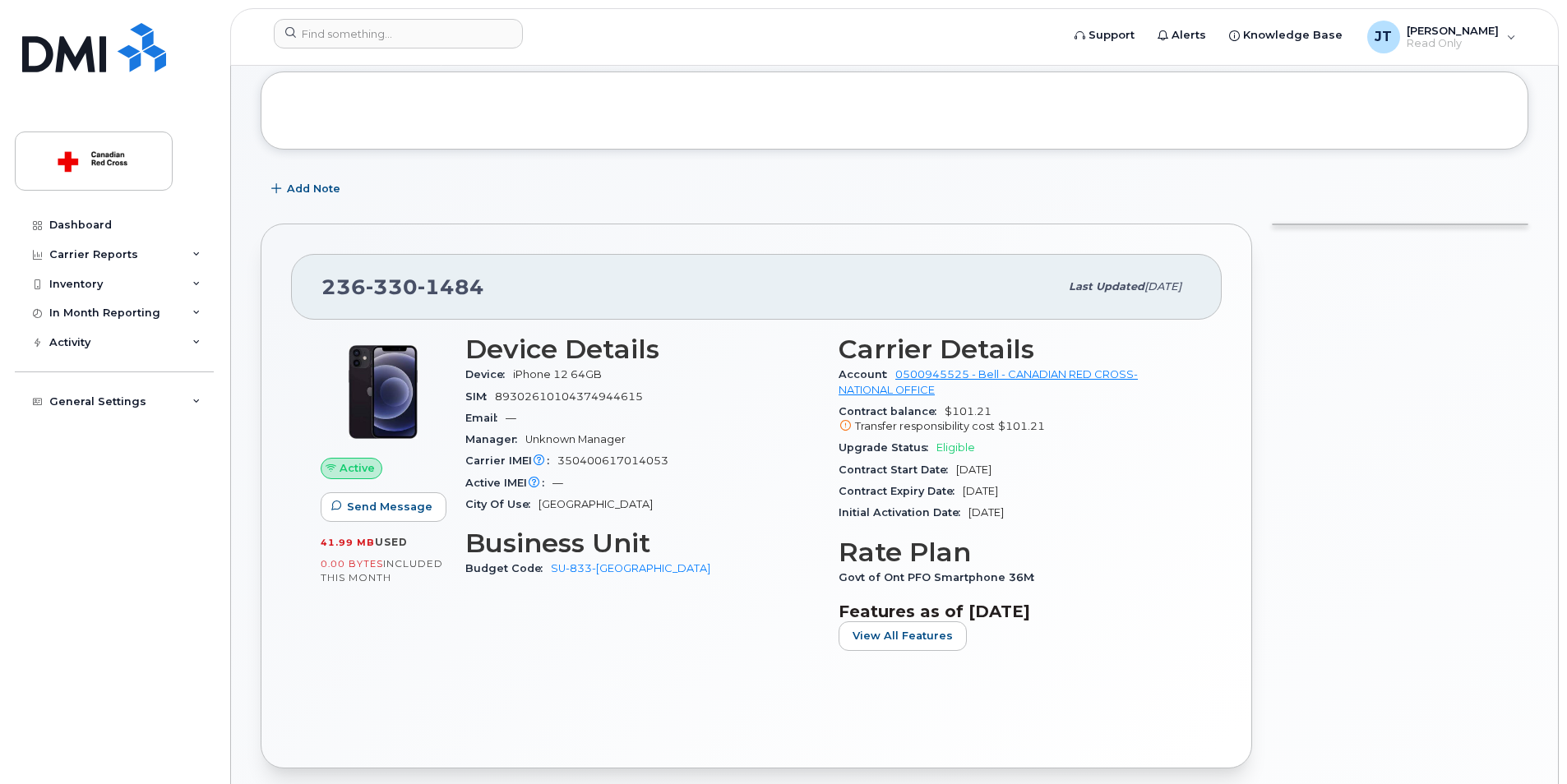
scroll to position [0, 0]
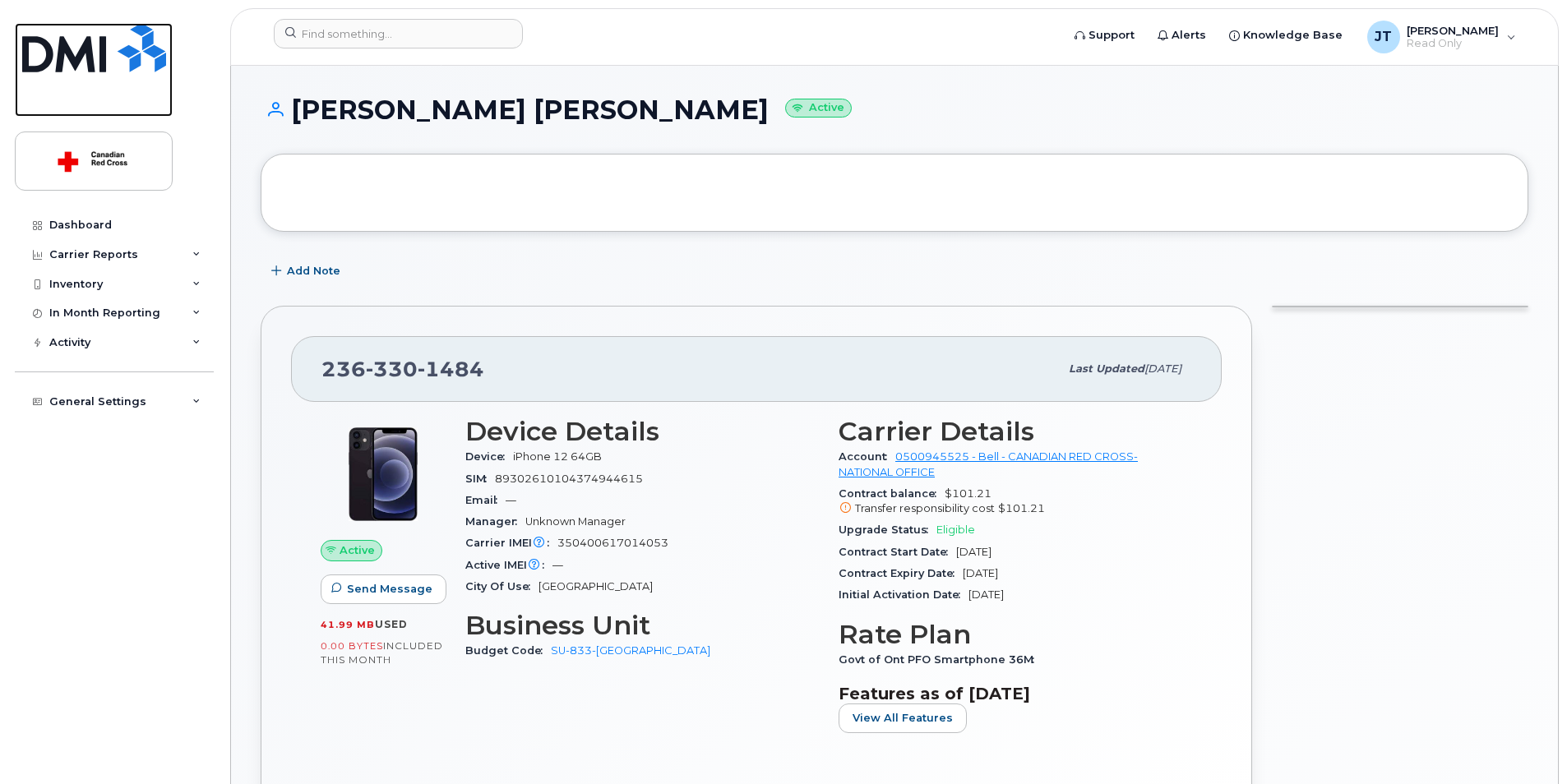
click at [96, 48] on img at bounding box center [94, 47] width 143 height 49
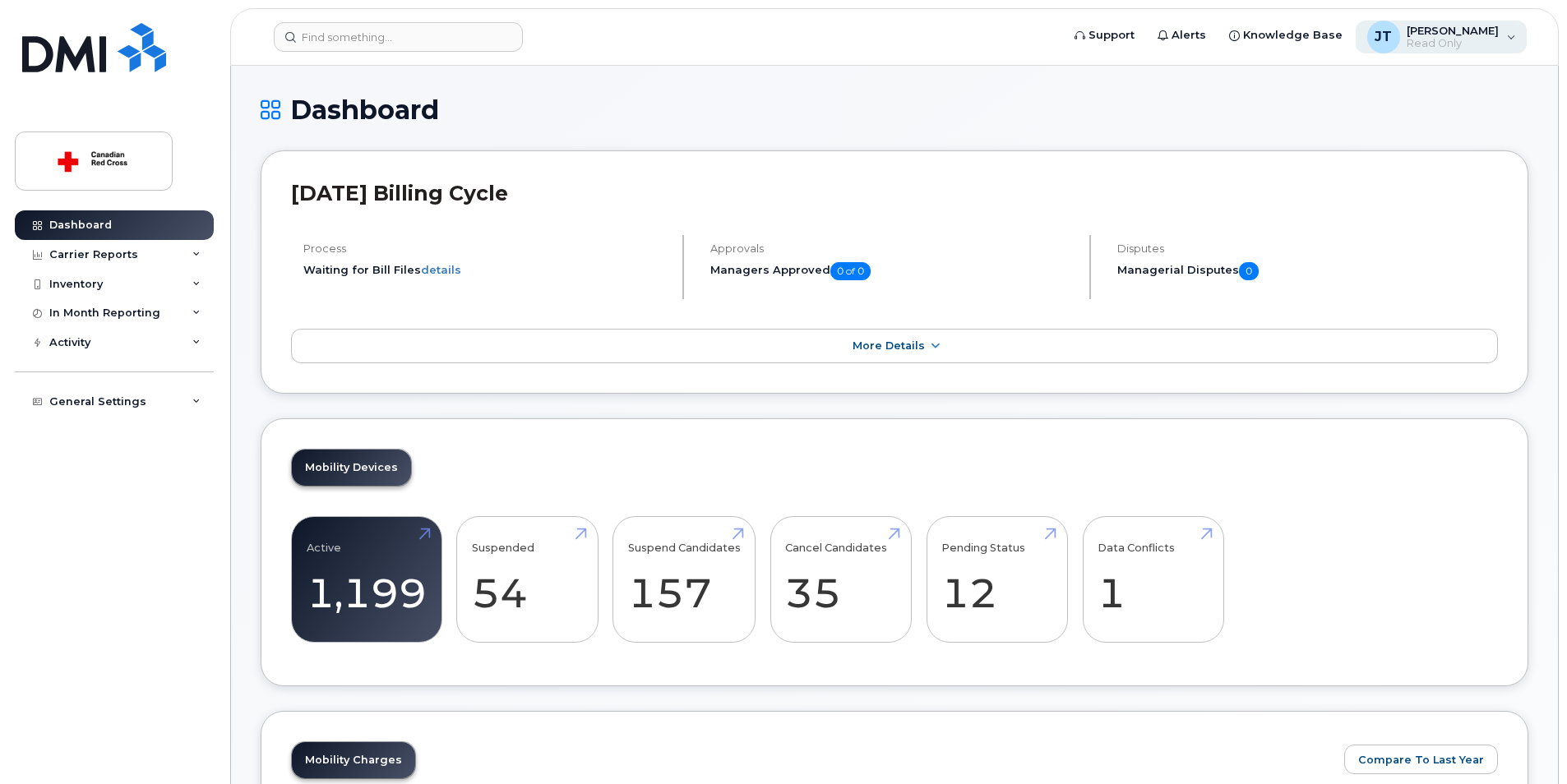
click at [1471, 42] on span "Read Only" at bounding box center [1452, 44] width 92 height 13
click at [122, 393] on div "General Settings" at bounding box center [114, 402] width 199 height 30
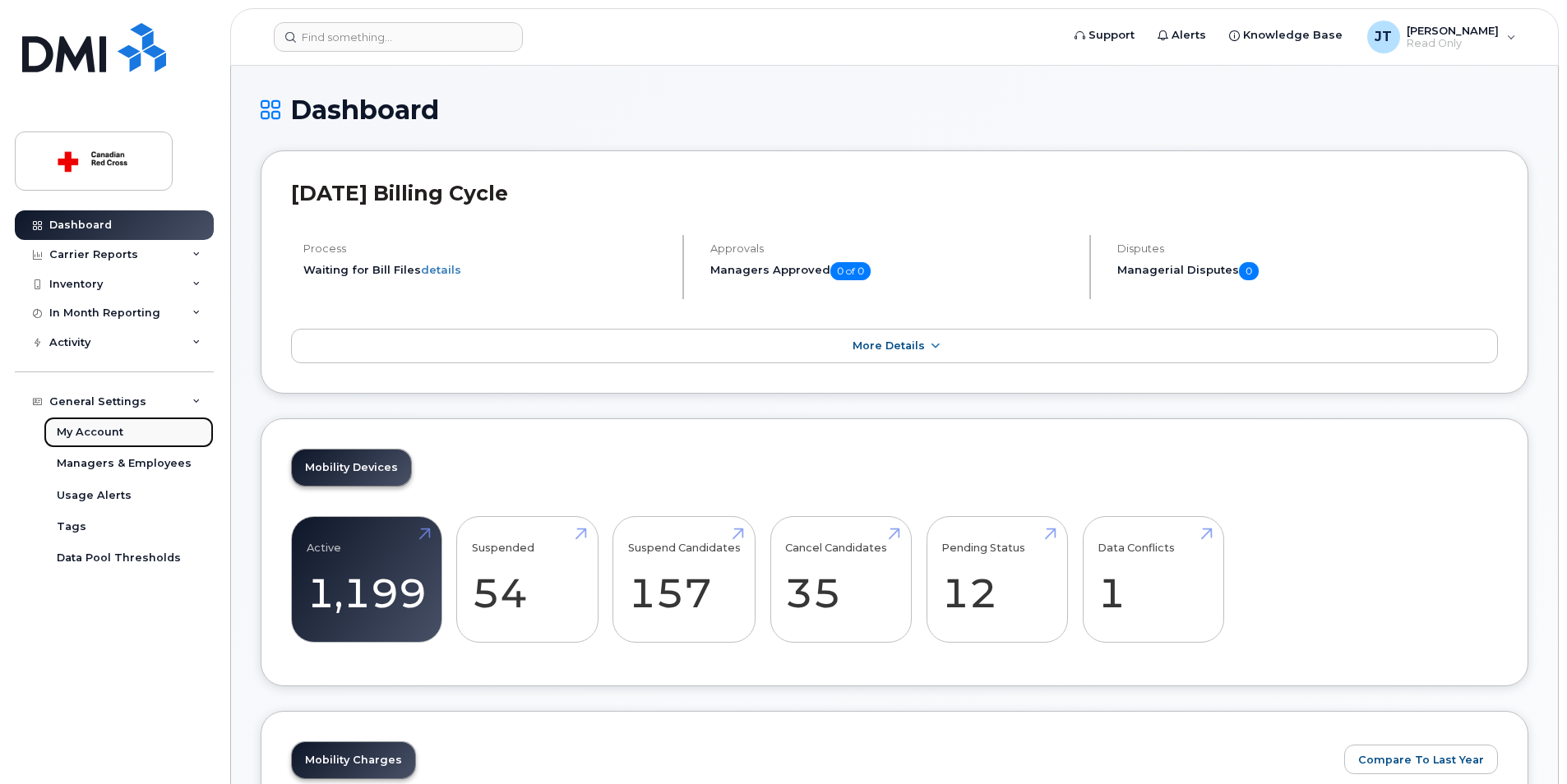
click at [117, 433] on div "My Account" at bounding box center [90, 433] width 66 height 15
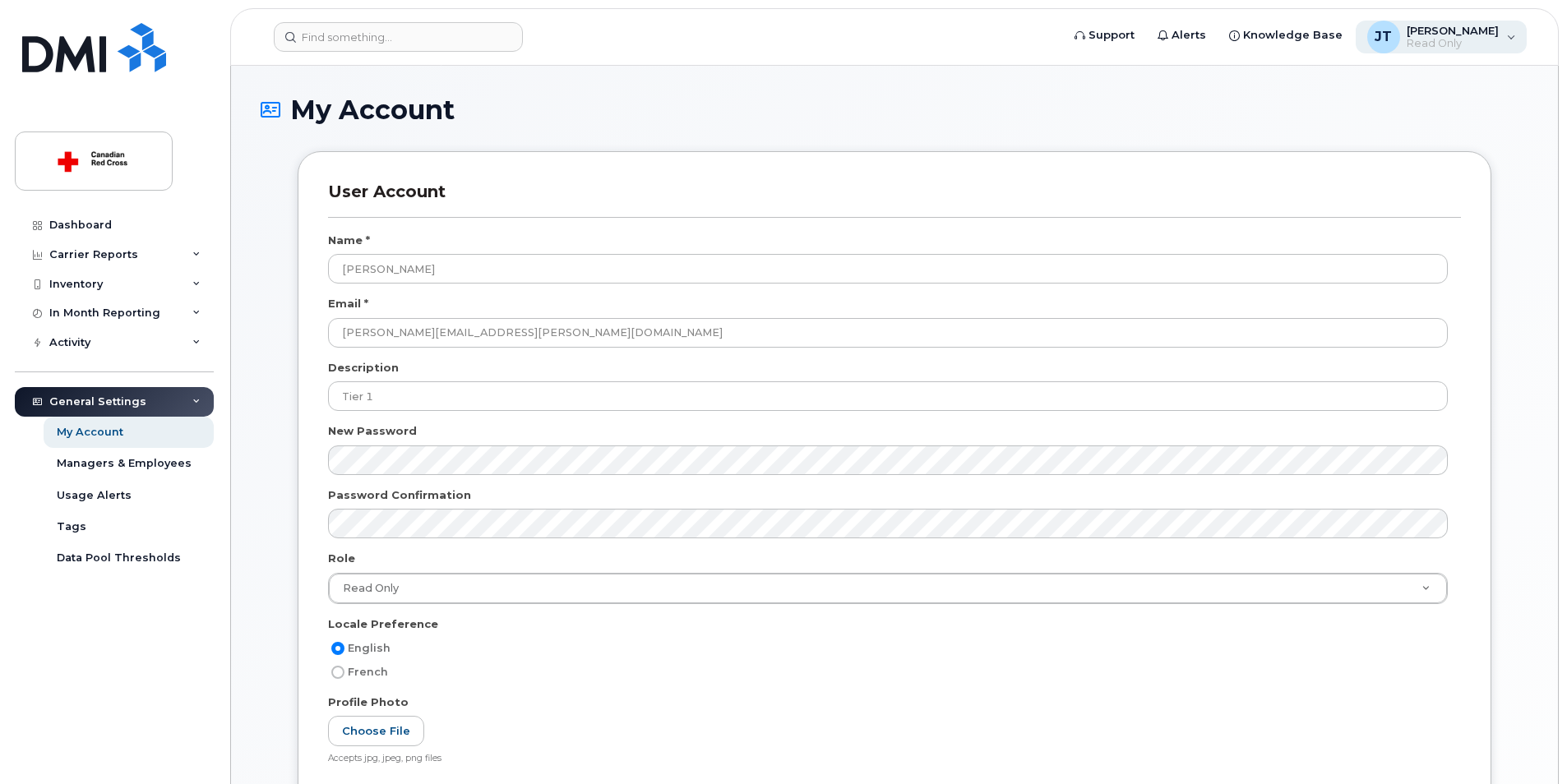
click at [1400, 27] on div "JT" at bounding box center [1384, 37] width 33 height 33
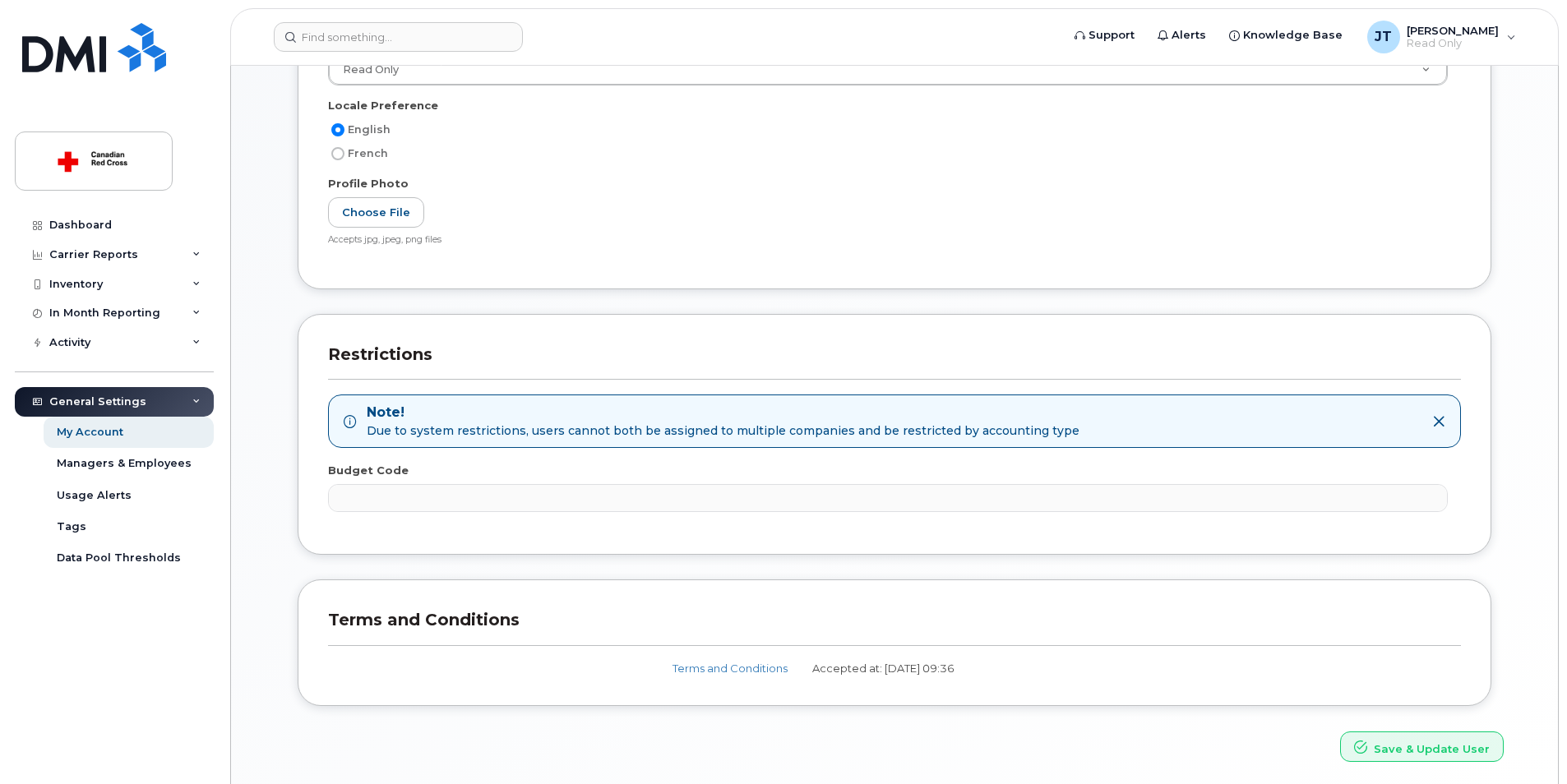
scroll to position [578, 0]
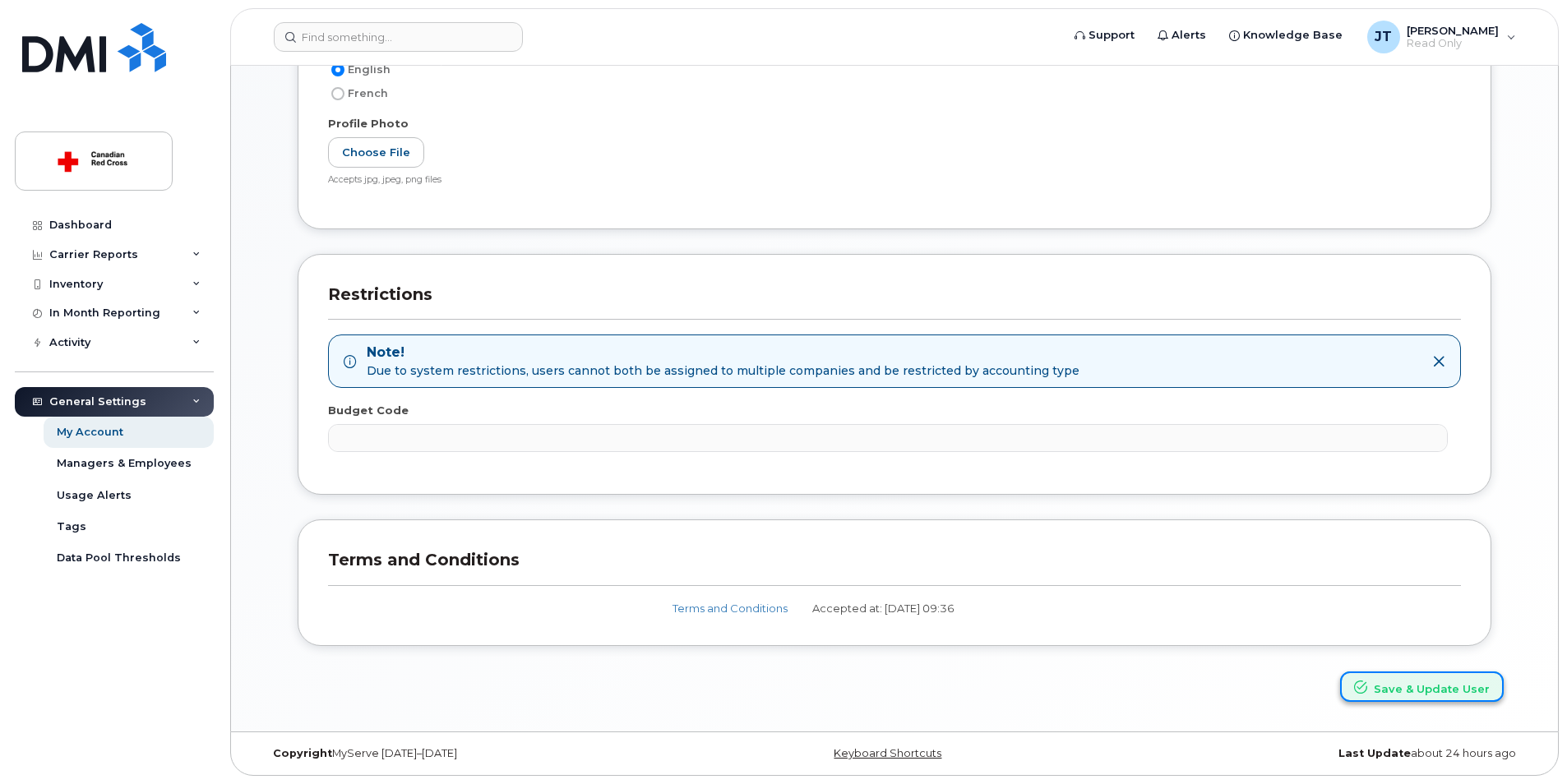
click at [1401, 685] on button "Save & Update User" at bounding box center [1421, 686] width 163 height 31
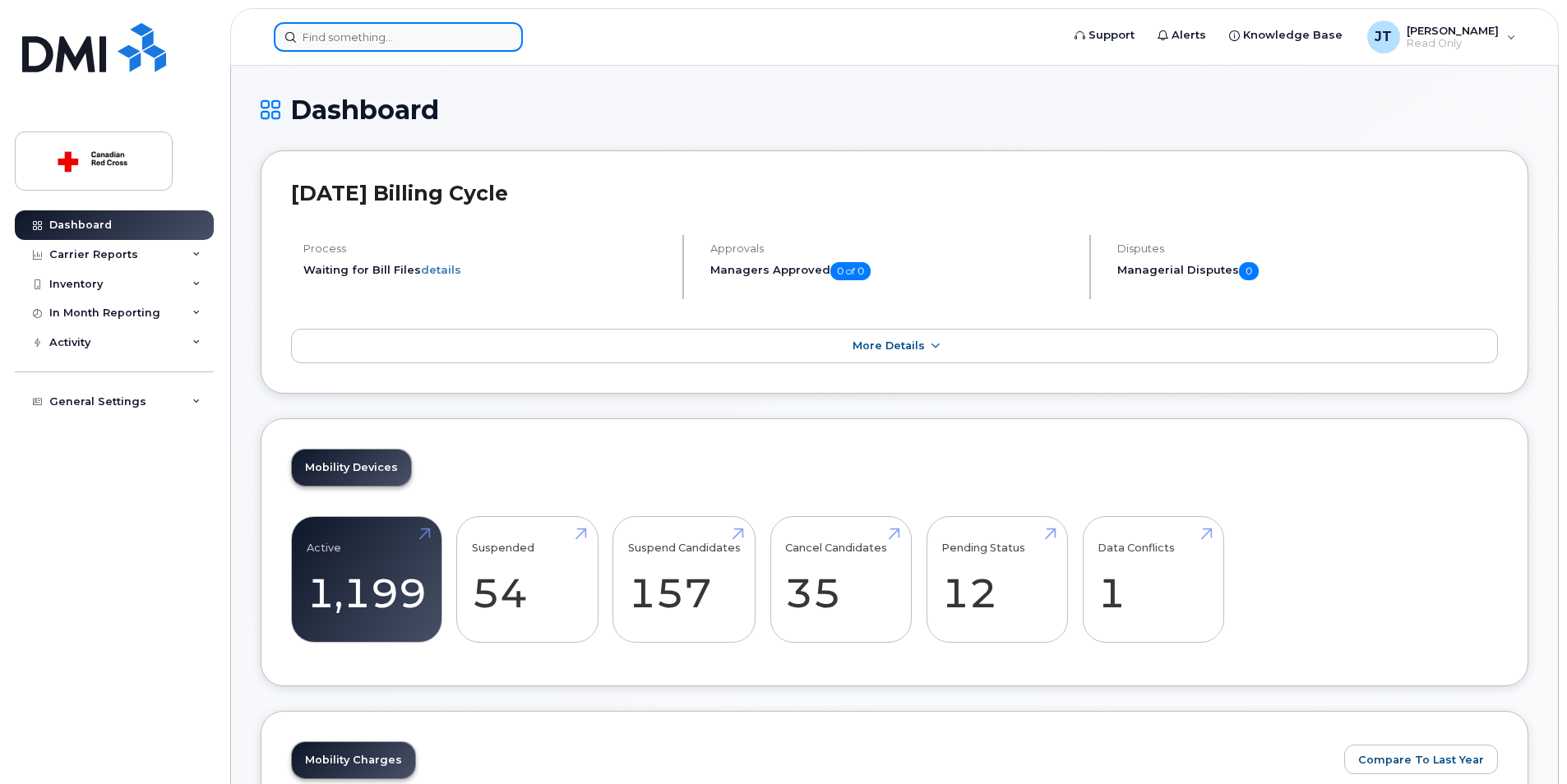
click at [357, 37] on input at bounding box center [398, 37] width 249 height 30
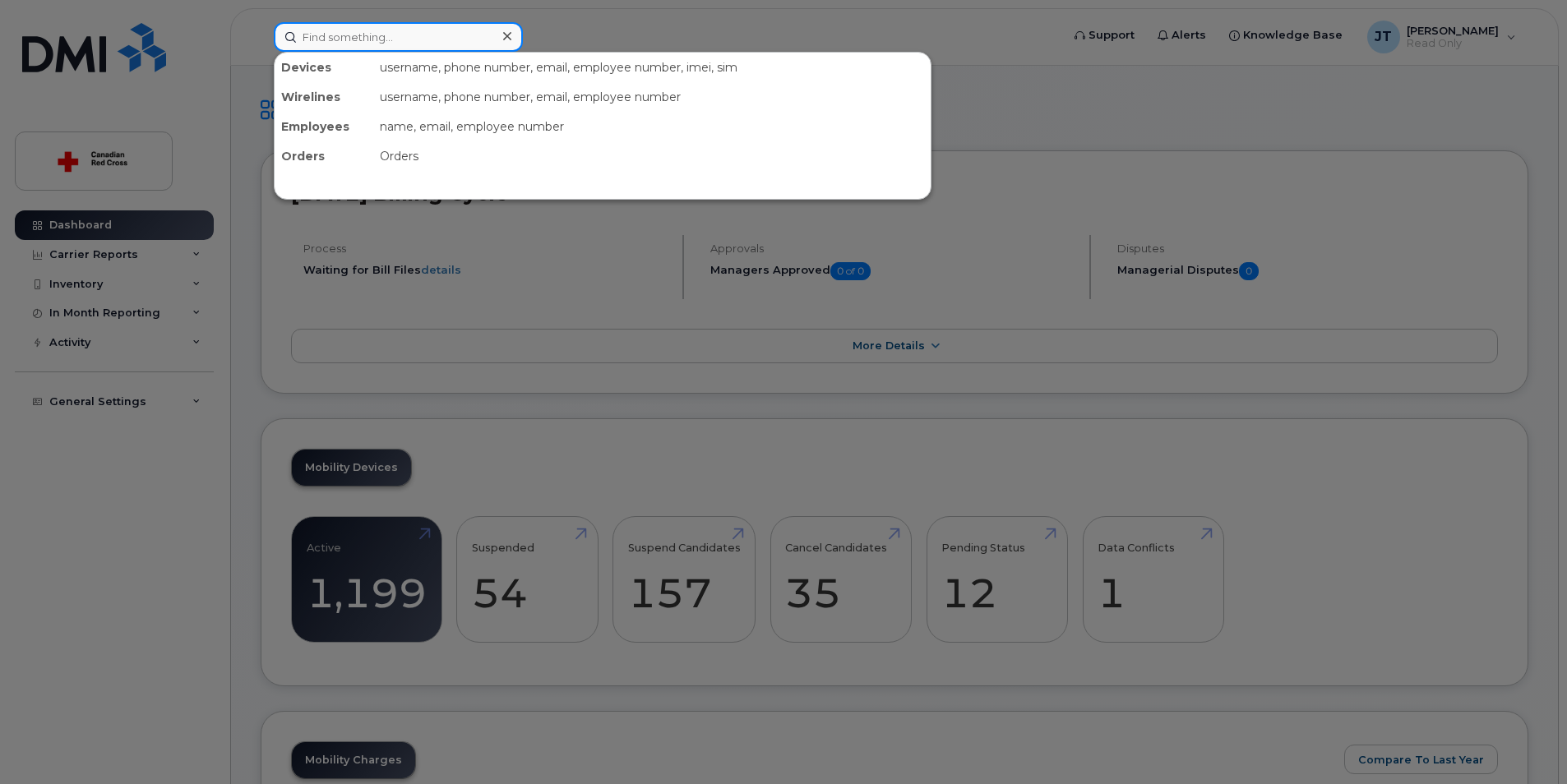
paste input "DX3CQ9TKKXKN"
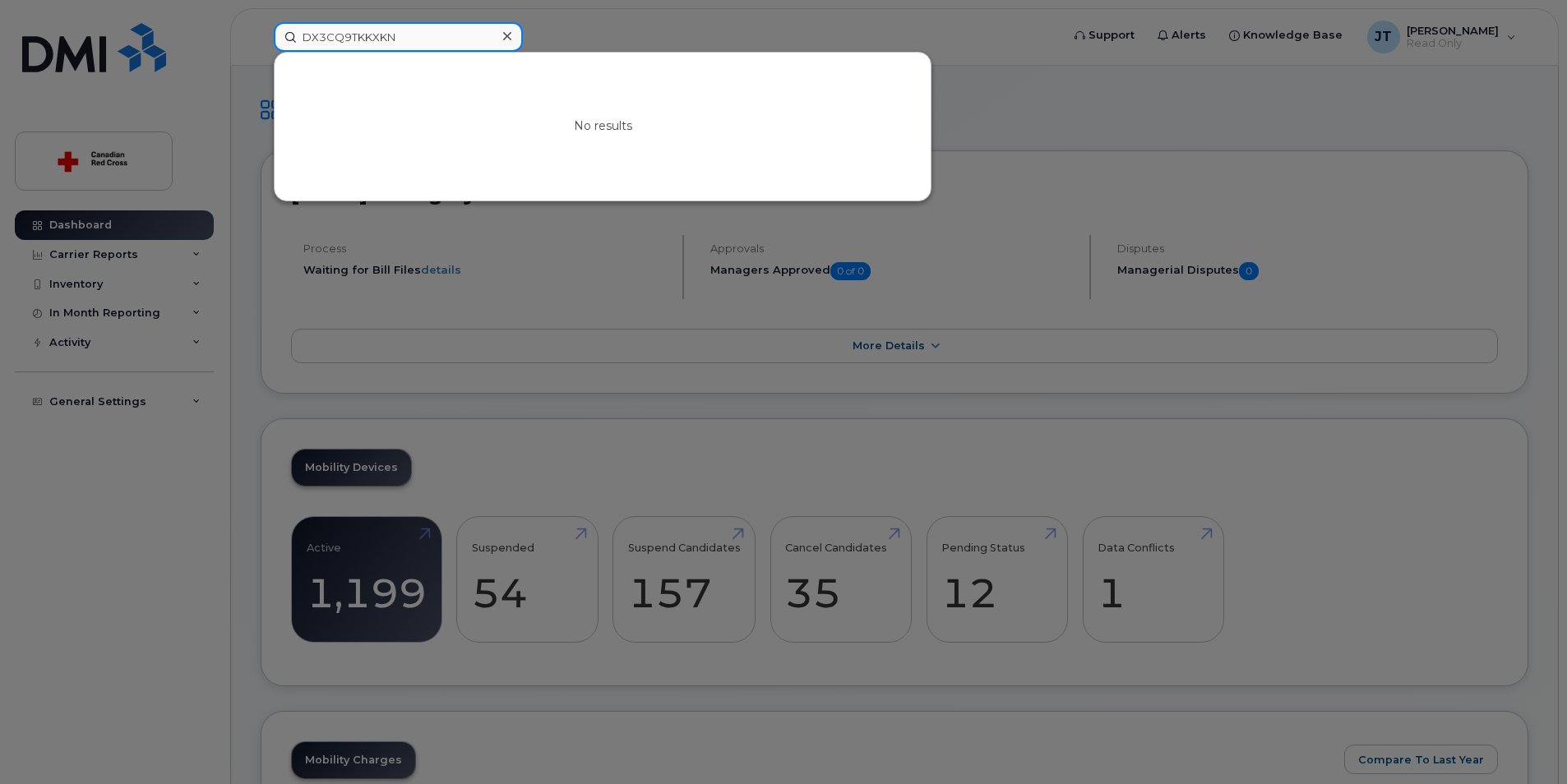
drag, startPoint x: 404, startPoint y: 35, endPoint x: 246, endPoint y: 27, distance: 158.2
click at [260, 27] on div "DX3CQ9TKKXKN No results" at bounding box center [662, 37] width 803 height 30
click at [329, 32] on input "356440107276345" at bounding box center [398, 37] width 249 height 30
click at [346, 46] on input "356440107276345" at bounding box center [398, 37] width 249 height 30
click at [339, 44] on input "356440107276345" at bounding box center [398, 37] width 249 height 30
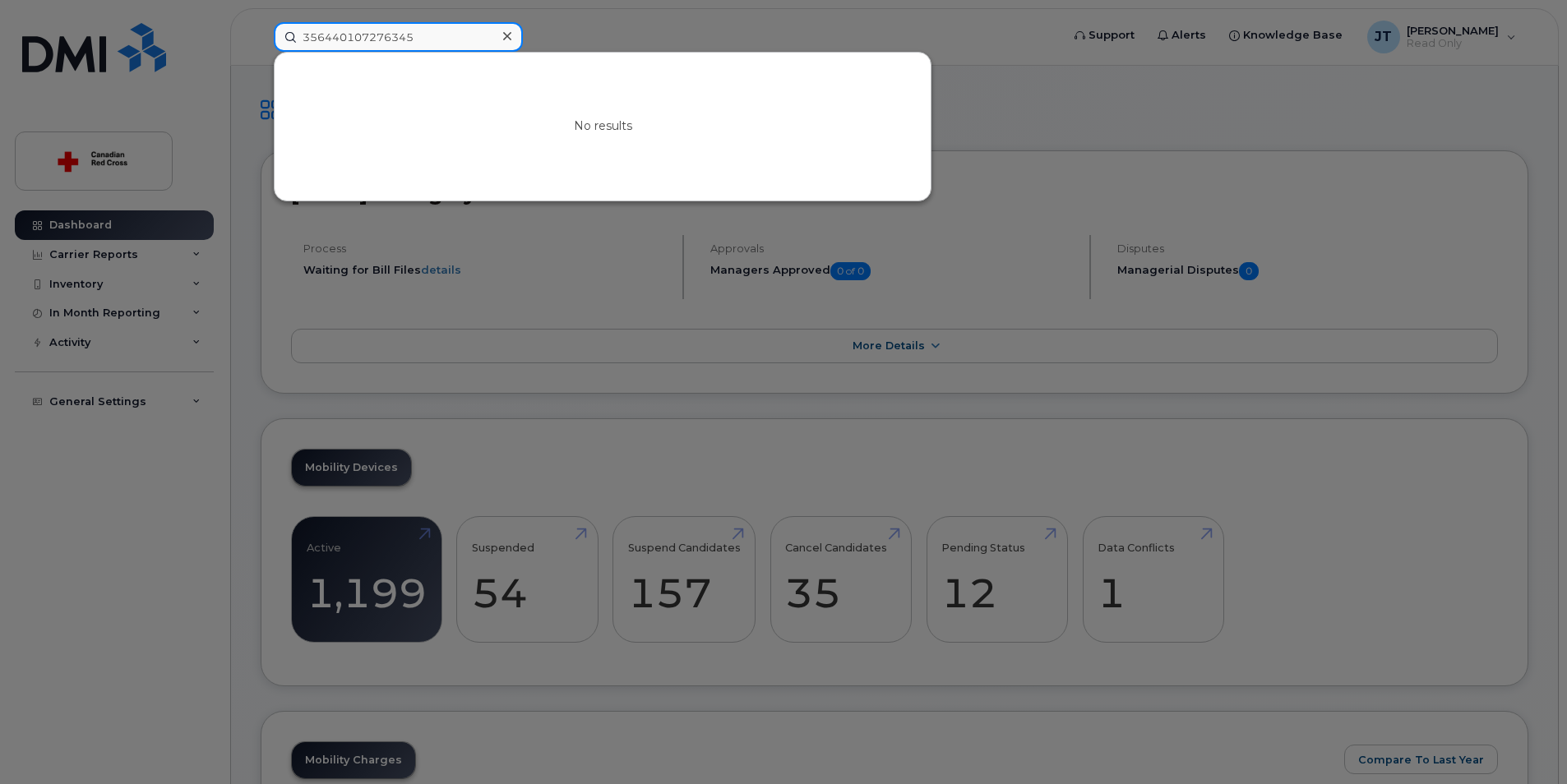
click at [359, 44] on input "356440107276345" at bounding box center [398, 37] width 249 height 30
click at [455, 31] on input "356440107276345" at bounding box center [398, 37] width 249 height 30
type input "356440107276345"
click at [501, 35] on div at bounding box center [507, 36] width 24 height 24
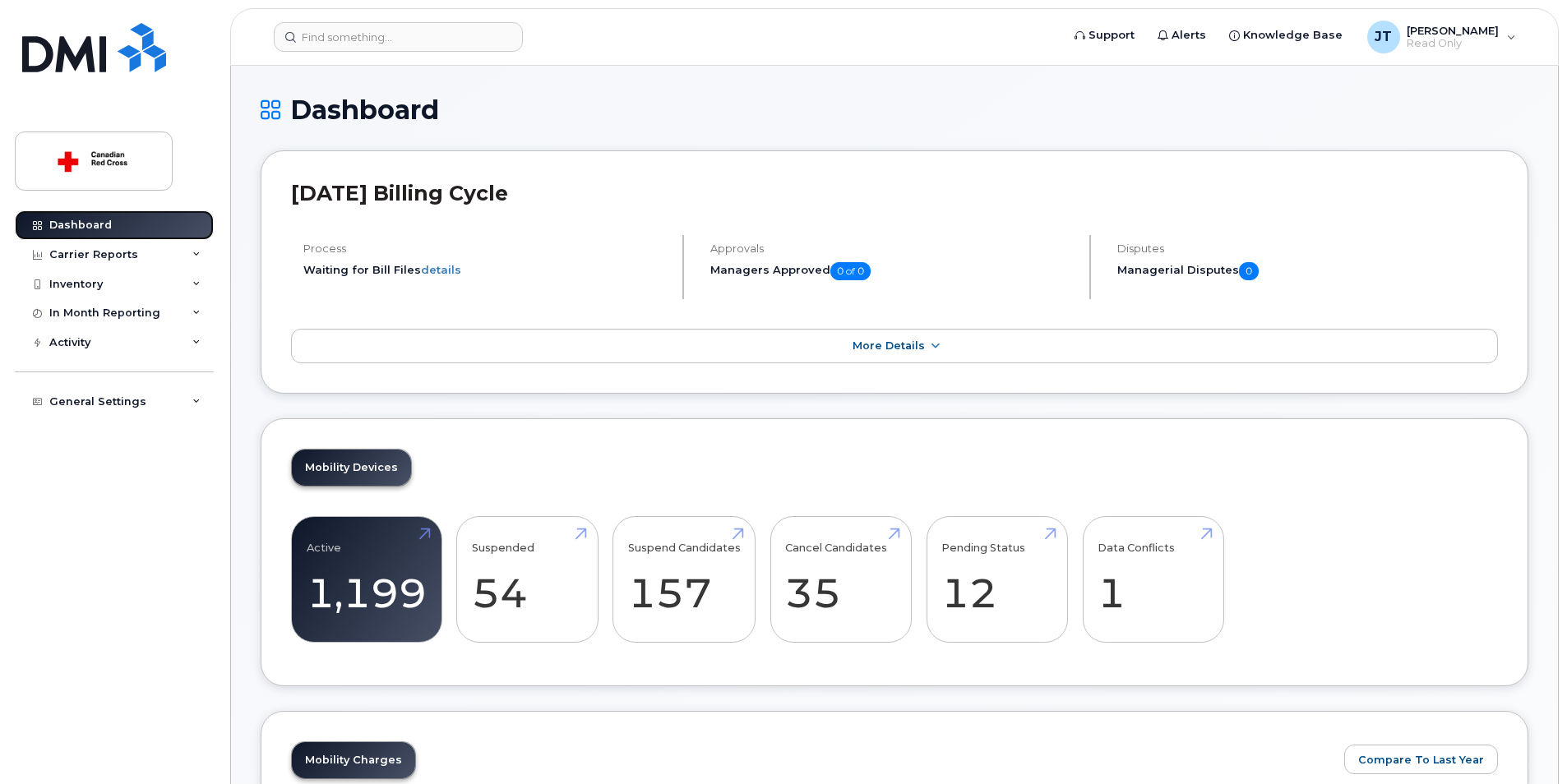
click at [95, 225] on div "Dashboard" at bounding box center [80, 225] width 62 height 13
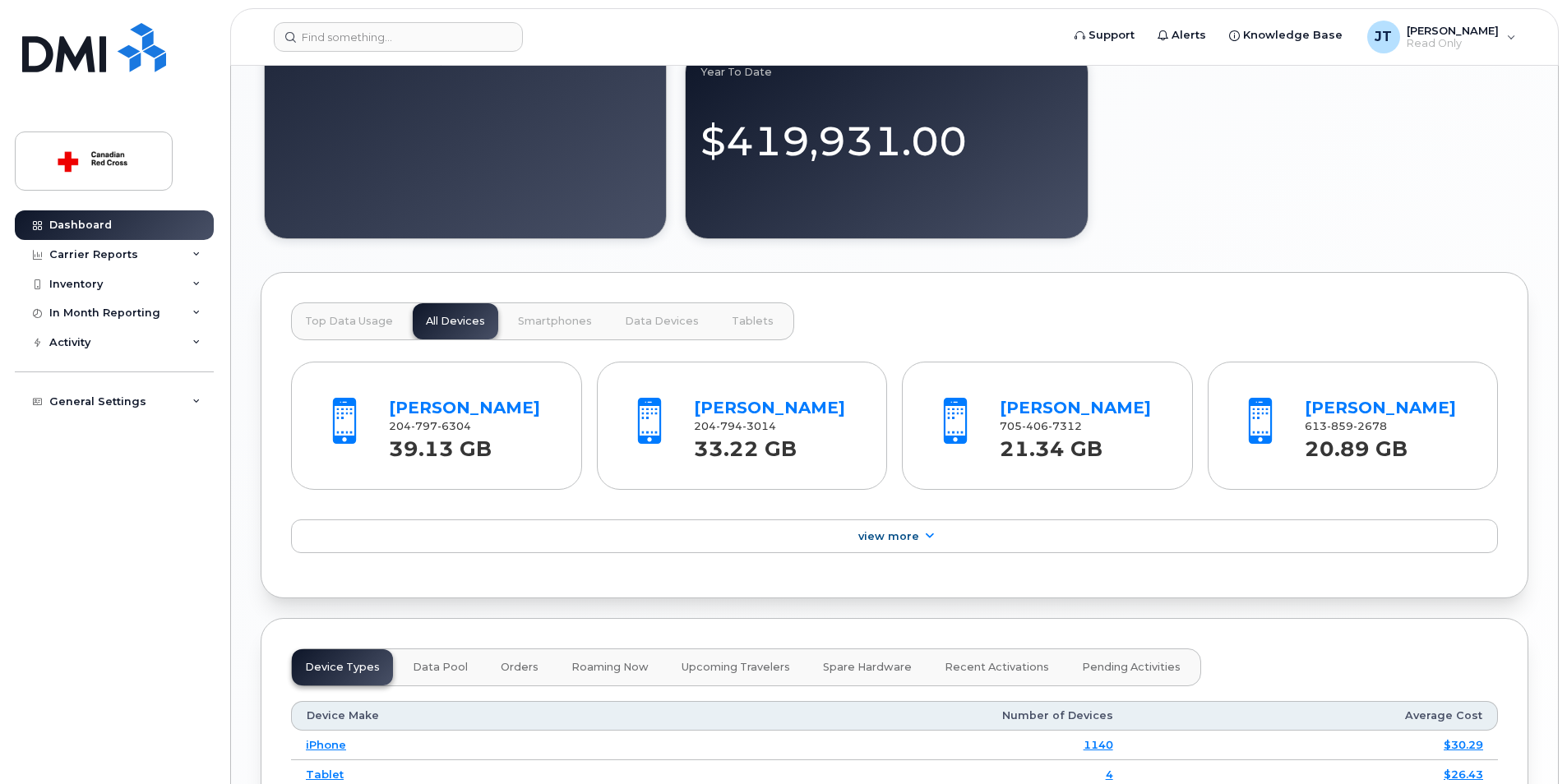
scroll to position [1420, 0]
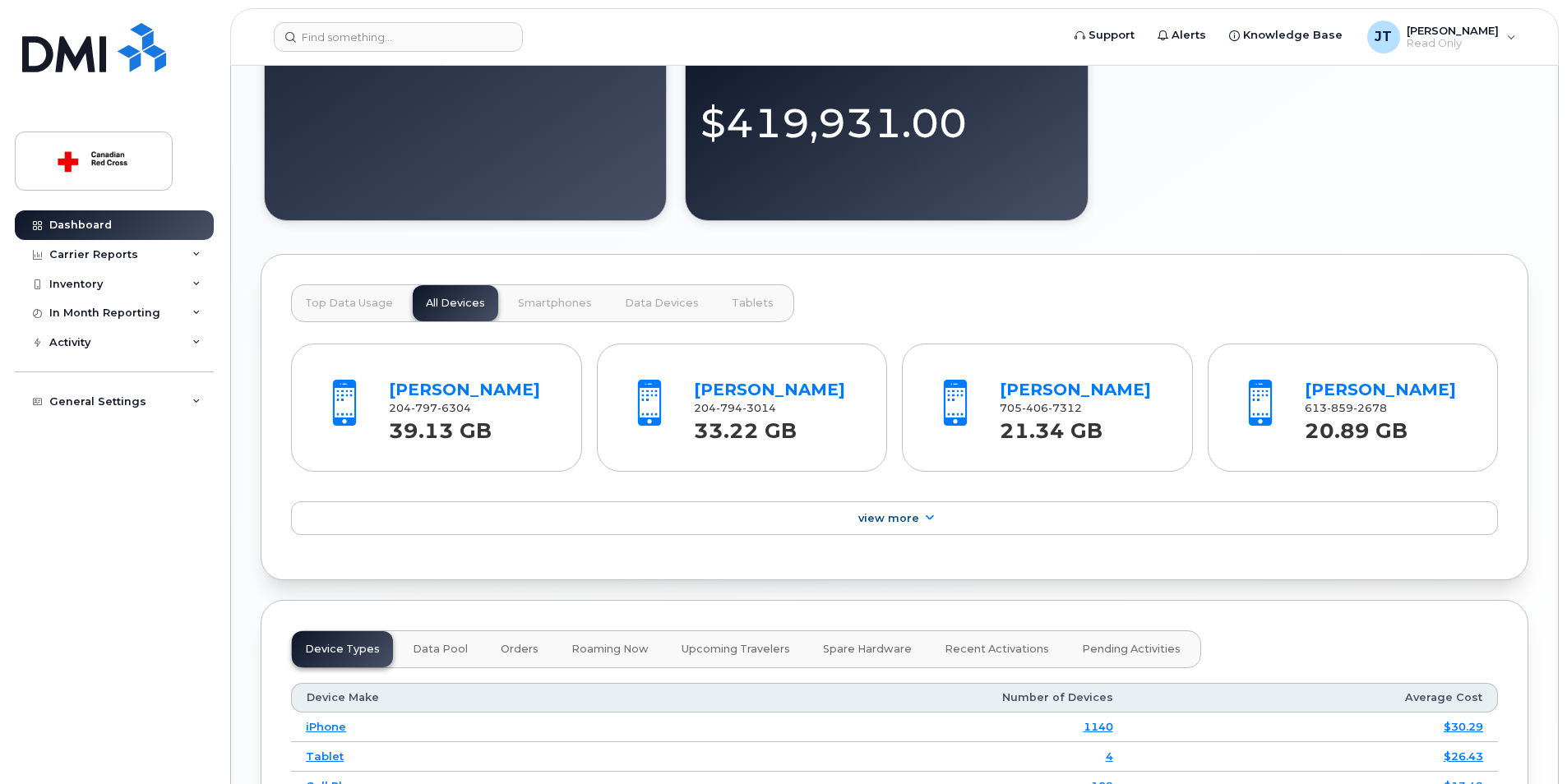
click at [368, 315] on button "Top Data Usage" at bounding box center [349, 303] width 114 height 36
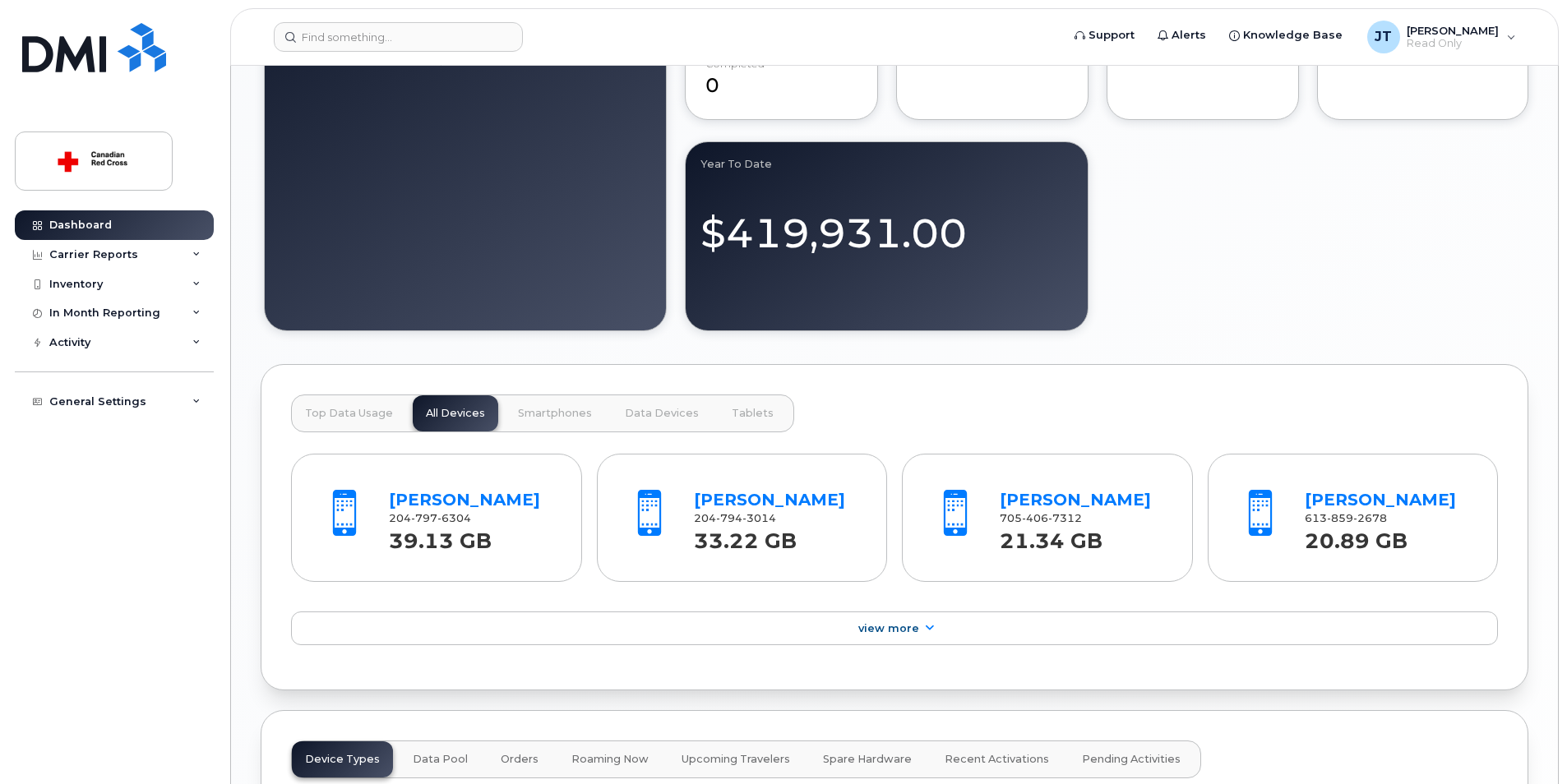
scroll to position [1338, 0]
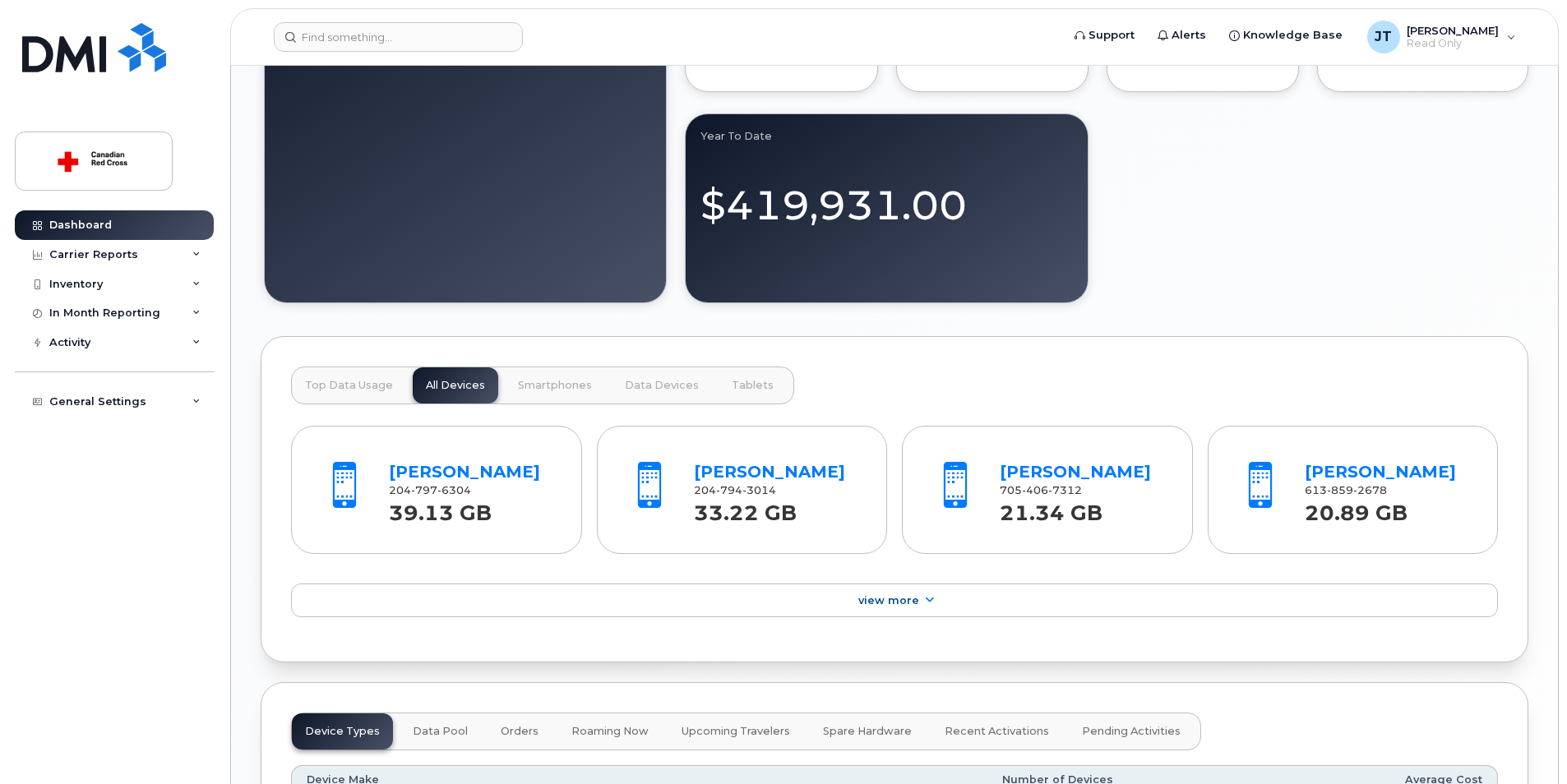
click at [546, 389] on span "Smartphones" at bounding box center [555, 385] width 74 height 13
click at [460, 375] on button "All Devices" at bounding box center [455, 385] width 85 height 36
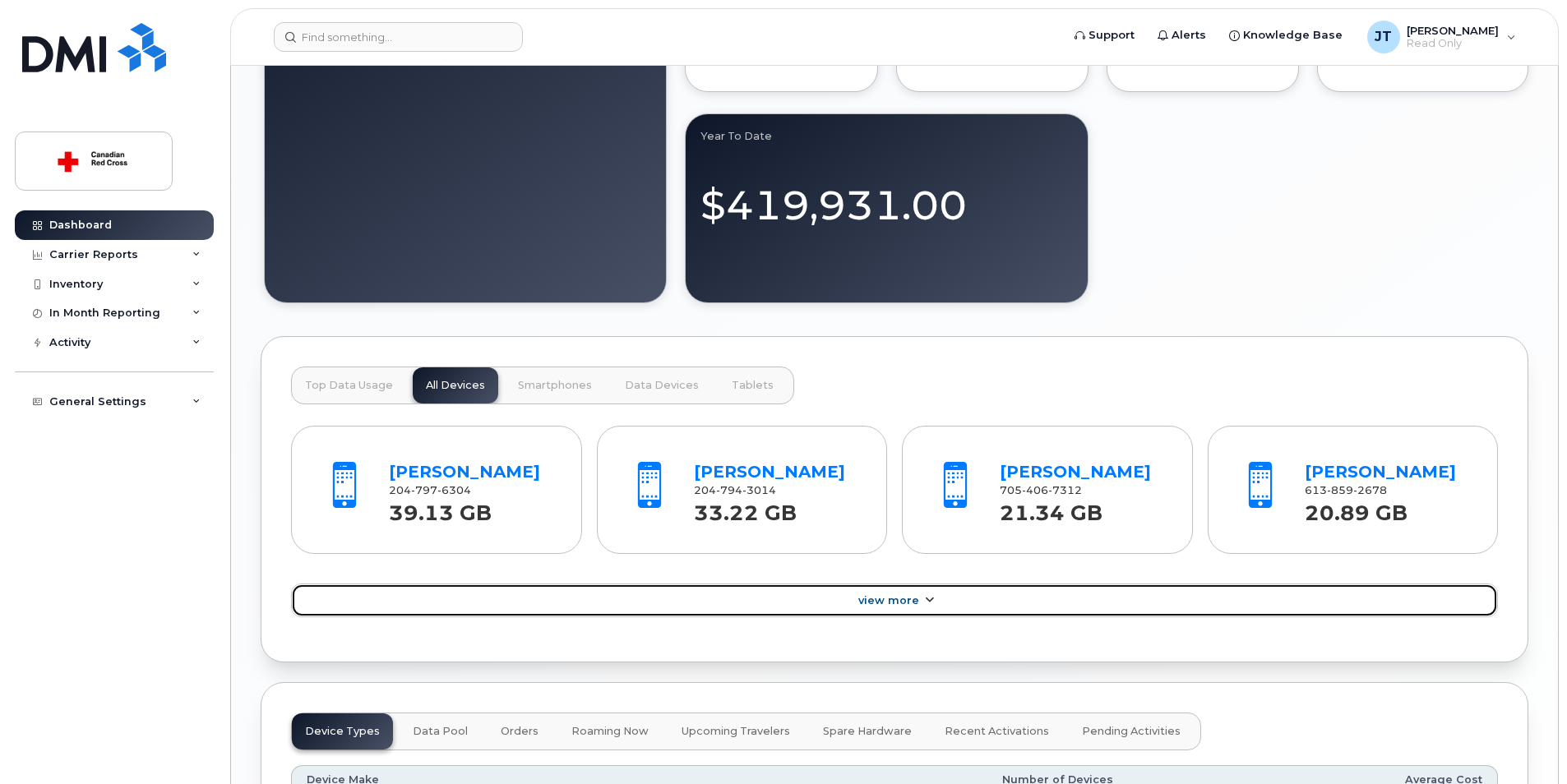
click at [932, 609] on link "View More" at bounding box center [894, 601] width 1206 height 35
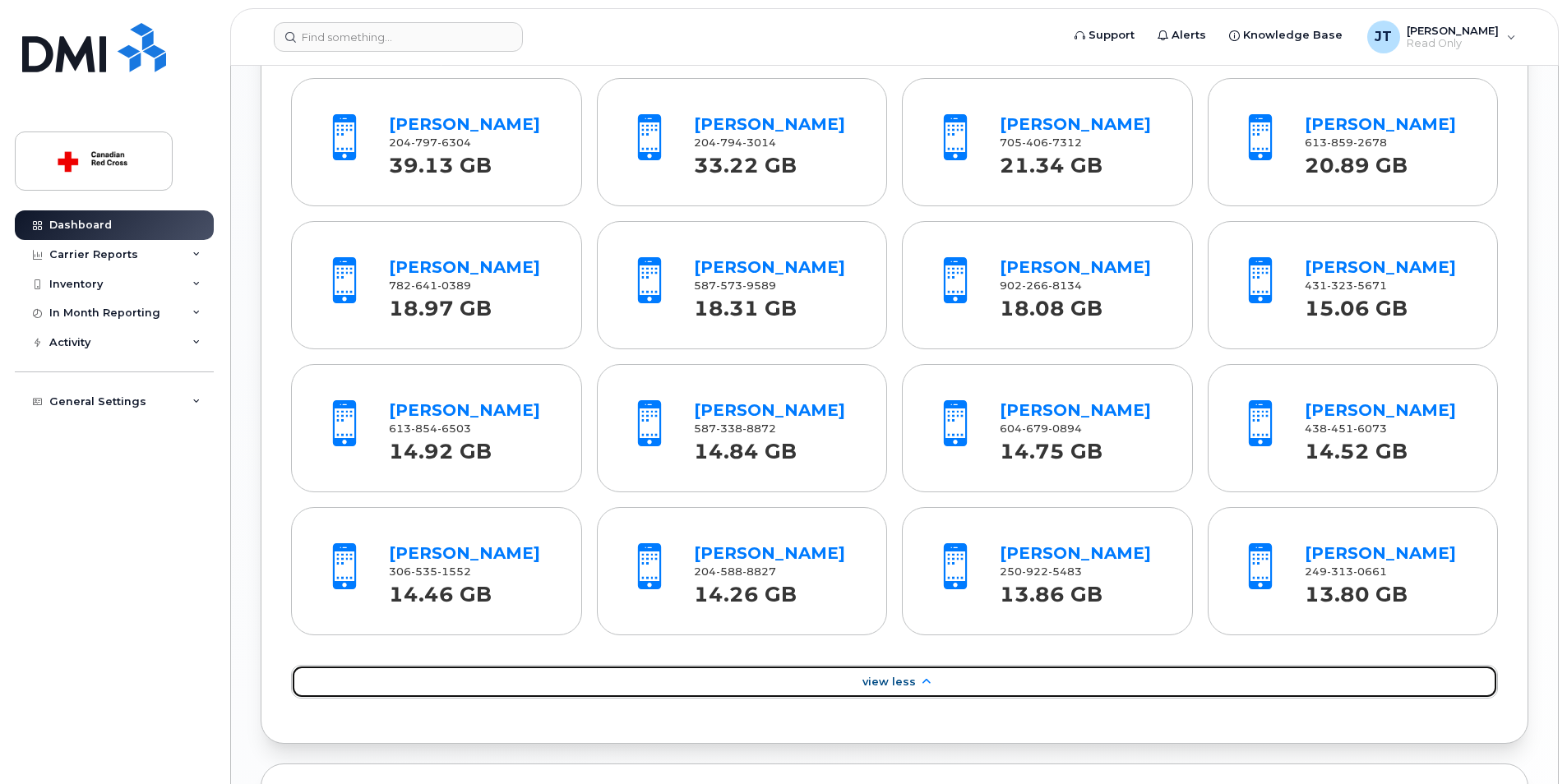
scroll to position [1749, 0]
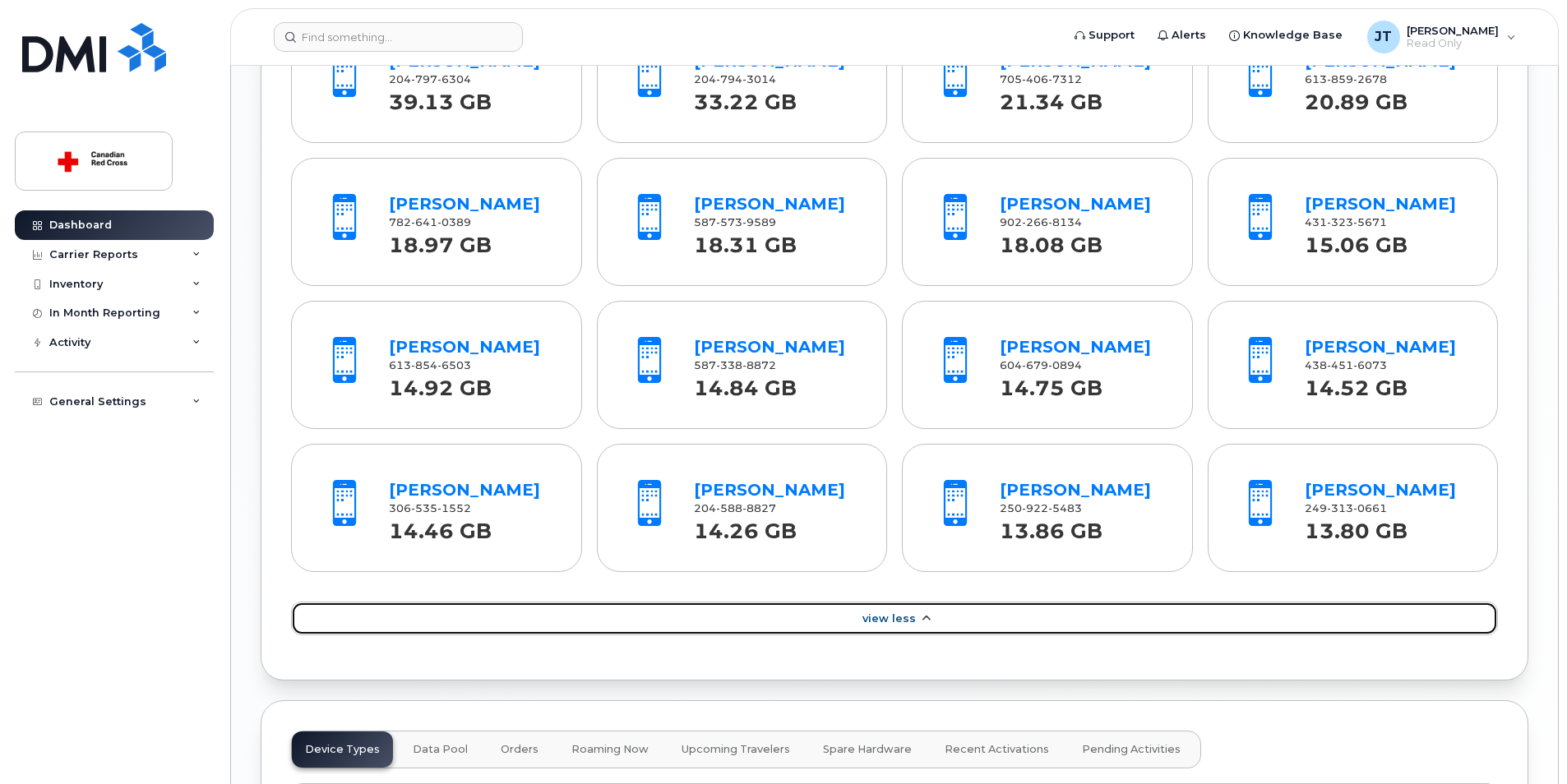
click at [927, 636] on link "View Less" at bounding box center [894, 619] width 1206 height 35
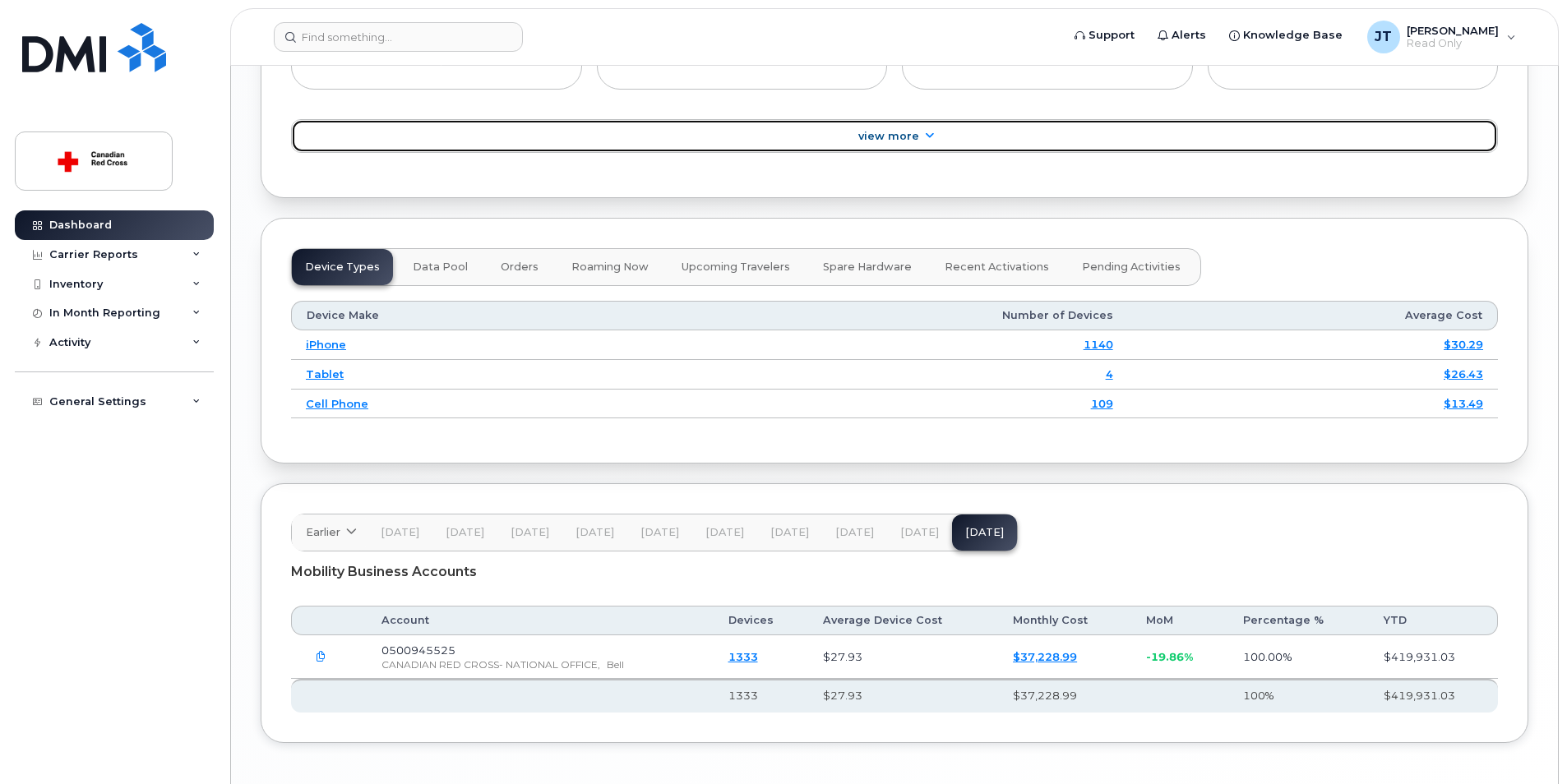
scroll to position [1868, 0]
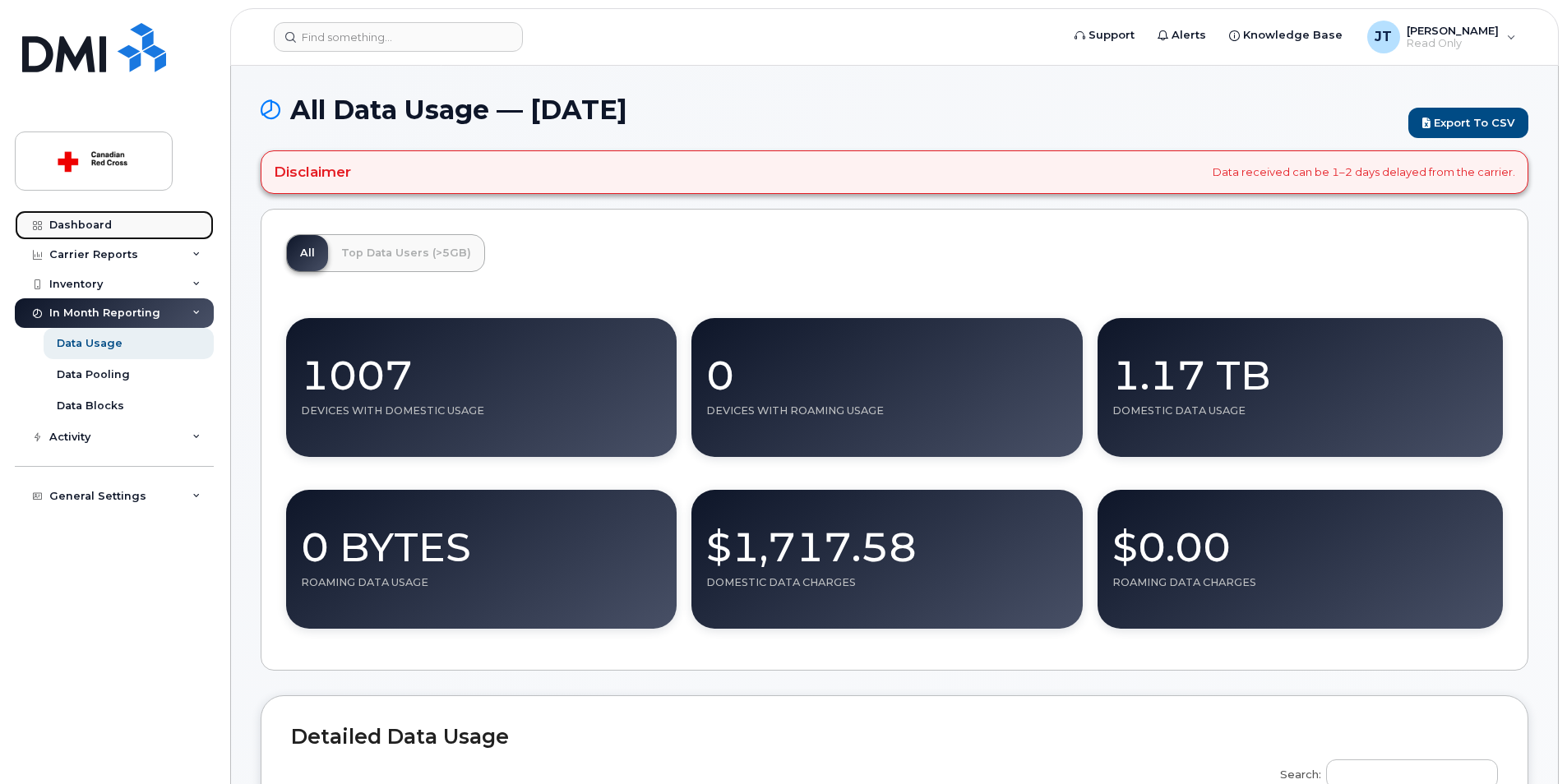
click at [125, 219] on link "Dashboard" at bounding box center [114, 225] width 199 height 30
